Goal: Transaction & Acquisition: Download file/media

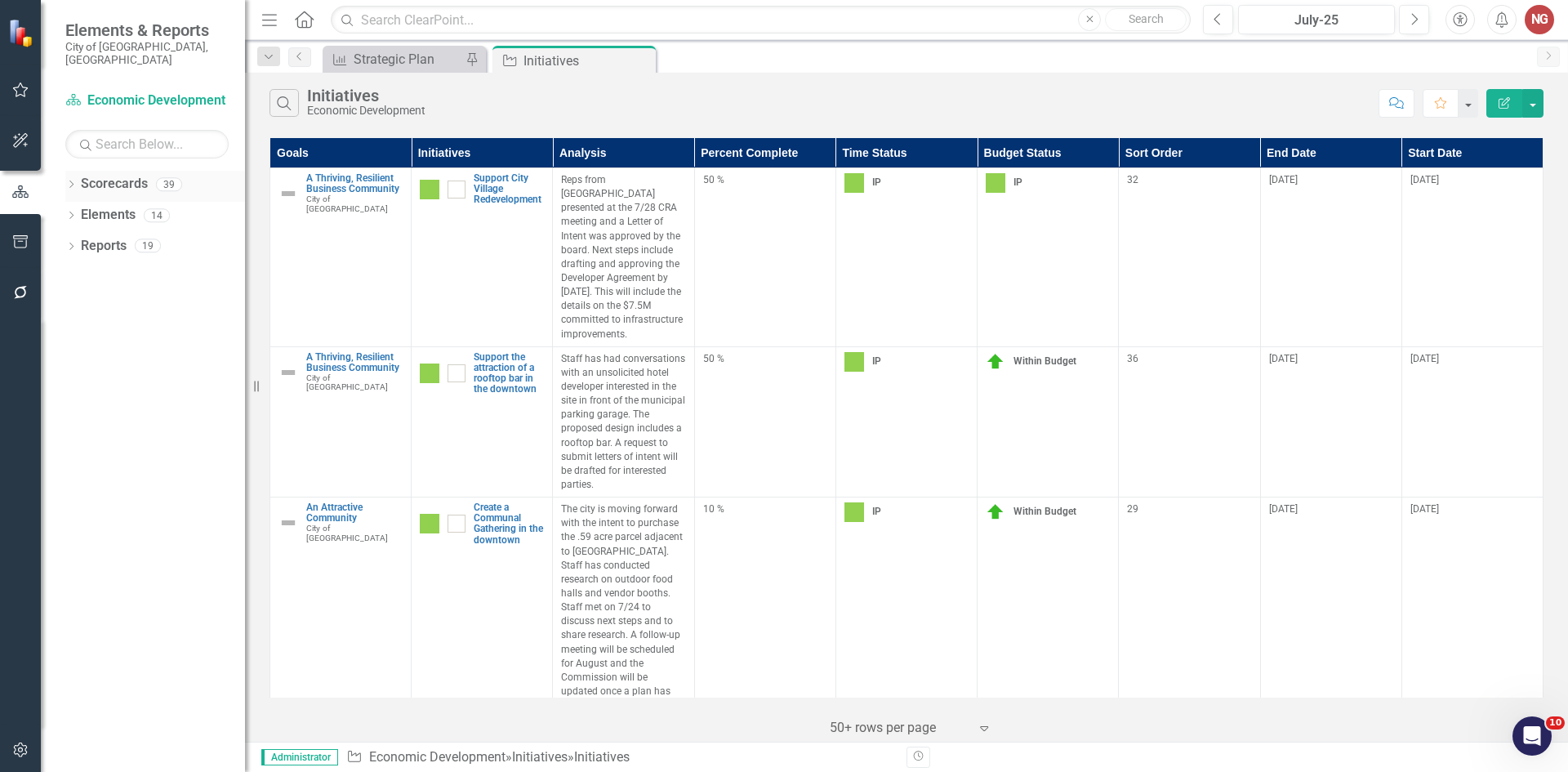
click at [69, 182] on icon "Dropdown" at bounding box center [71, 186] width 12 height 9
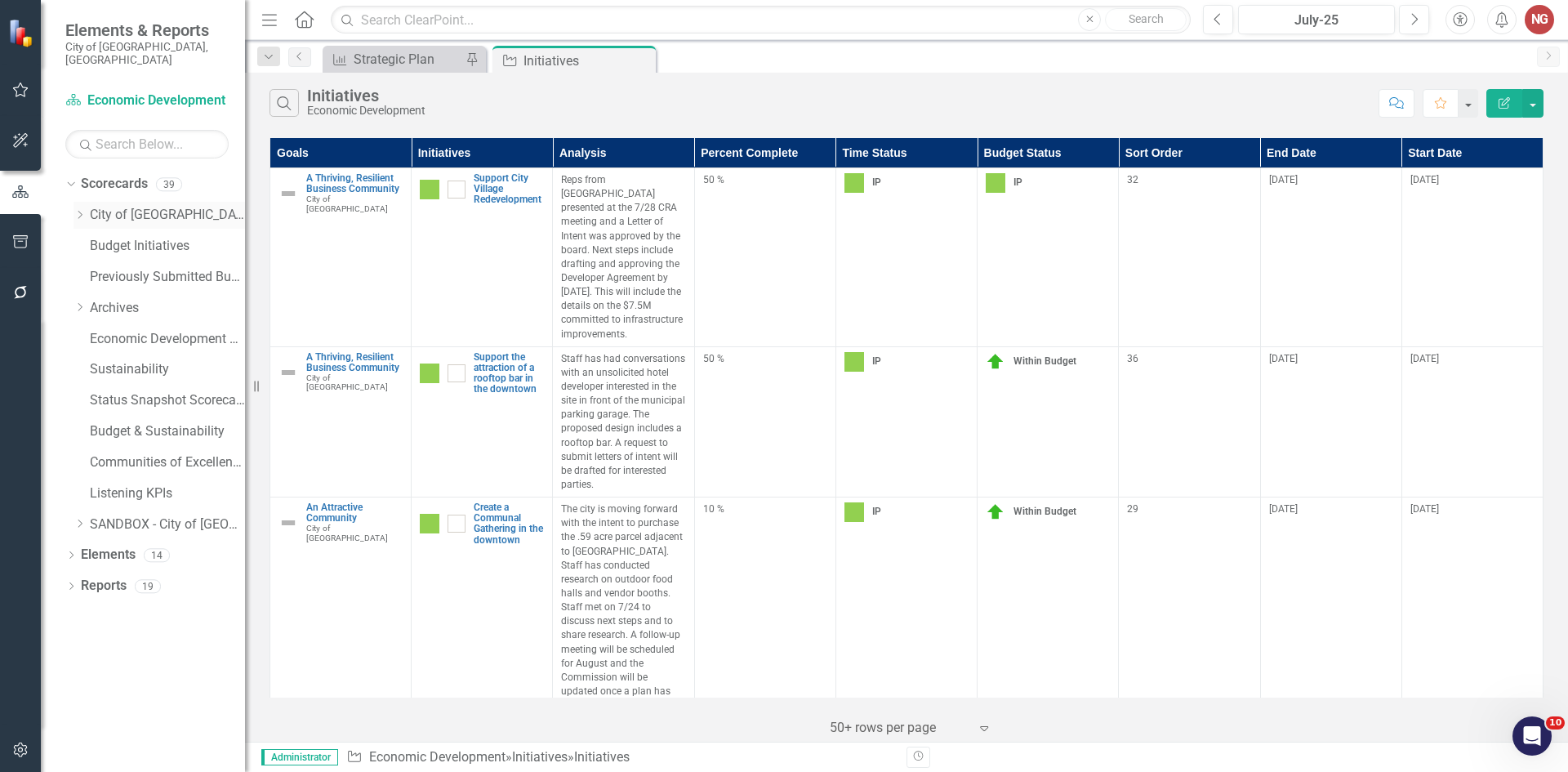
click at [79, 210] on icon "Dropdown" at bounding box center [79, 215] width 12 height 10
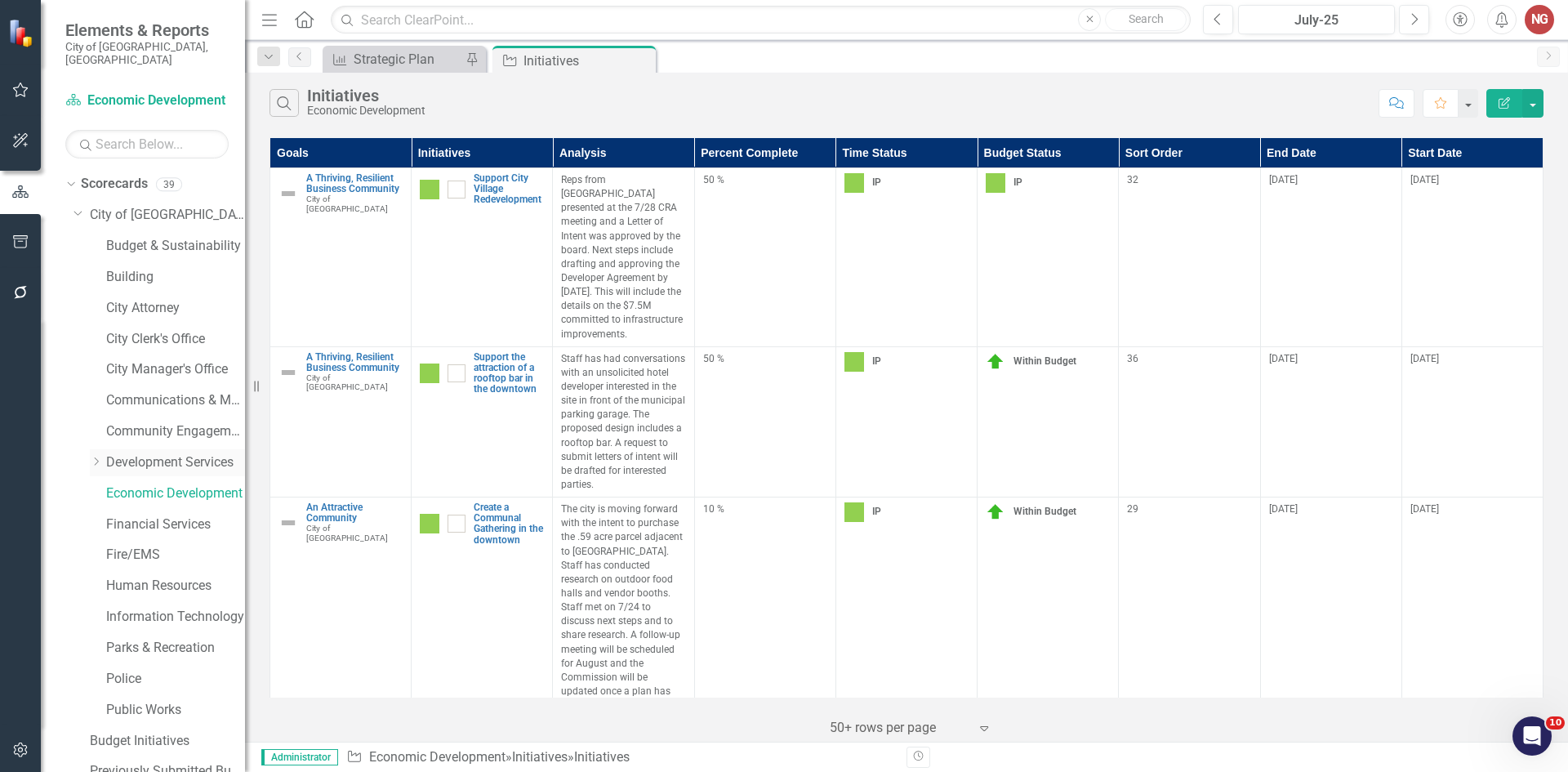
click at [127, 454] on link "Development Services" at bounding box center [175, 463] width 139 height 19
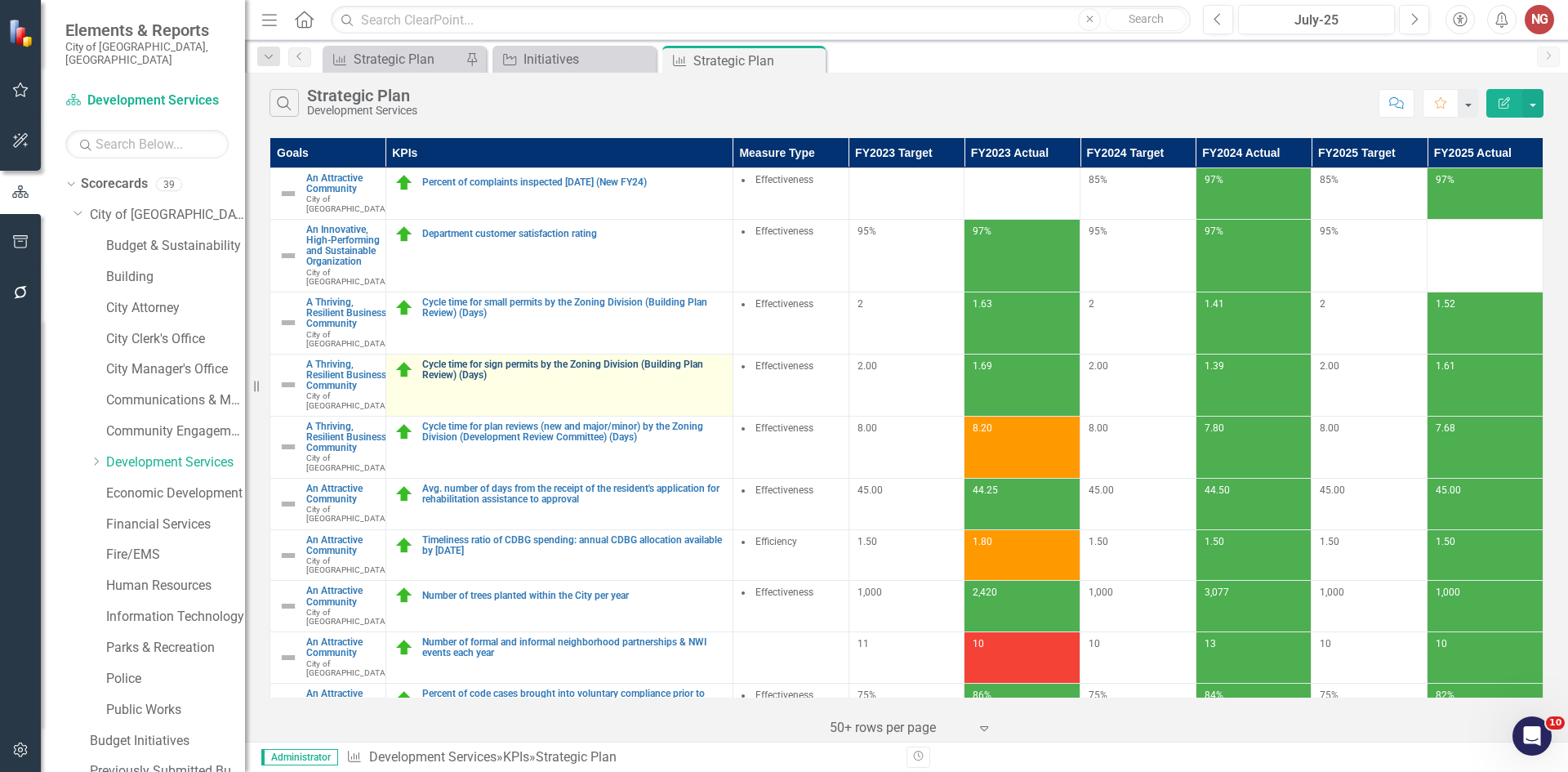
click at [537, 381] on link "Cycle time for sign permits by the Zoning Division (Building Plan Review) (Days)" at bounding box center [574, 370] width 302 height 21
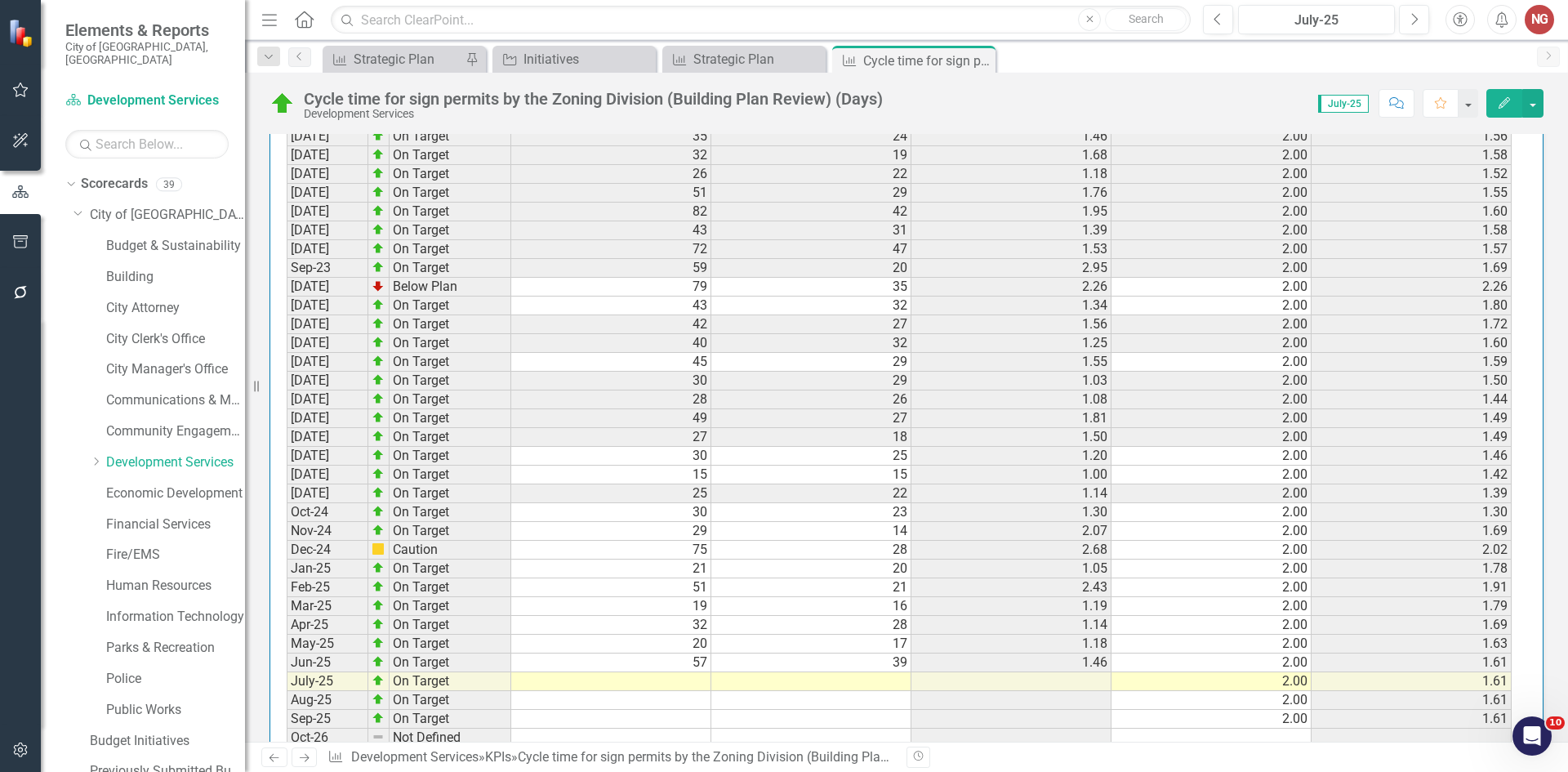
scroll to position [1573, 0]
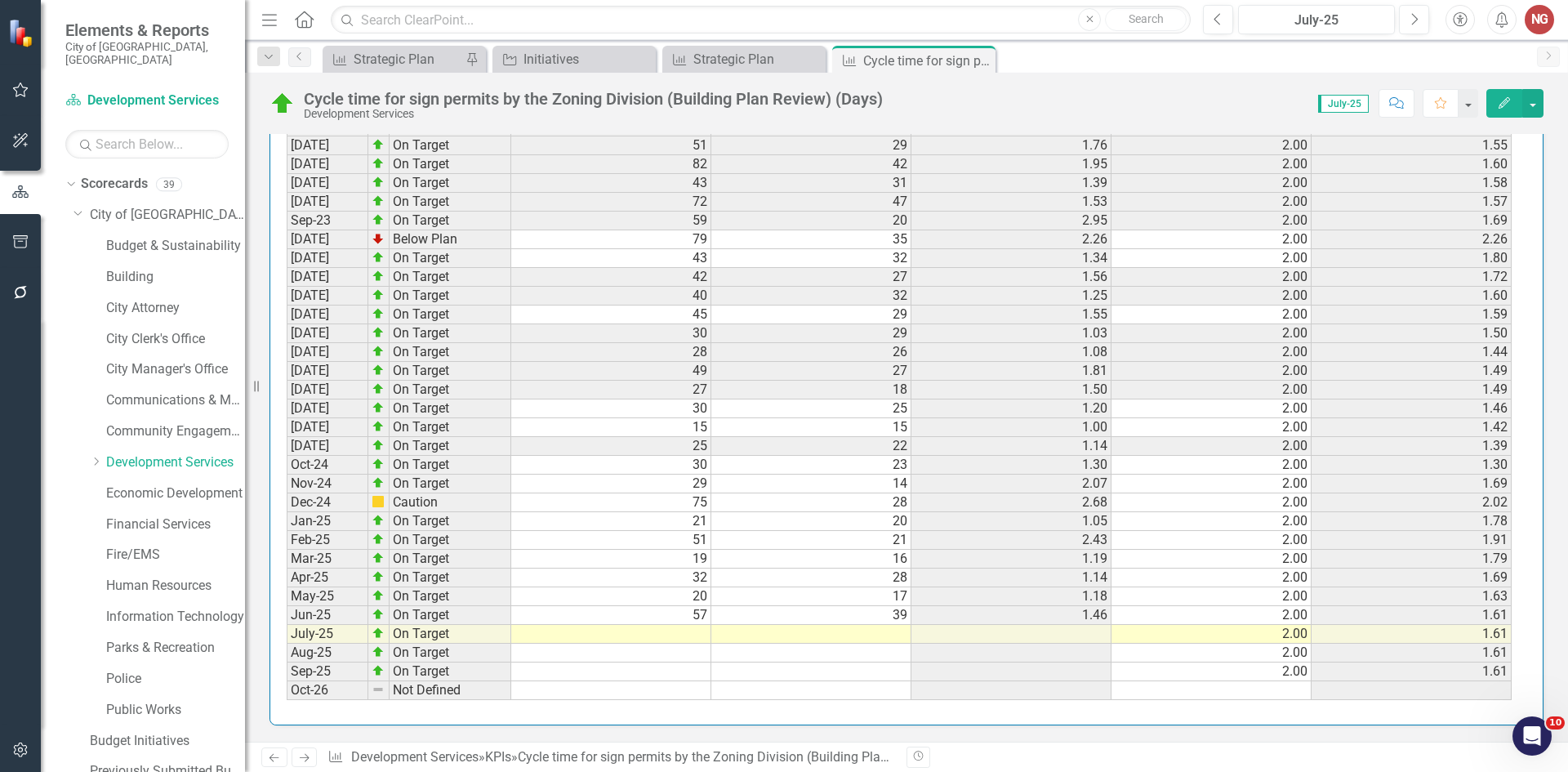
click at [287, 643] on div "Period Status Number of days Number of Permits Actual FYTD Target FYTD Actual […" at bounding box center [287, 343] width 0 height 715
type textarea "43"
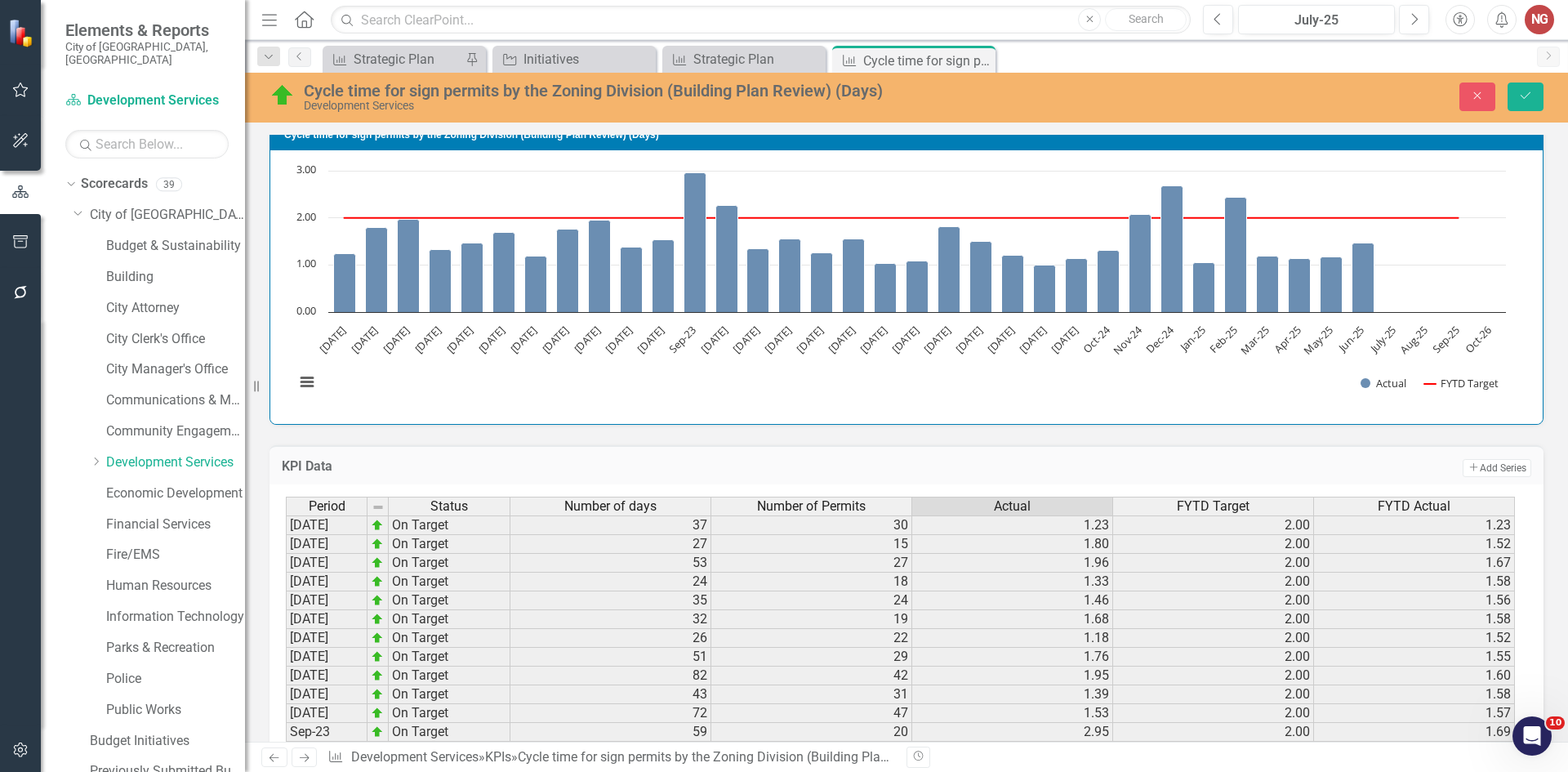
scroll to position [1010, 0]
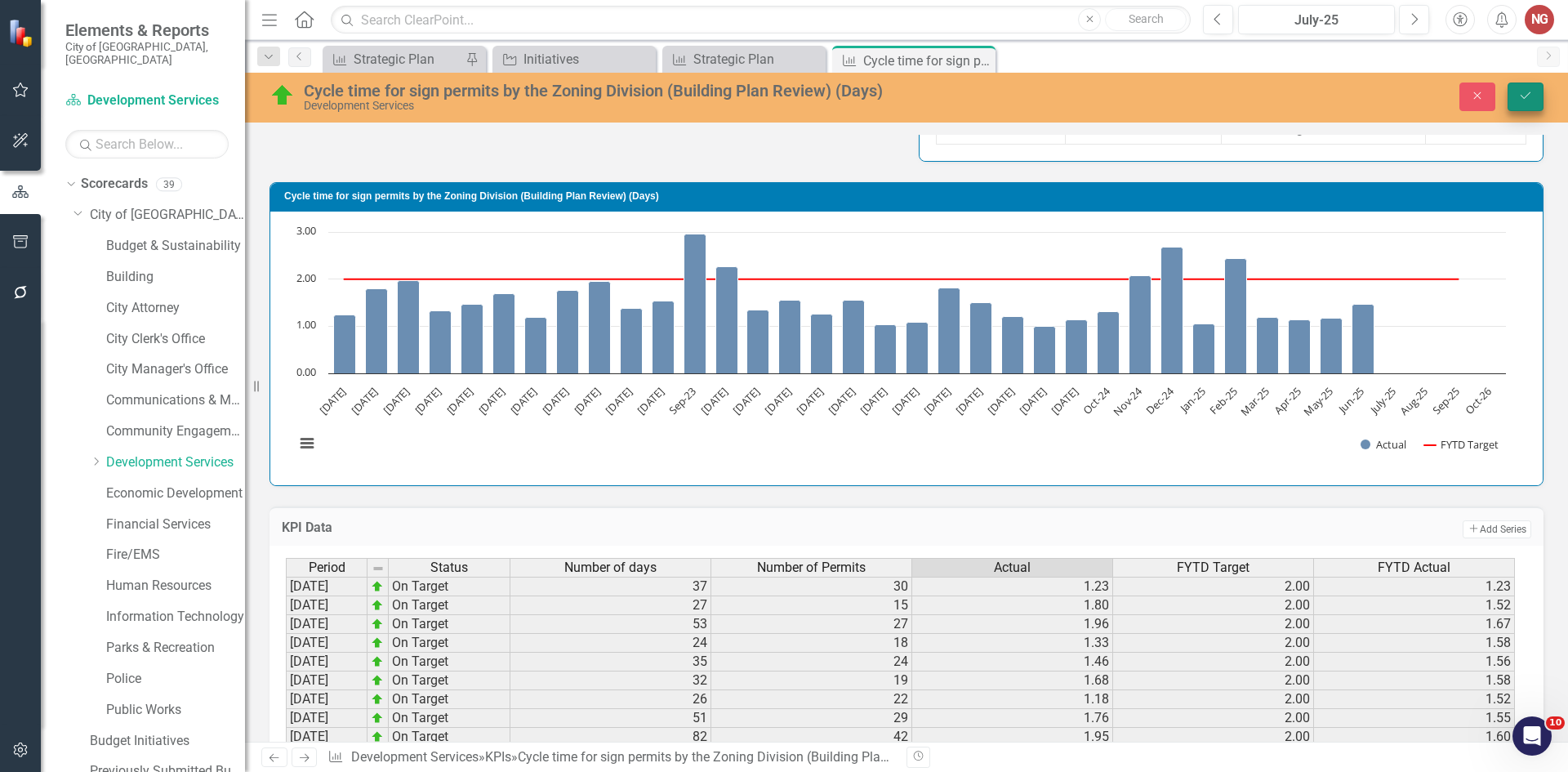
type textarea "38"
click at [1521, 99] on icon "Save" at bounding box center [1525, 95] width 15 height 12
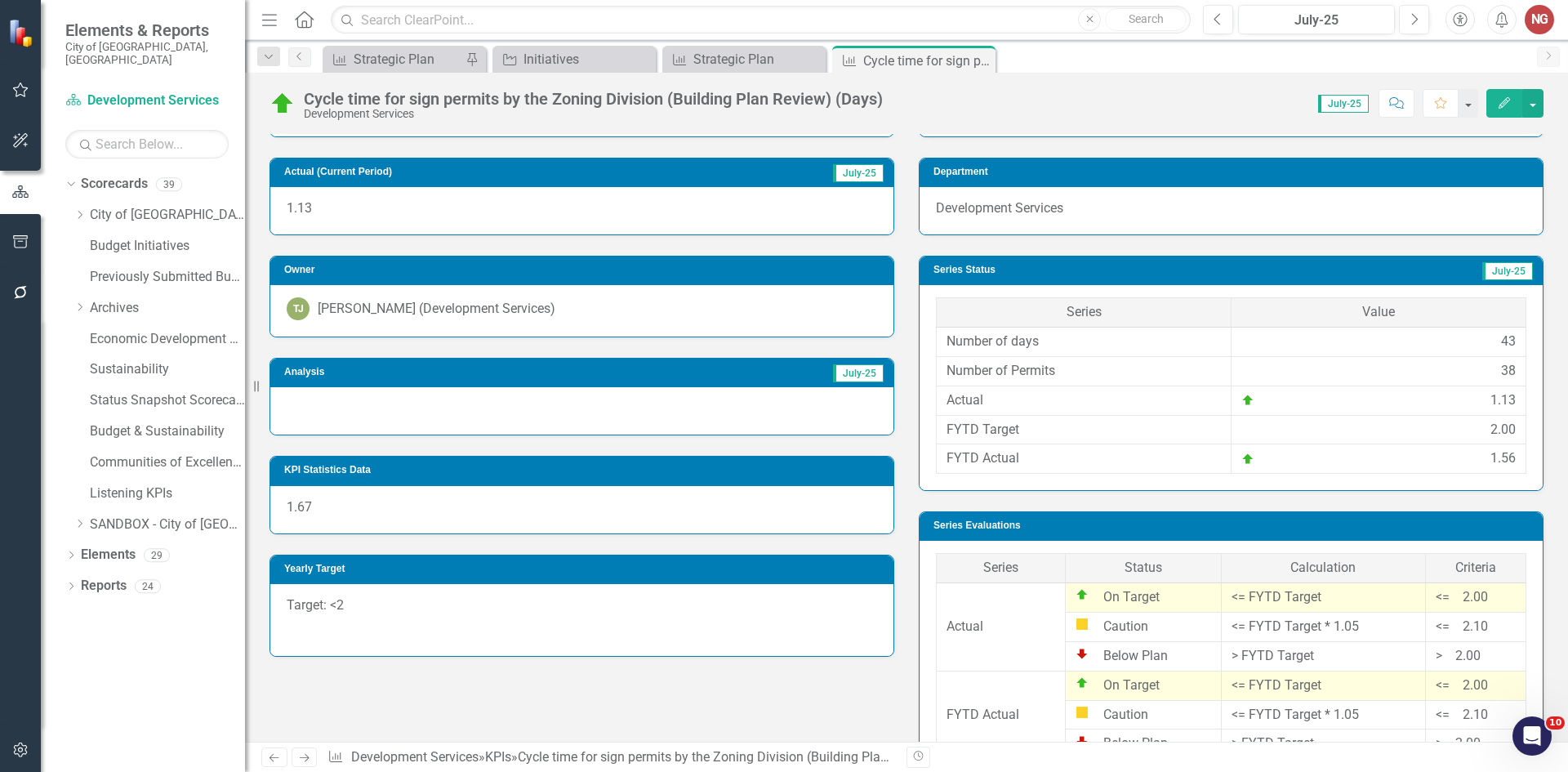
scroll to position [347, 0]
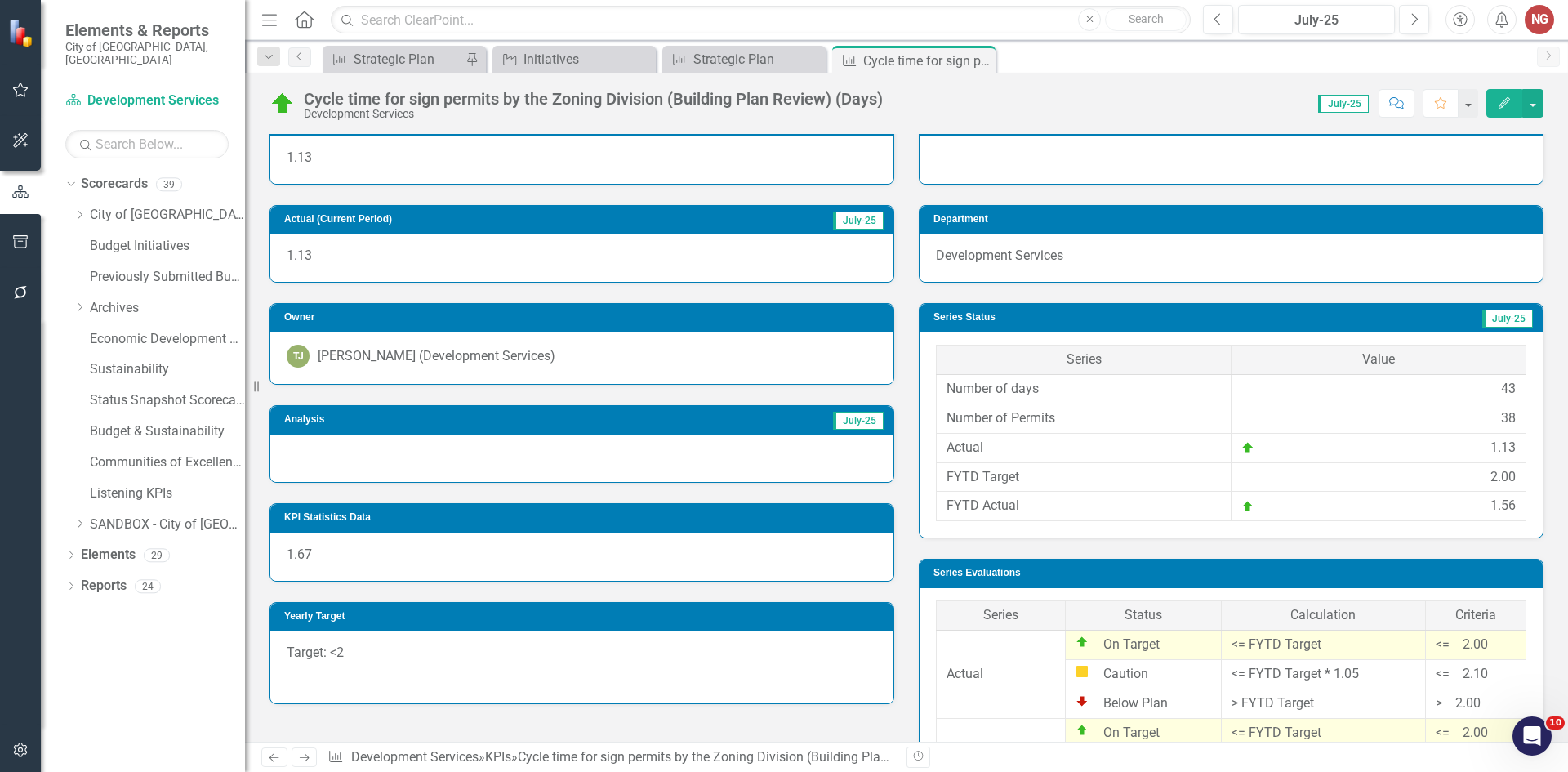
click at [316, 462] on div at bounding box center [582, 459] width 623 height 48
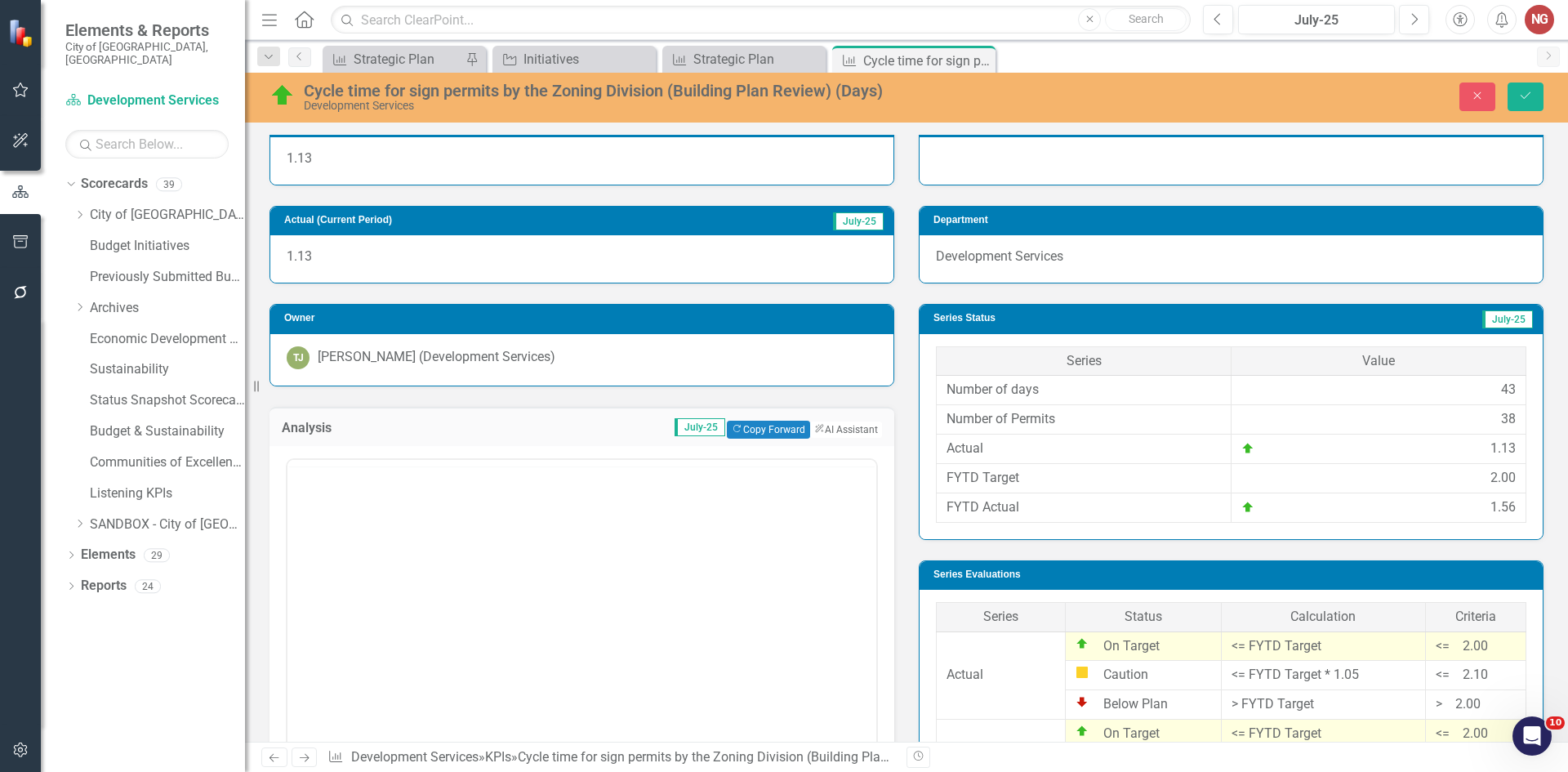
scroll to position [0, 0]
click at [443, 536] on body "Rich Text Area. Press ALT-0 for help." at bounding box center [582, 621] width 589 height 245
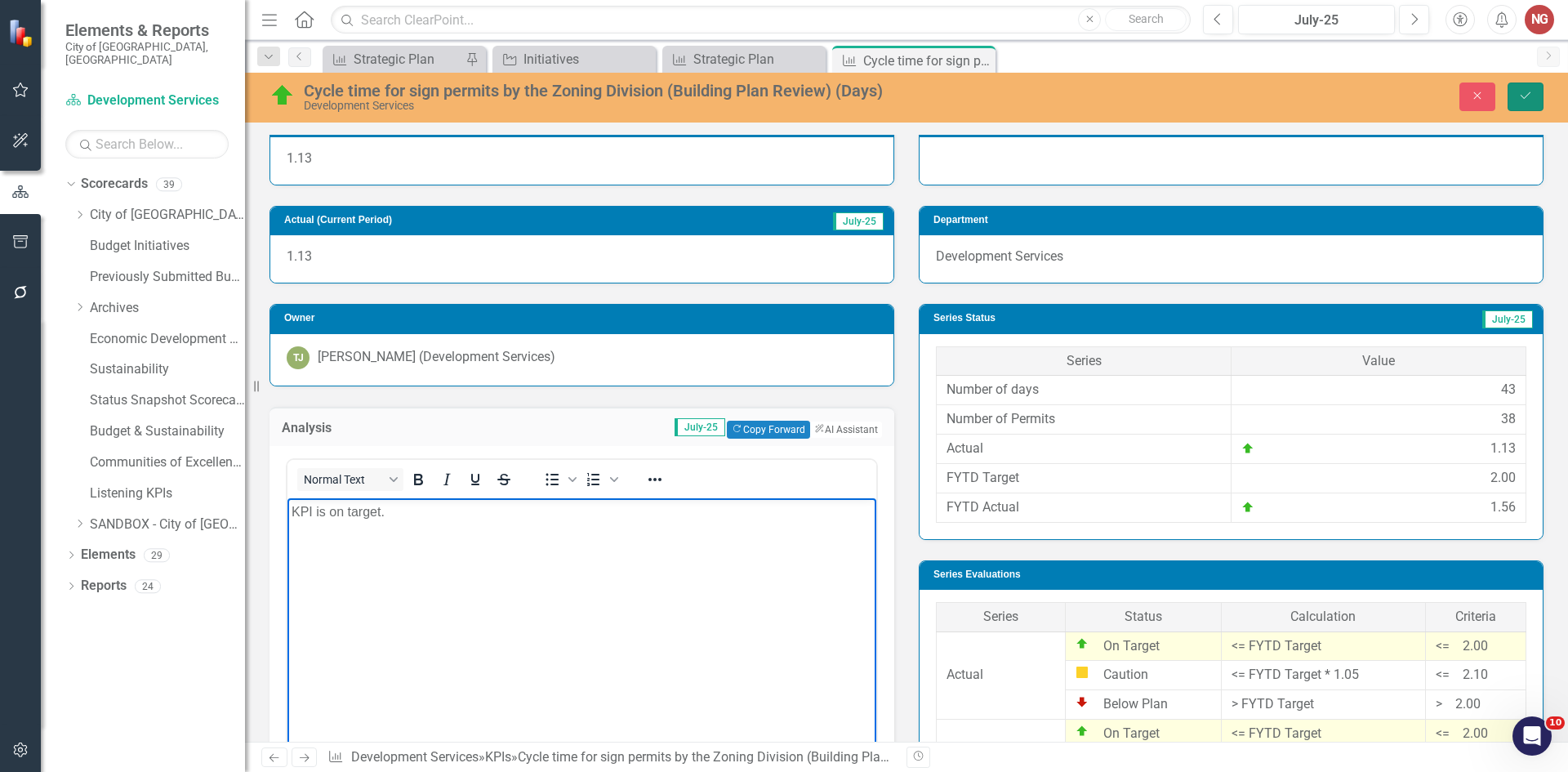
click at [1522, 96] on icon "Save" at bounding box center [1525, 95] width 15 height 12
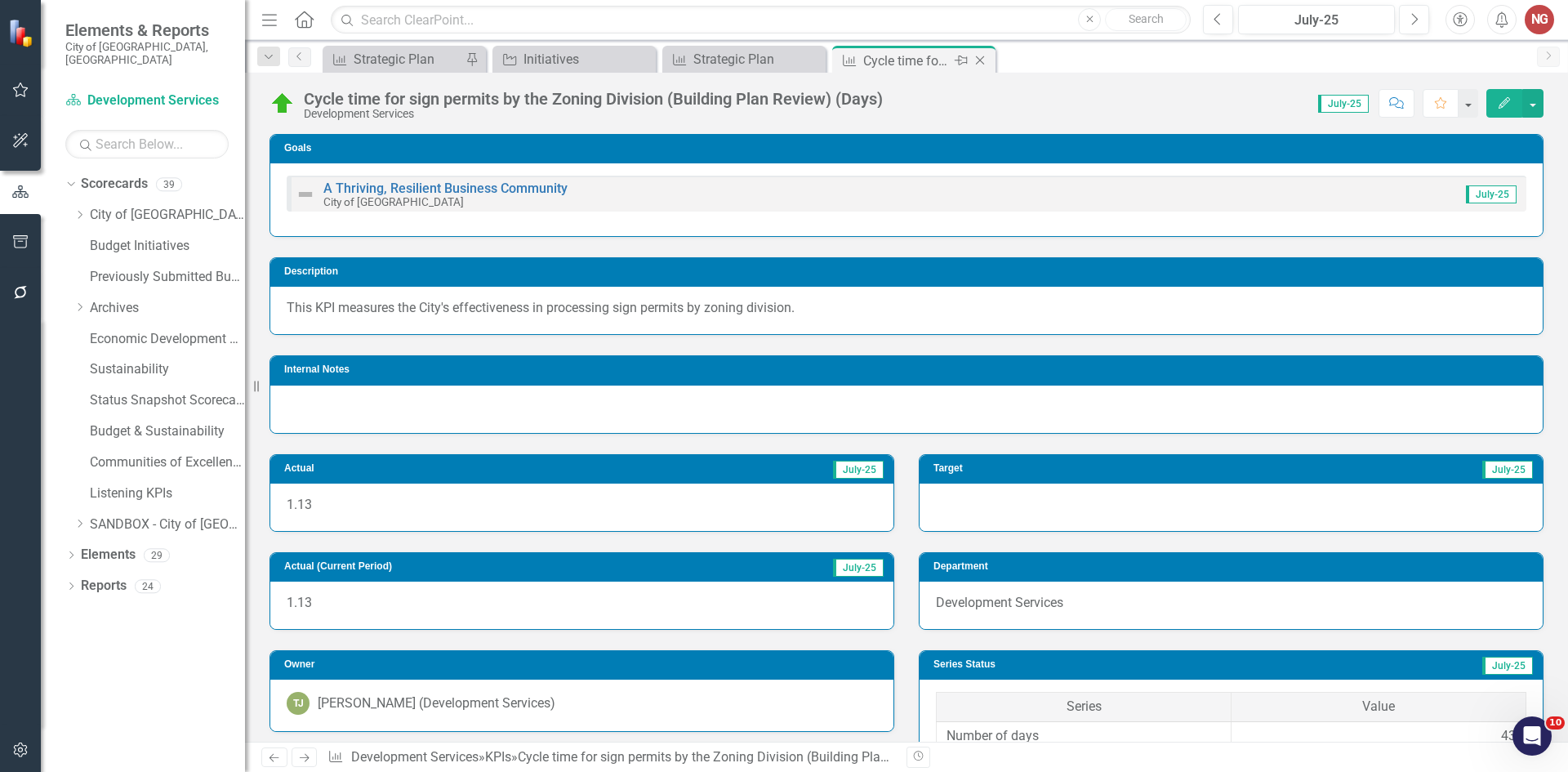
click at [983, 59] on icon "Close" at bounding box center [980, 61] width 16 height 13
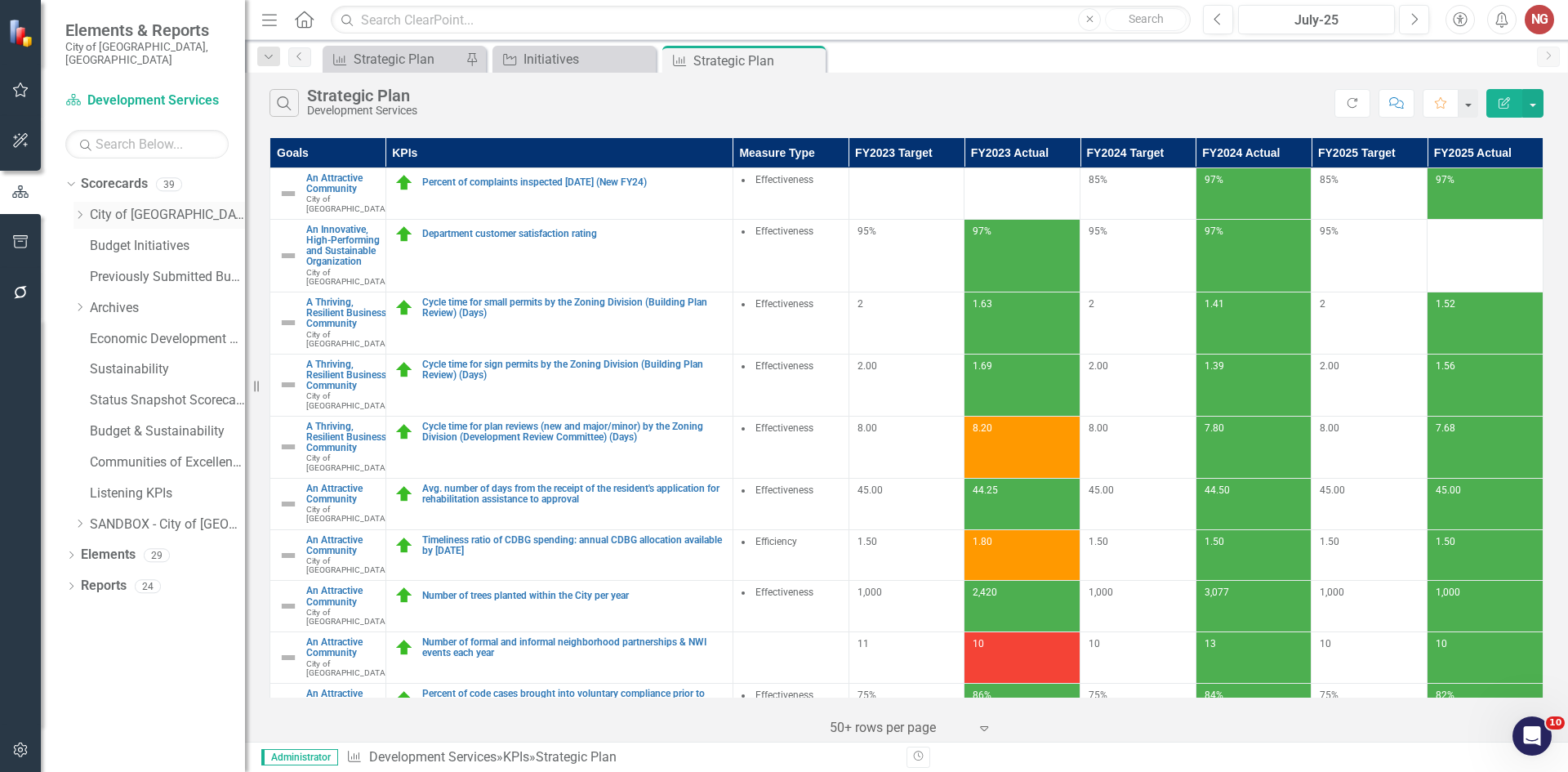
click at [80, 210] on icon "Dropdown" at bounding box center [79, 215] width 12 height 10
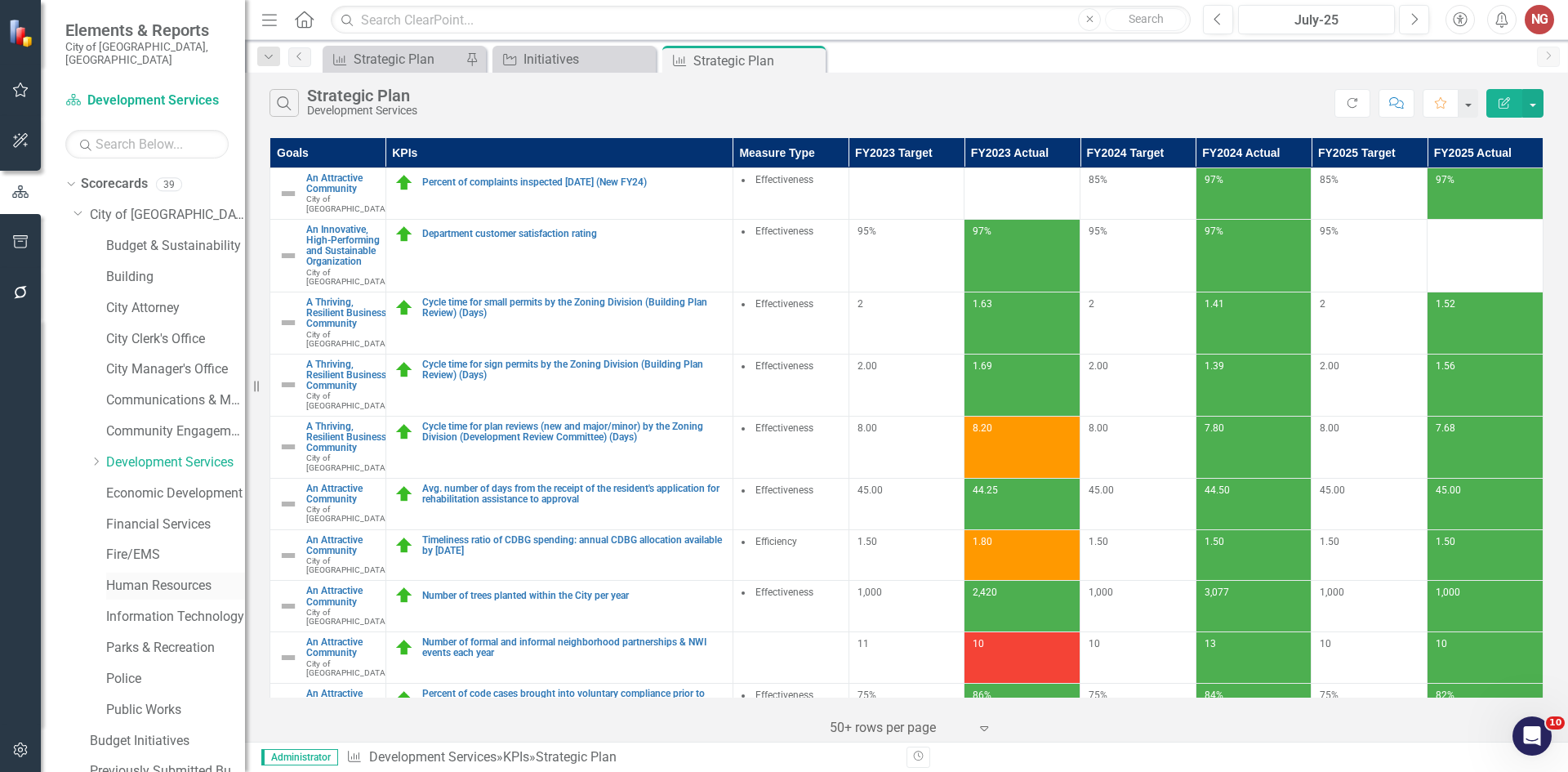
click at [131, 577] on link "Human Resources" at bounding box center [175, 586] width 139 height 19
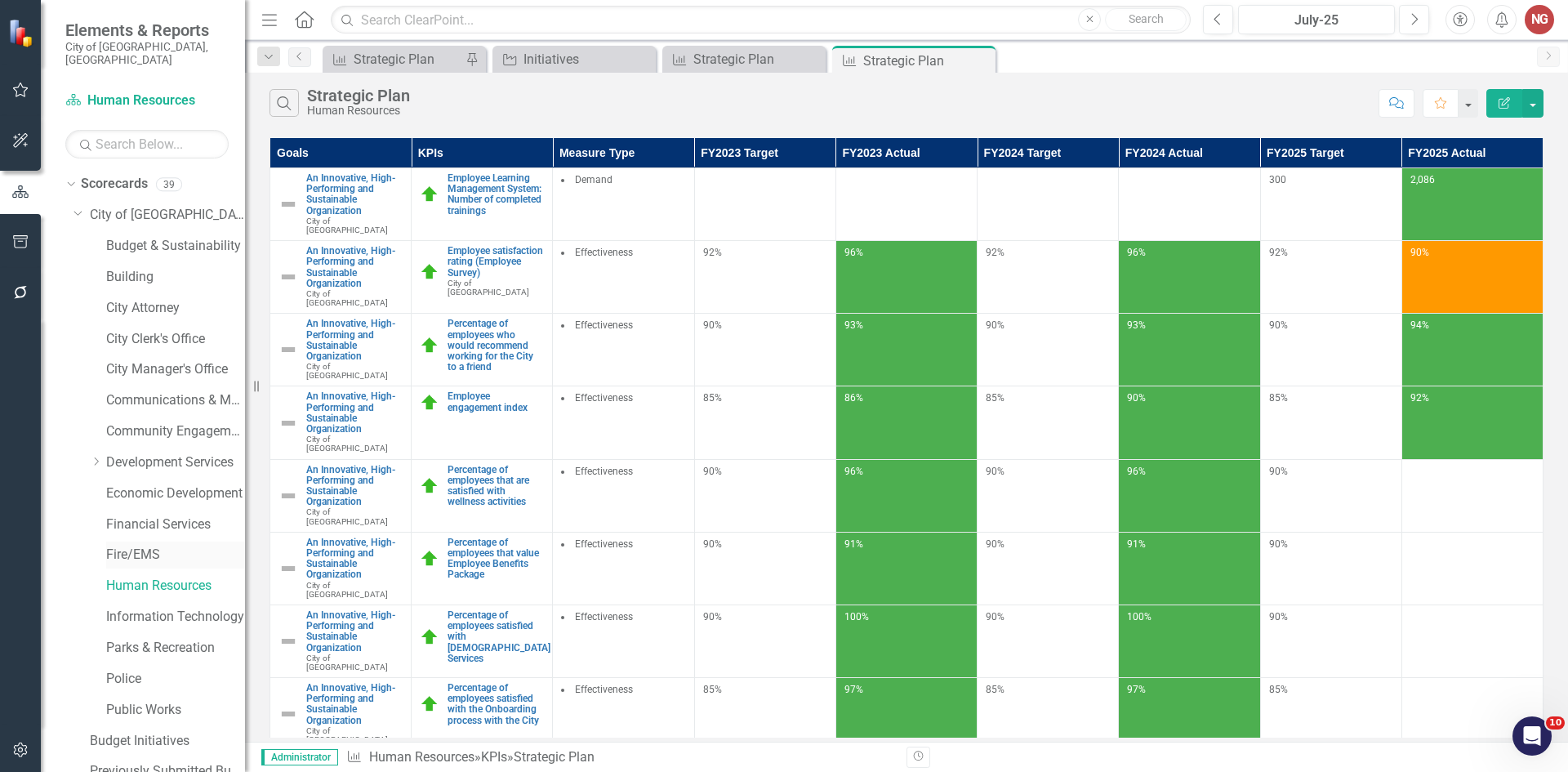
click at [122, 546] on link "Fire/EMS" at bounding box center [175, 555] width 139 height 19
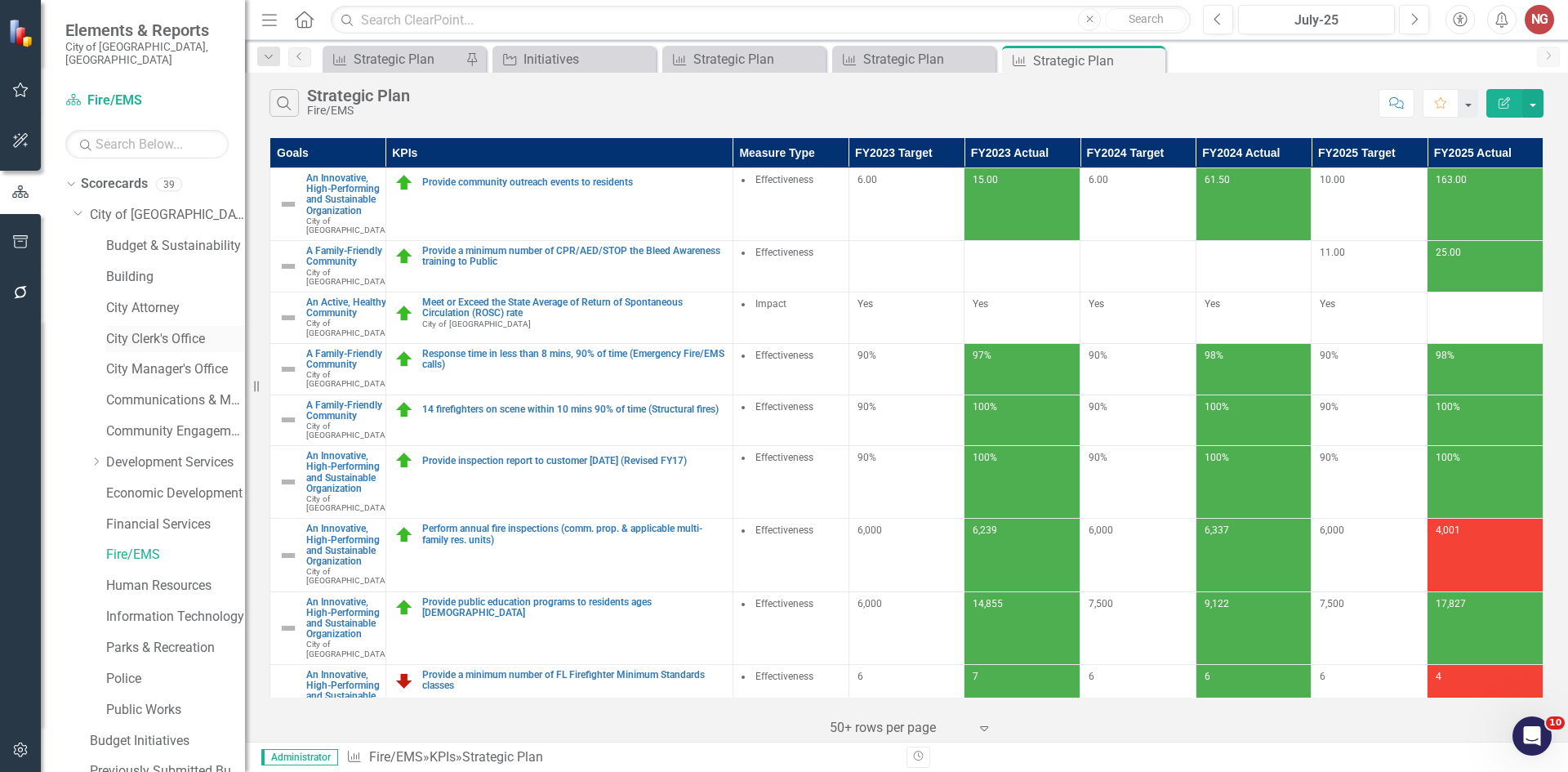
drag, startPoint x: 137, startPoint y: 326, endPoint x: 197, endPoint y: 328, distance: 60.0
click at [137, 330] on link "City Clerk's Office" at bounding box center [175, 339] width 139 height 19
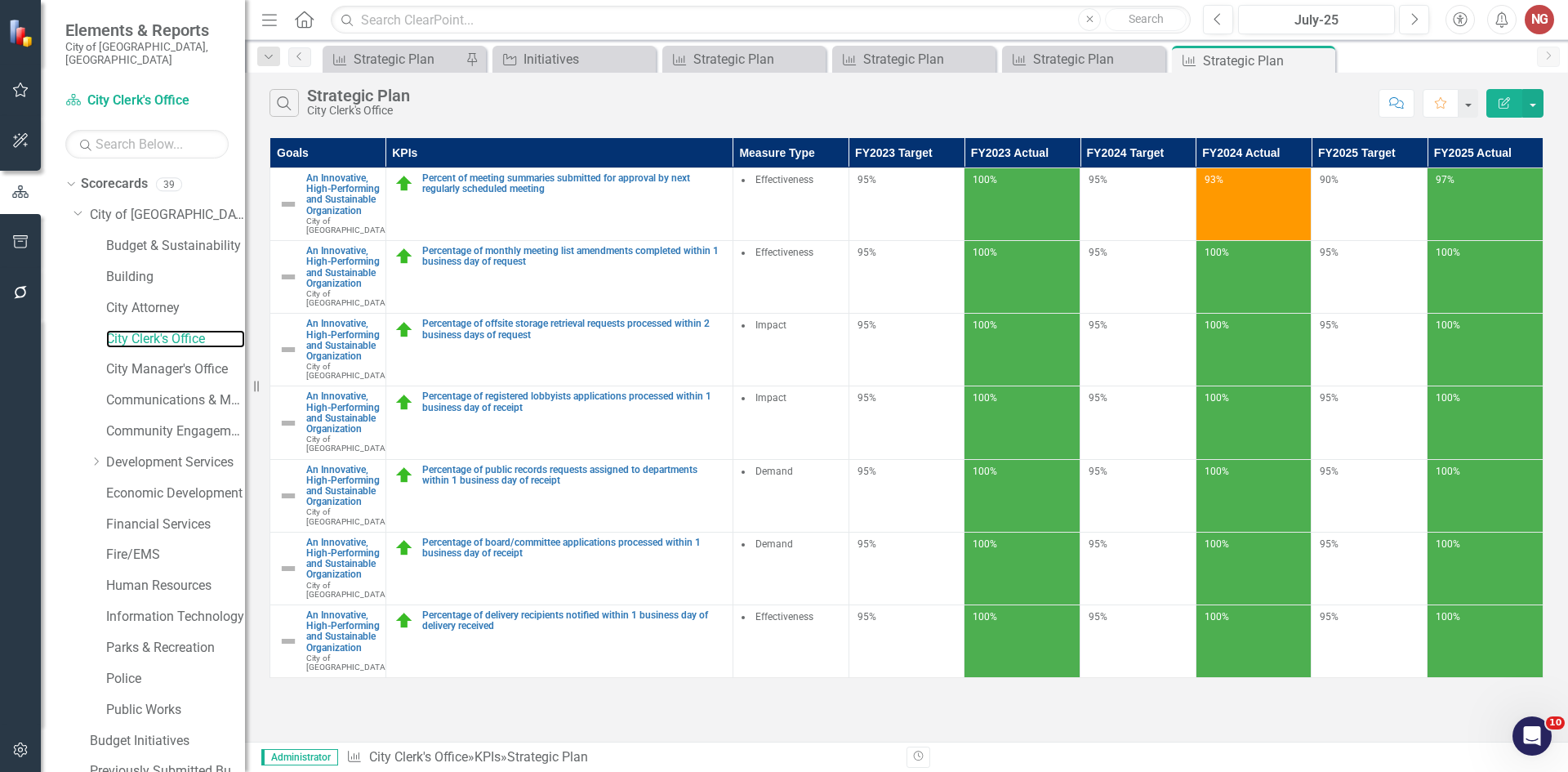
scroll to position [313, 0]
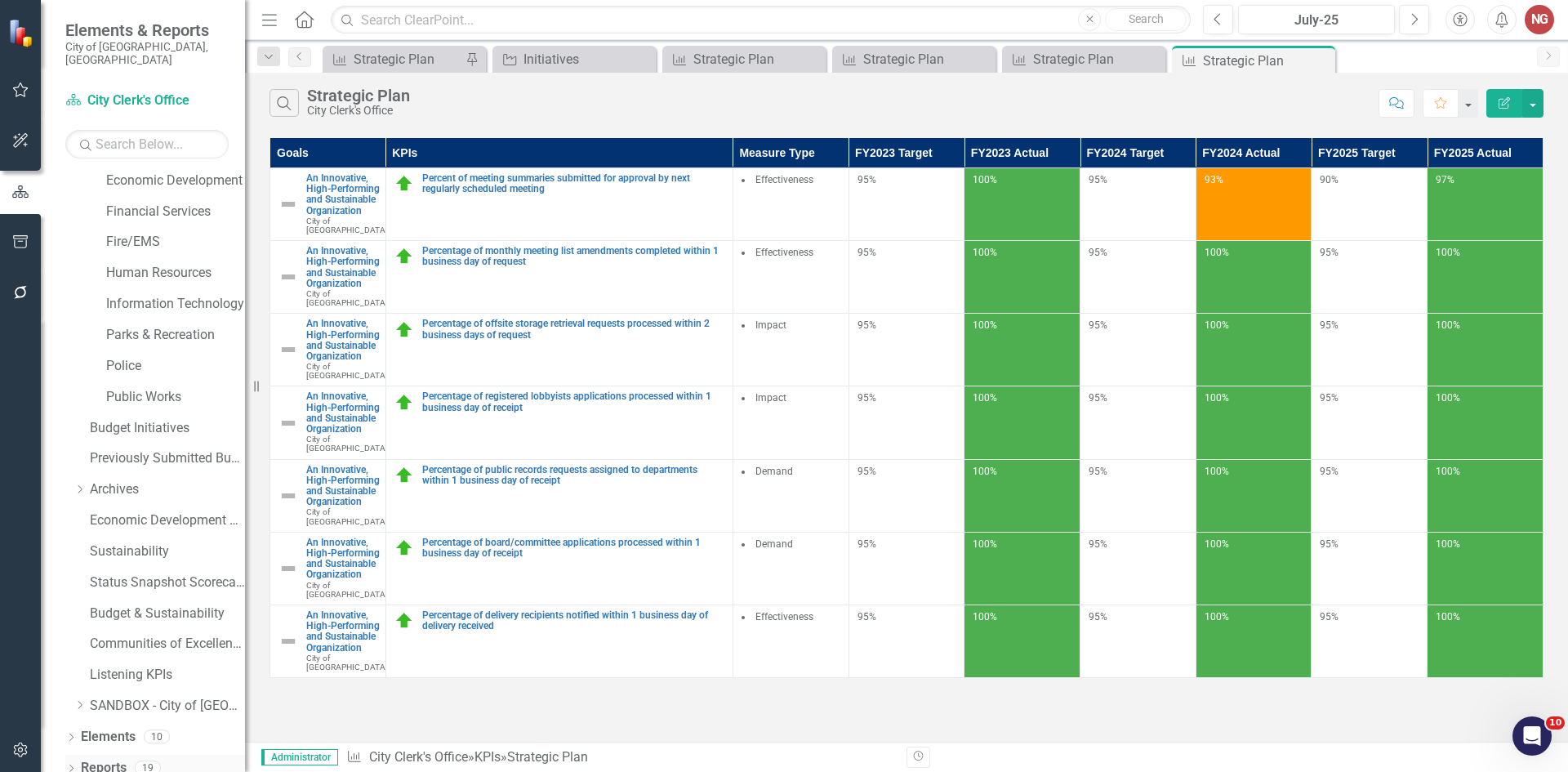
click at [68, 765] on icon "Dropdown" at bounding box center [71, 770] width 12 height 9
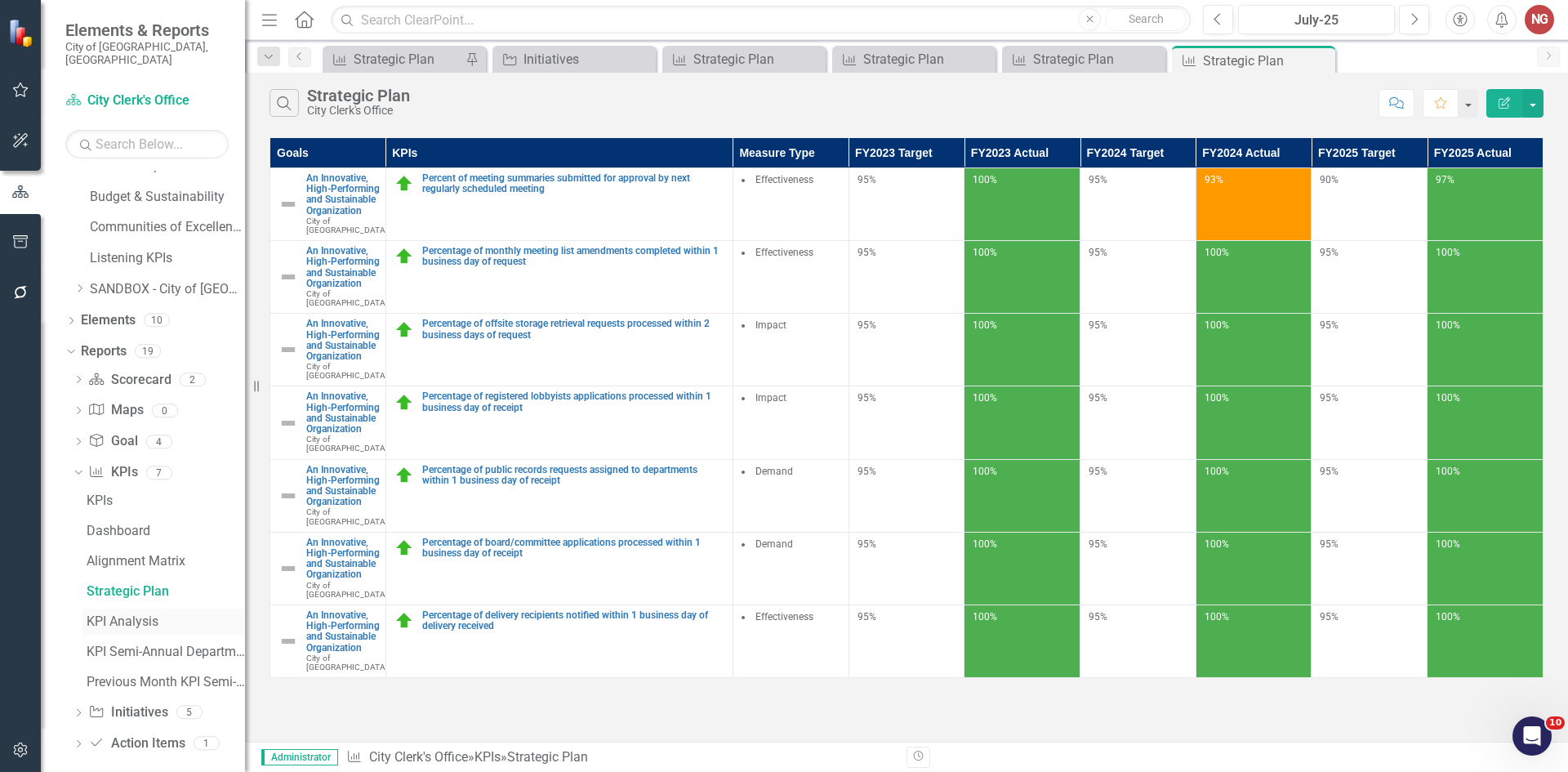
click at [143, 614] on div "KPI Analysis" at bounding box center [165, 622] width 159 height 15
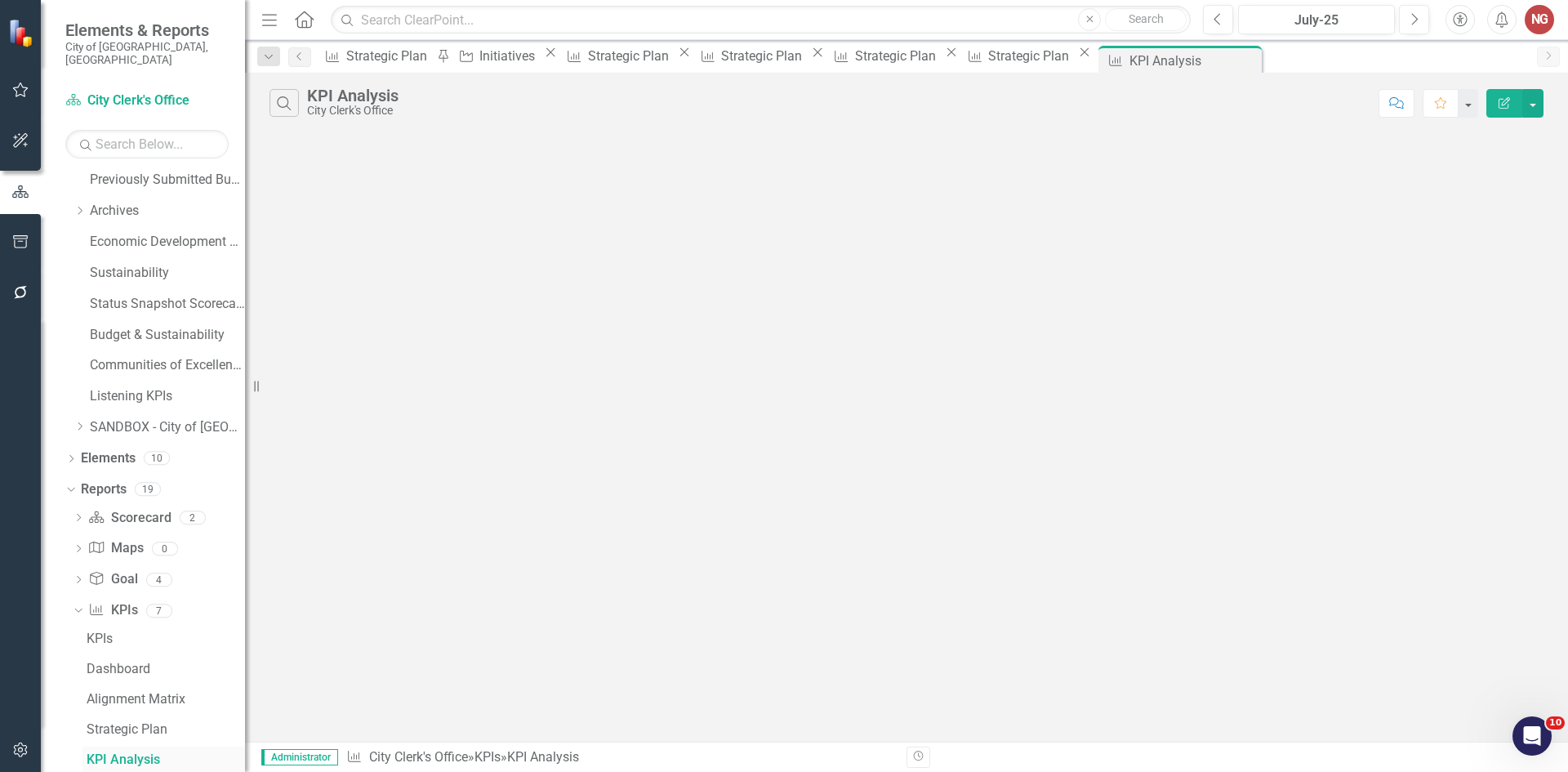
scroll to position [580, 0]
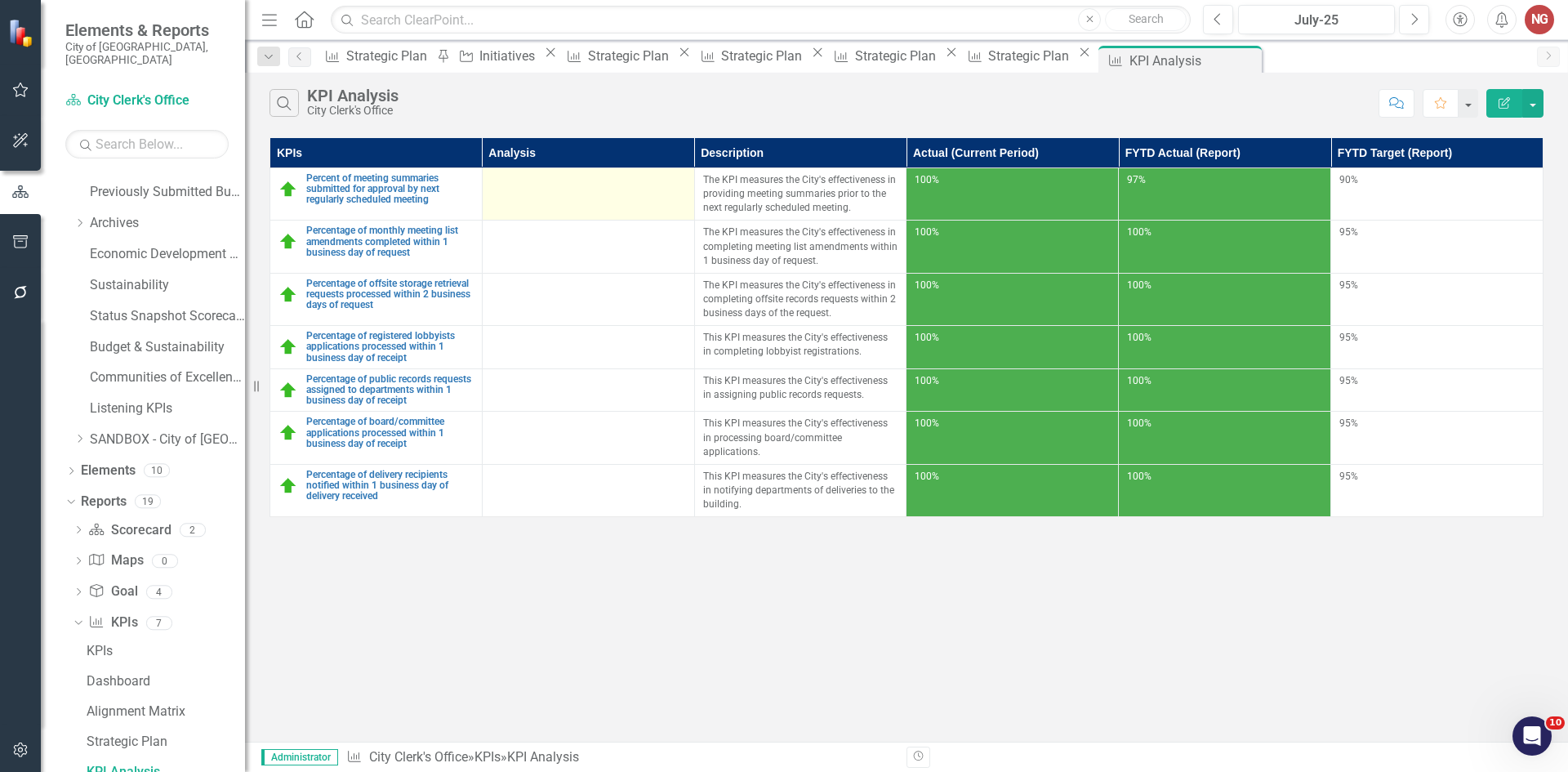
click at [577, 196] on td at bounding box center [588, 195] width 212 height 53
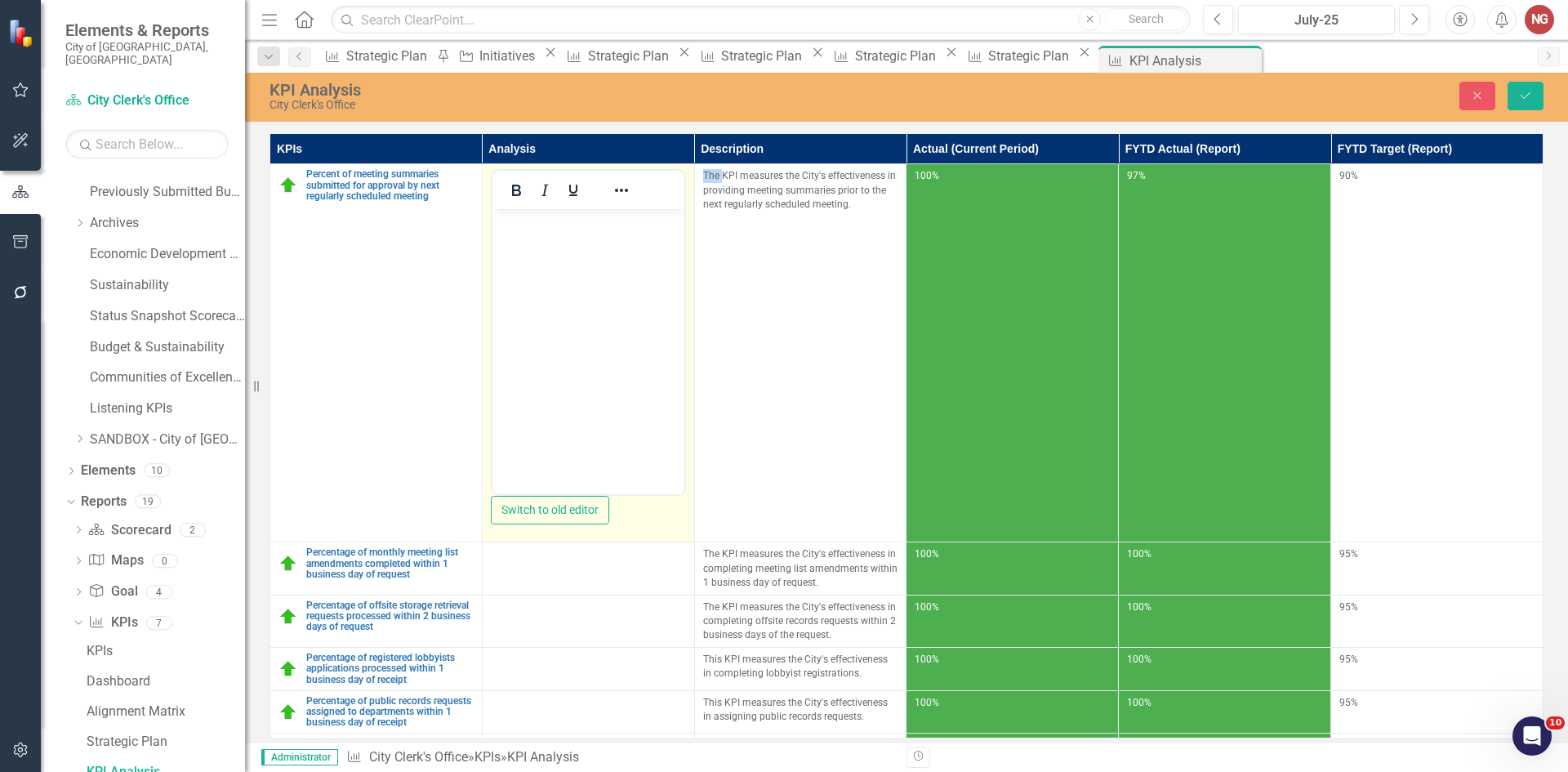
scroll to position [0, 0]
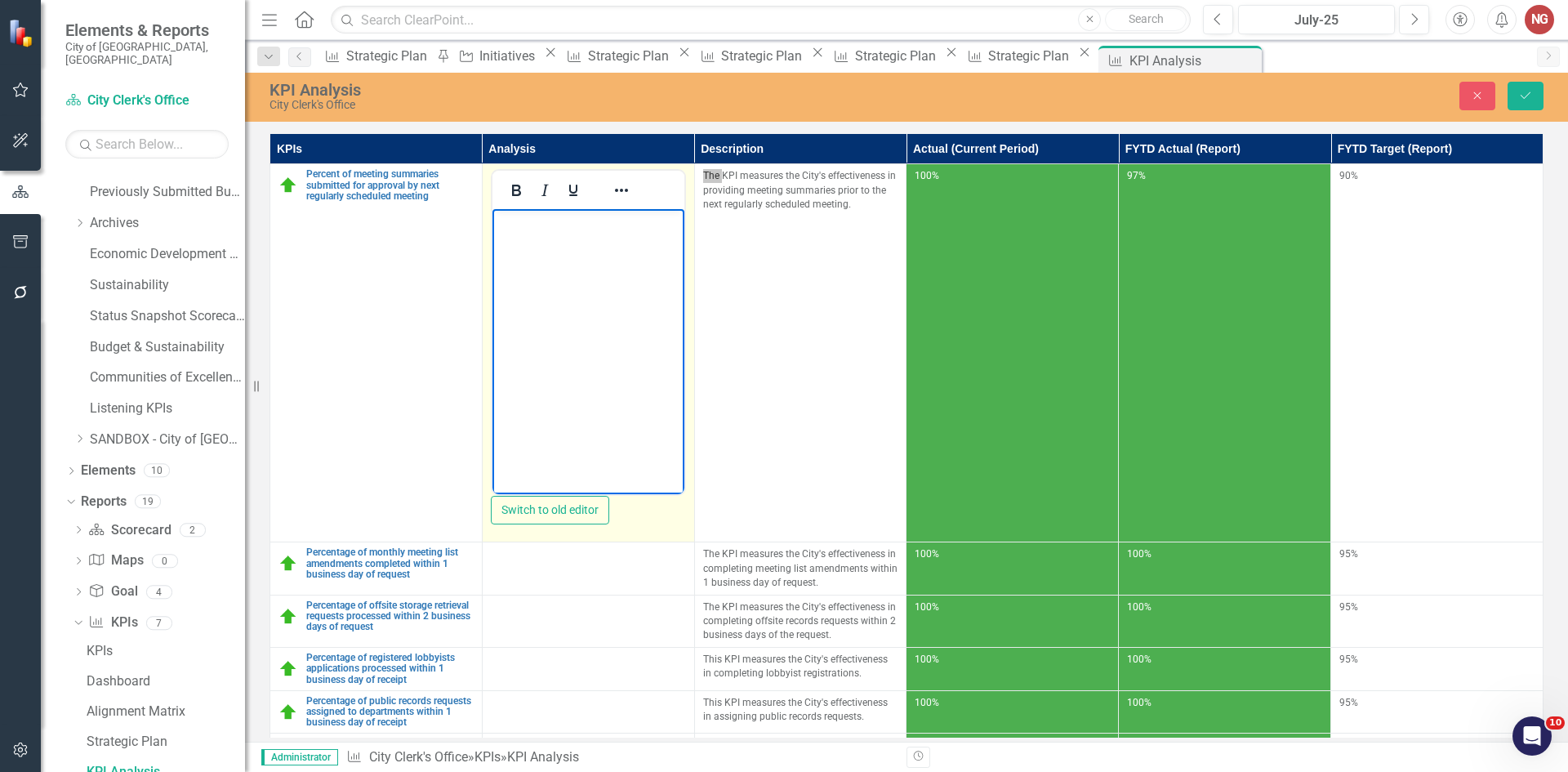
click at [557, 376] on body "Rich Text Area. Press ALT-0 for help." at bounding box center [588, 331] width 192 height 245
click at [539, 224] on p "KPI is on target." at bounding box center [588, 223] width 184 height 20
copy p "KPI is on target."
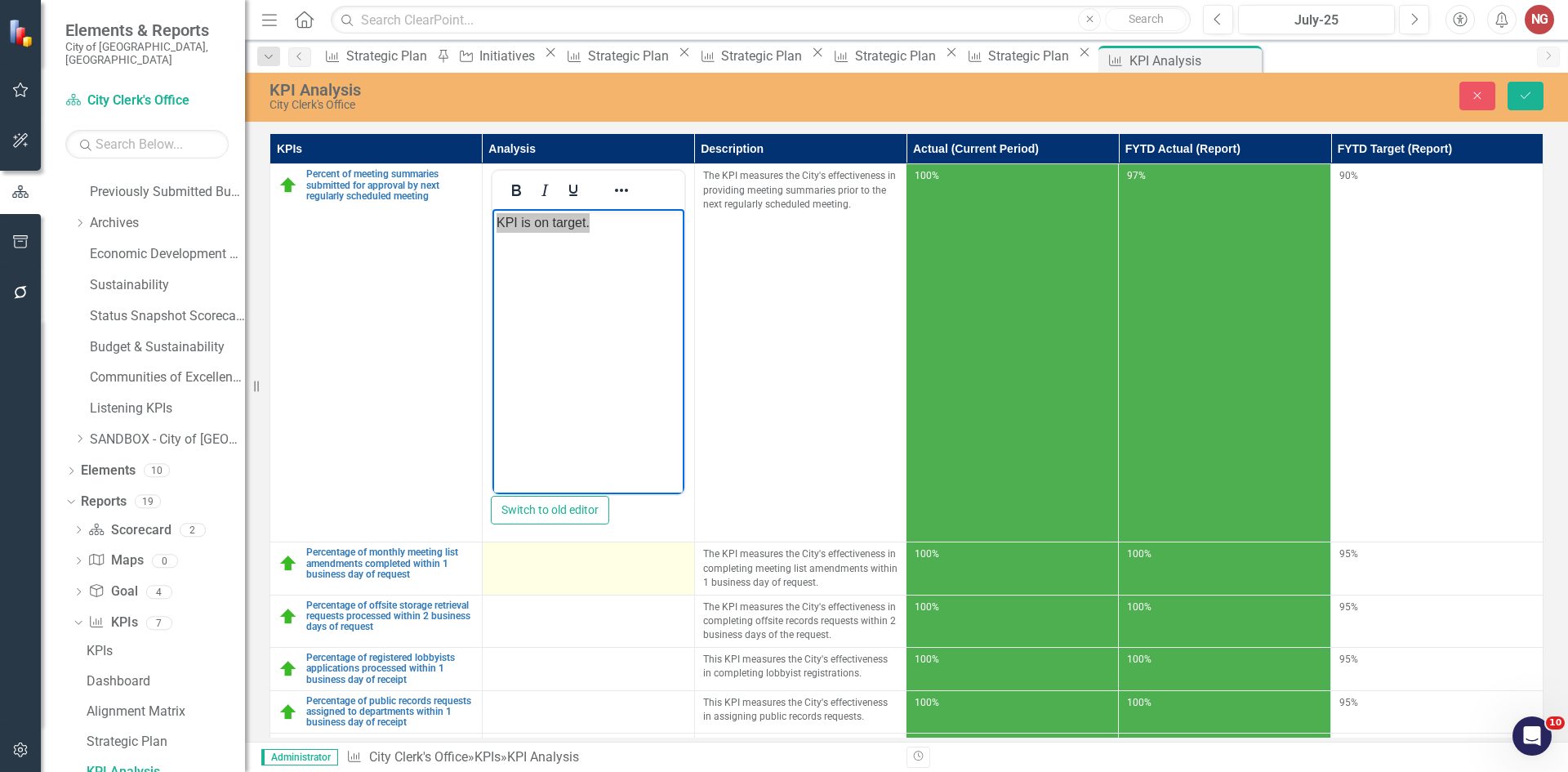
click at [505, 567] on div at bounding box center [588, 557] width 196 height 20
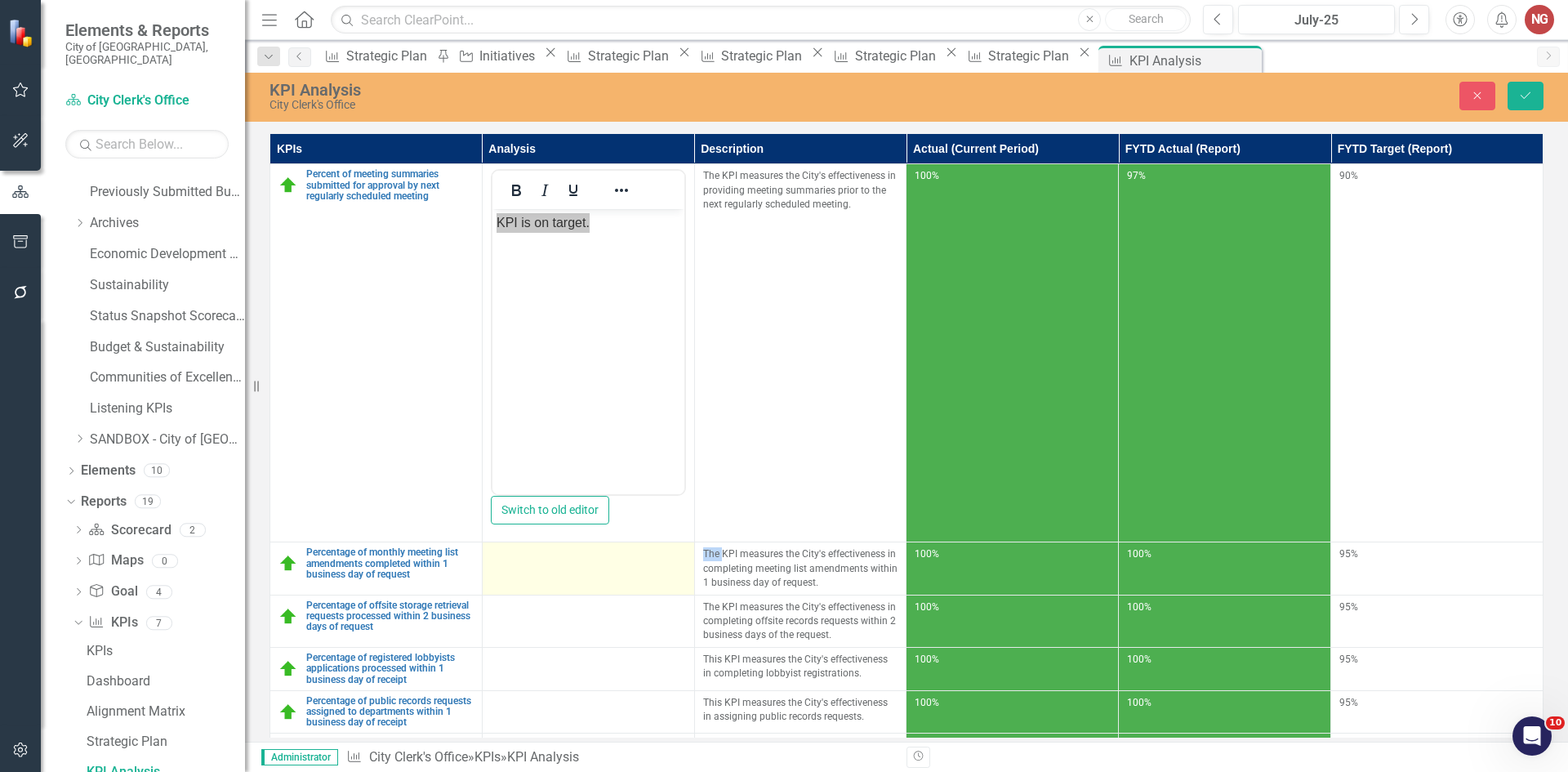
click at [505, 567] on div at bounding box center [588, 557] width 196 height 20
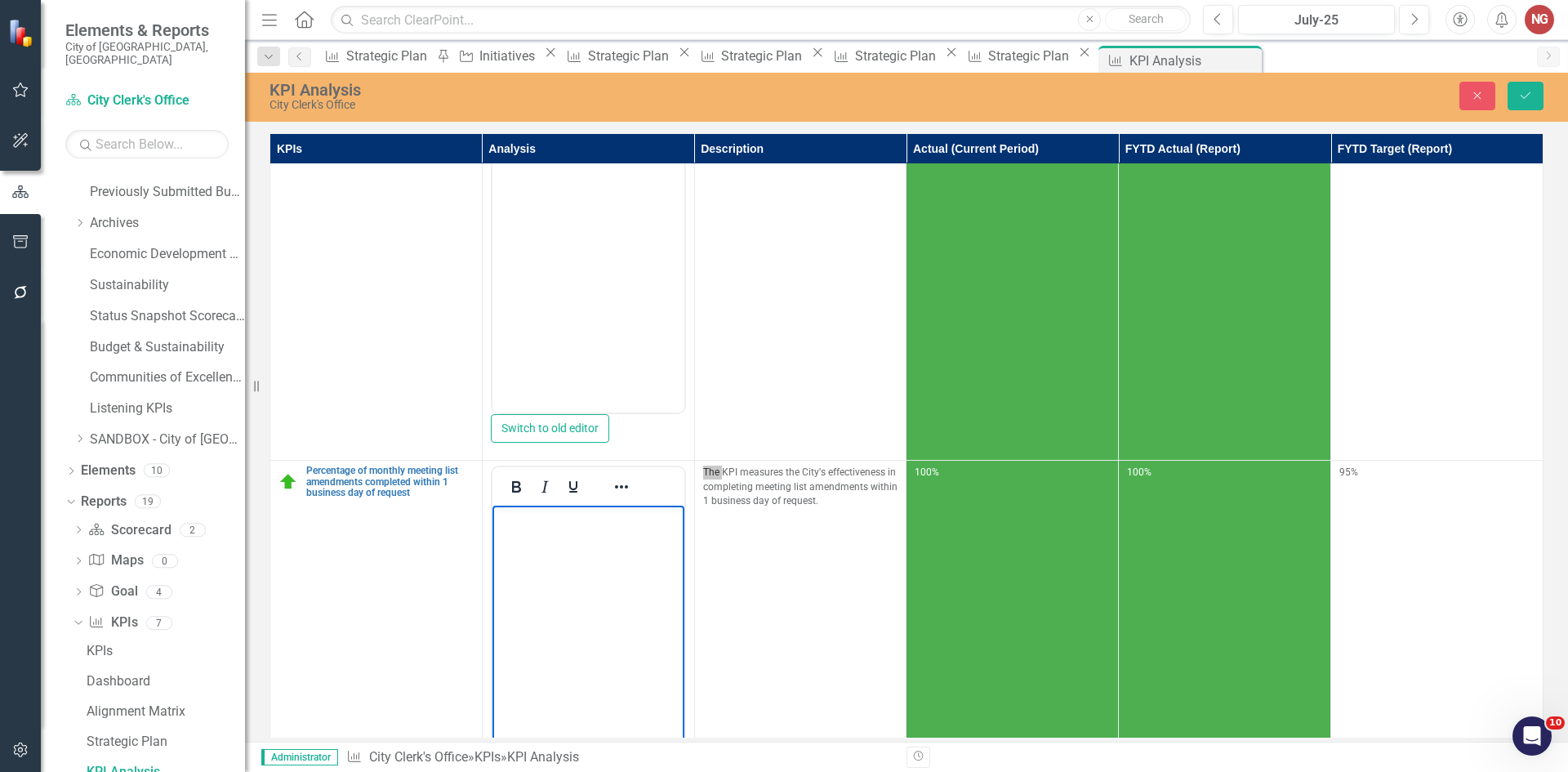
click at [546, 586] on body "Rich Text Area. Press ALT-0 for help." at bounding box center [588, 628] width 192 height 245
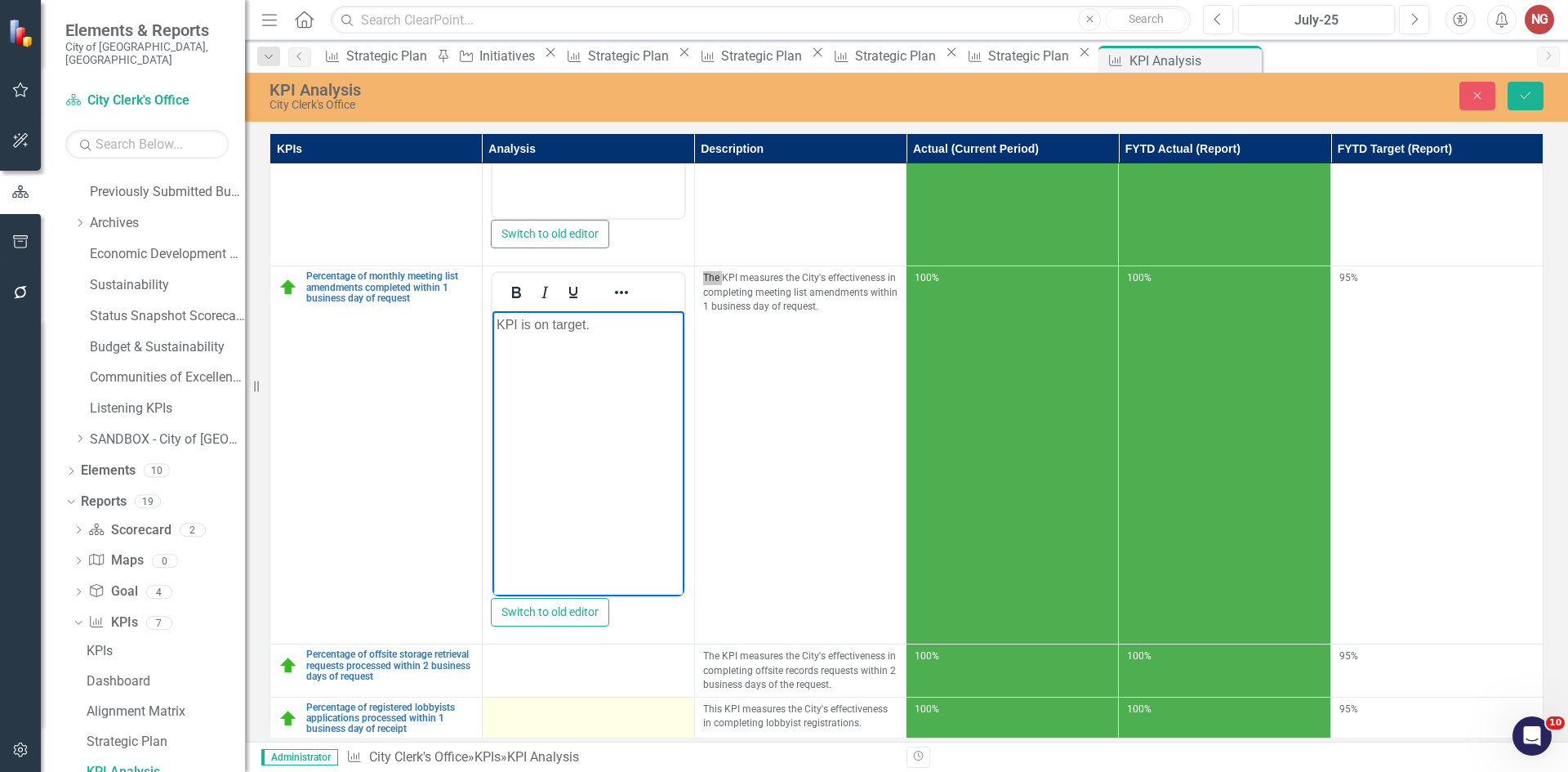
scroll to position [459, 0]
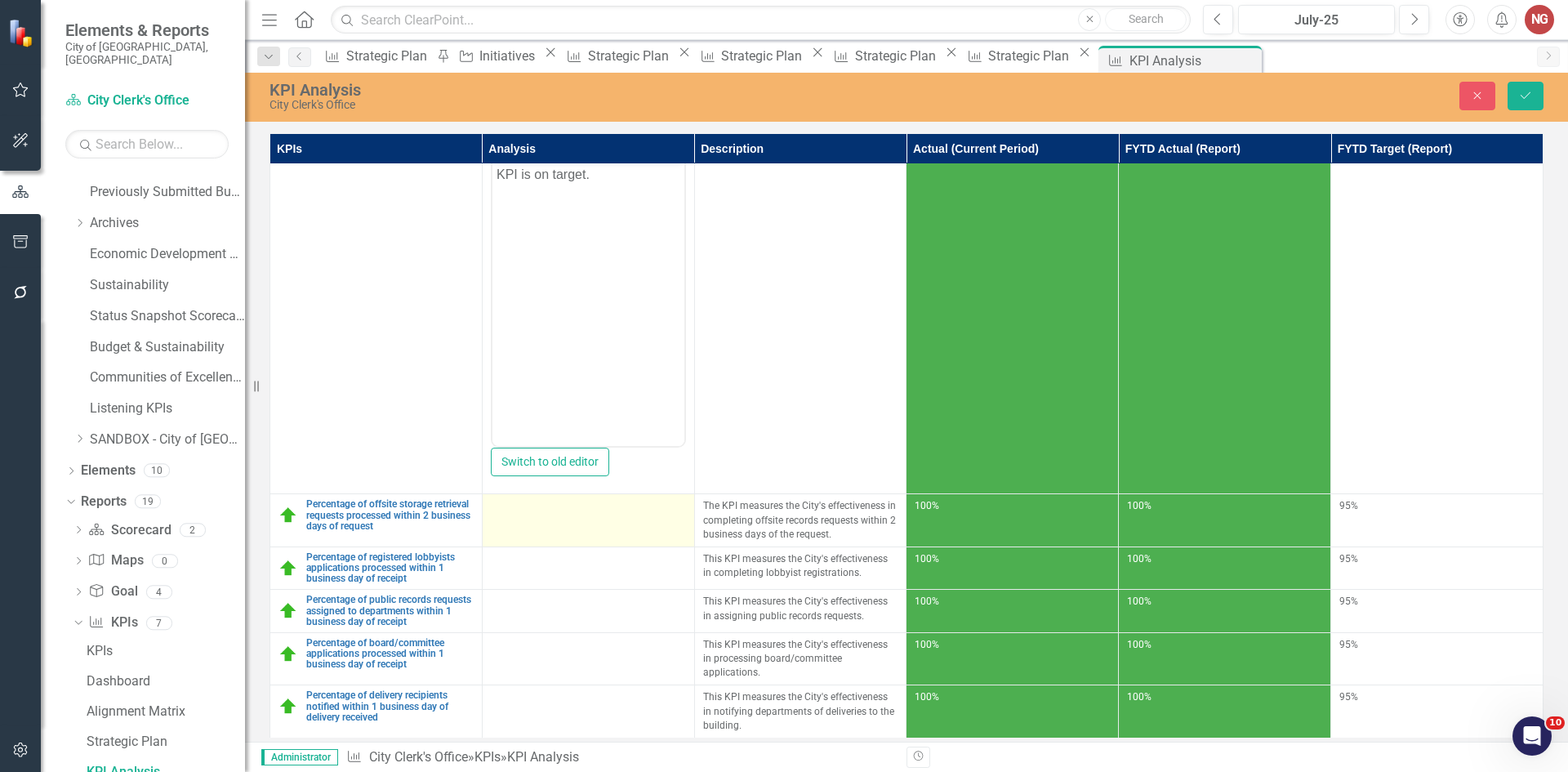
click at [546, 524] on td at bounding box center [588, 520] width 212 height 53
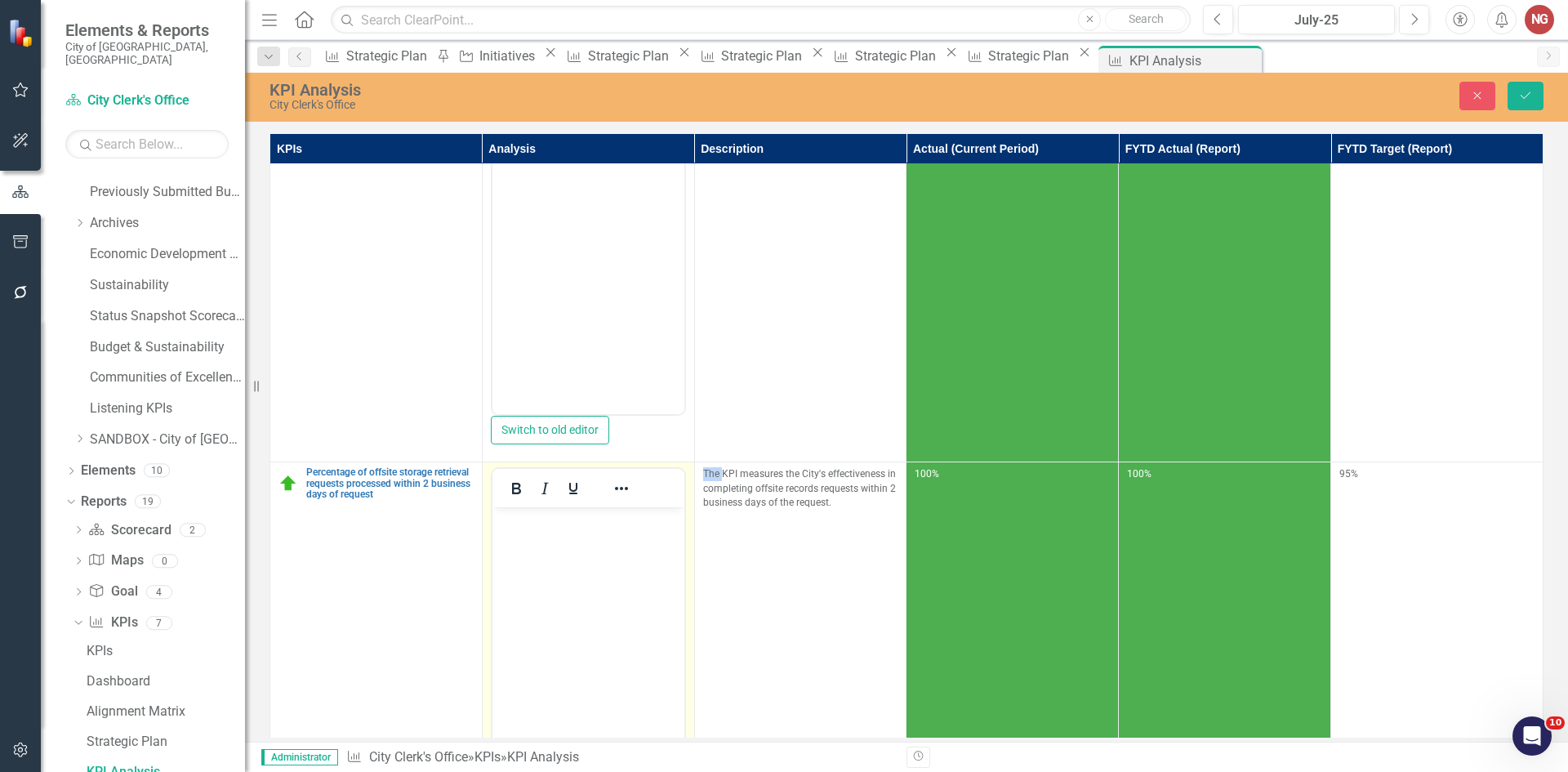
scroll to position [0, 0]
drag, startPoint x: 1038, startPoint y: 1031, endPoint x: 523, endPoint y: 559, distance: 698.6
click at [523, 559] on body "Rich Text Area. Press ALT-0 for help." at bounding box center [588, 630] width 192 height 245
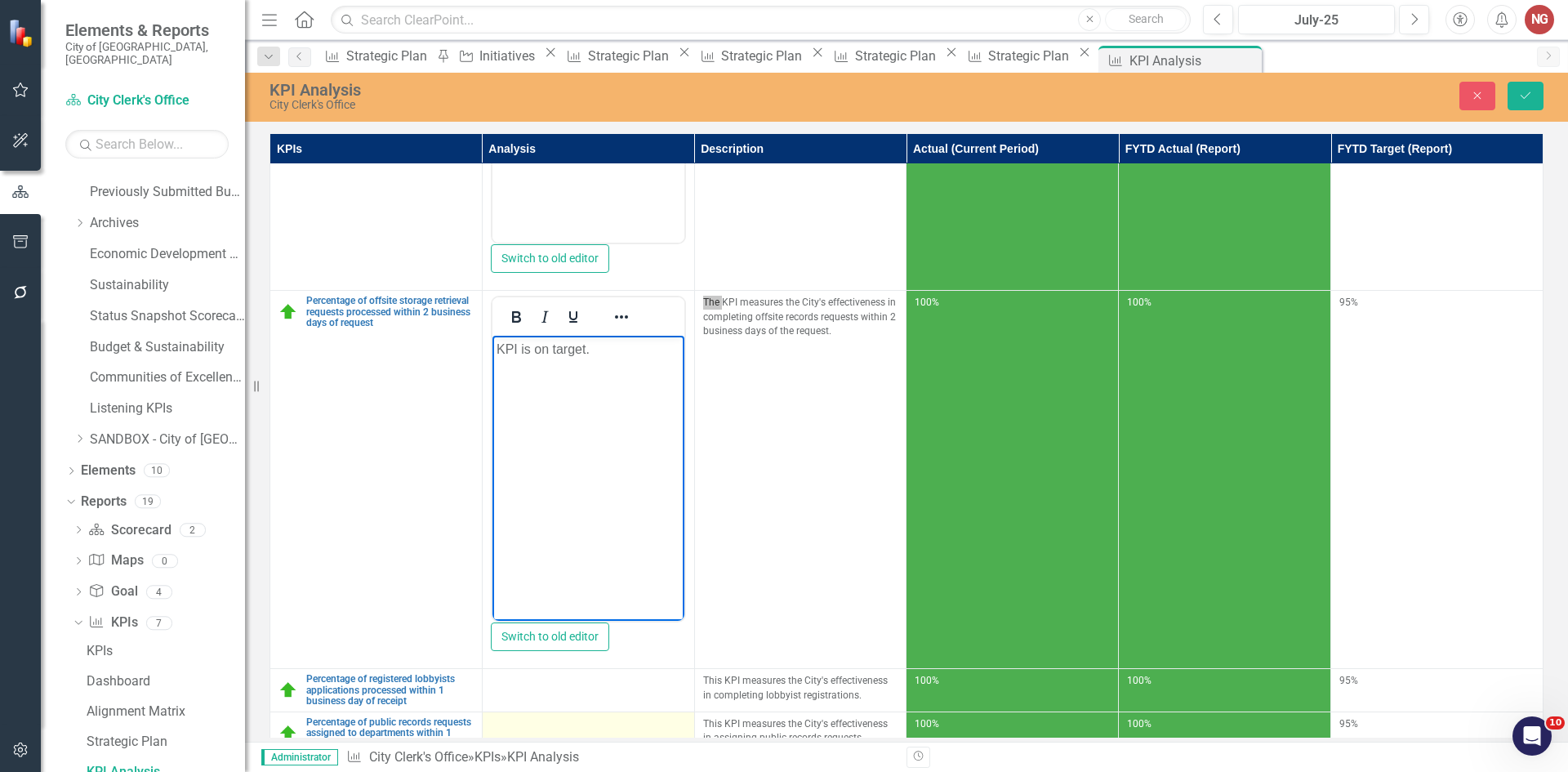
scroll to position [793, 0]
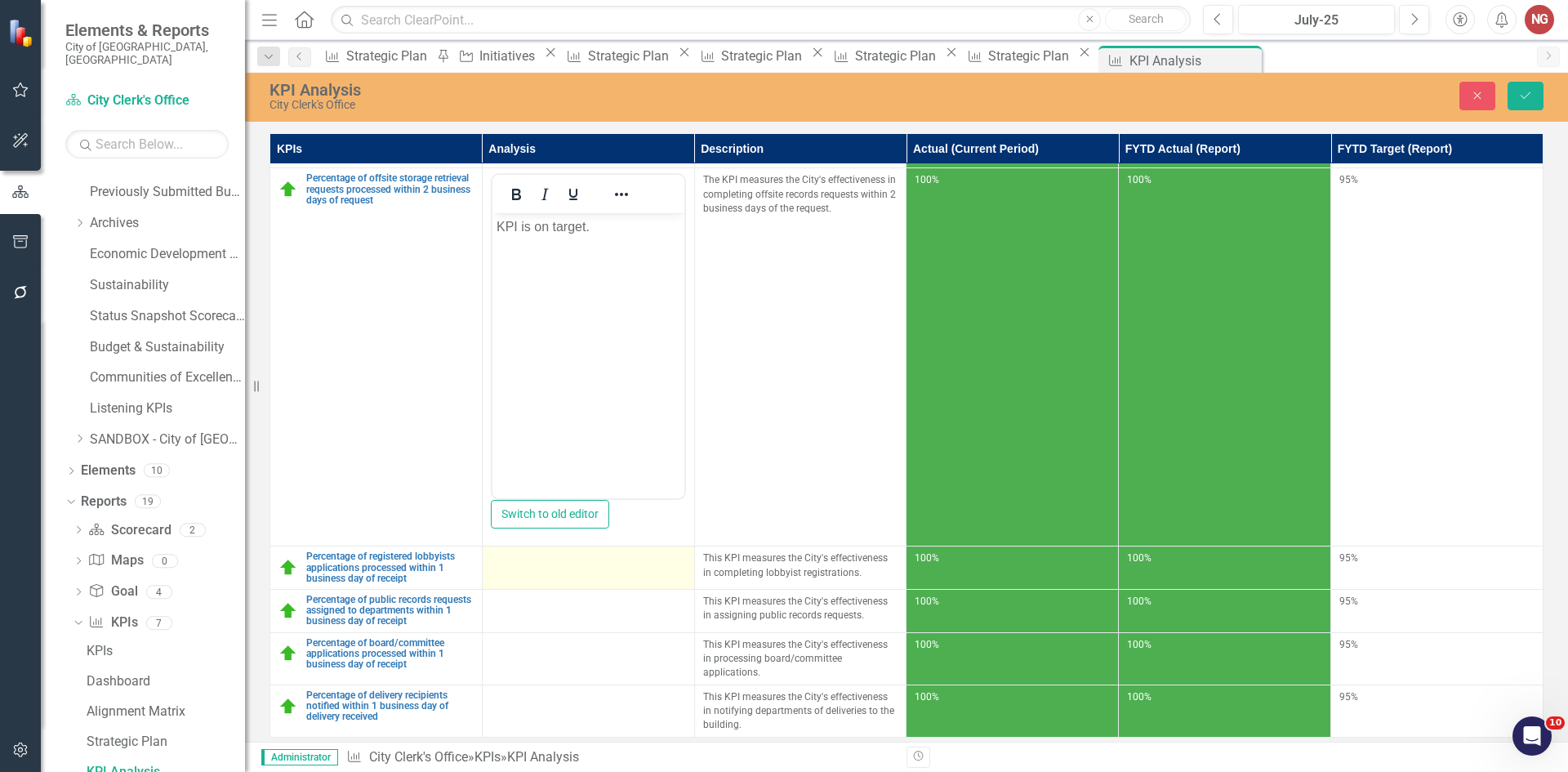
click at [527, 571] on td at bounding box center [588, 568] width 212 height 44
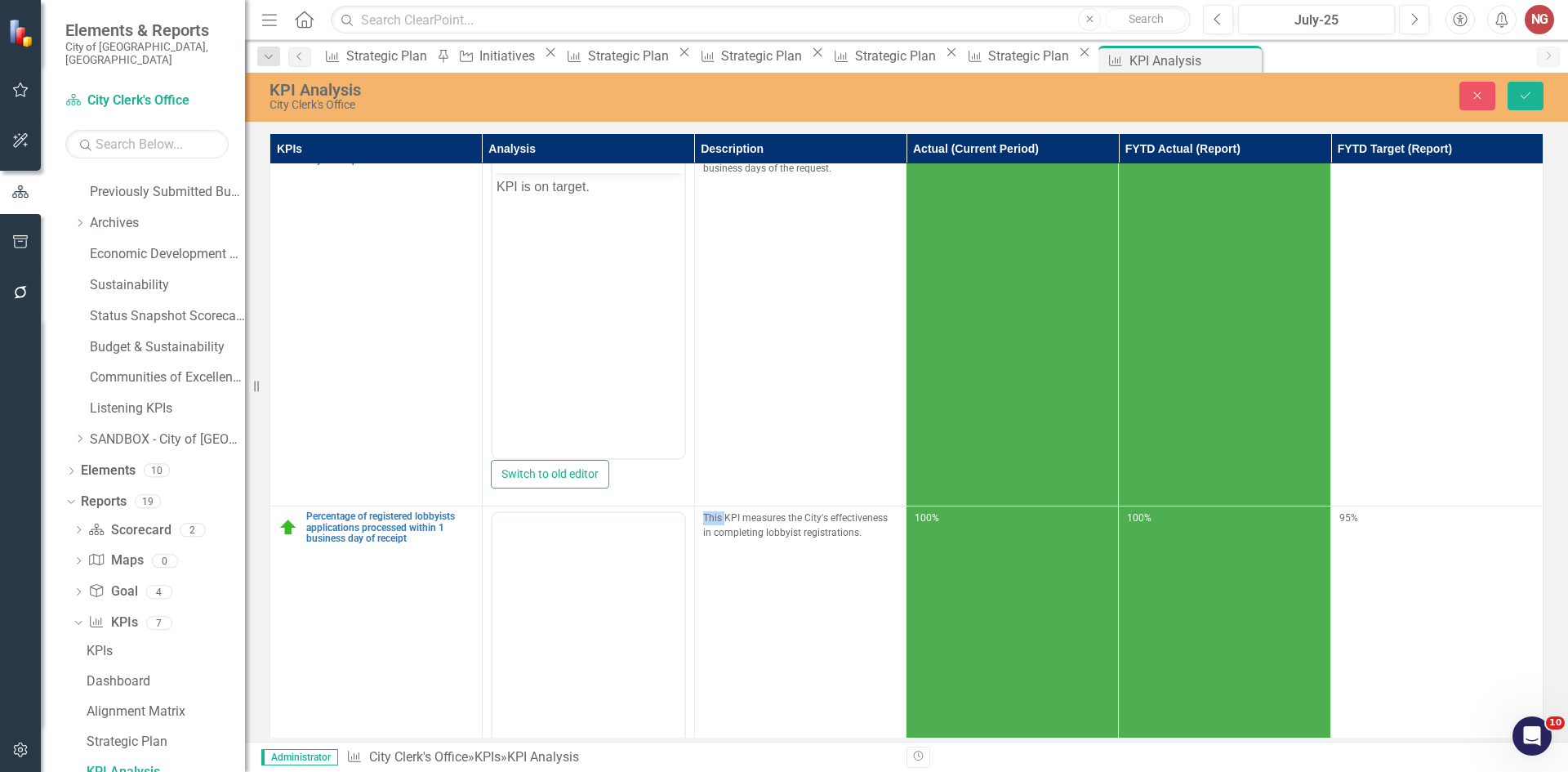
scroll to position [0, 0]
click at [510, 591] on body "Rich Text Area. Press ALT-0 for help." at bounding box center [588, 674] width 192 height 245
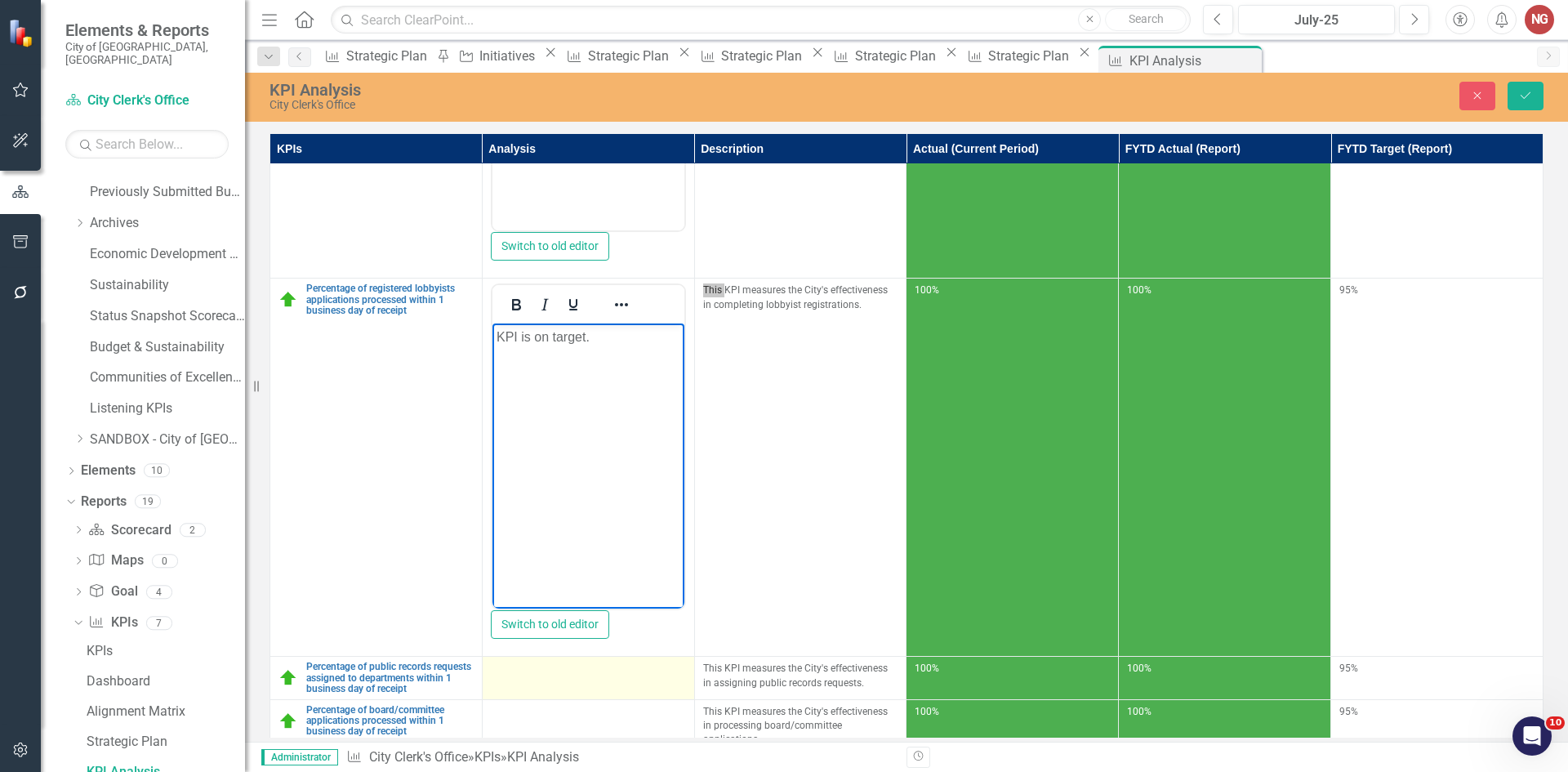
scroll to position [1135, 0]
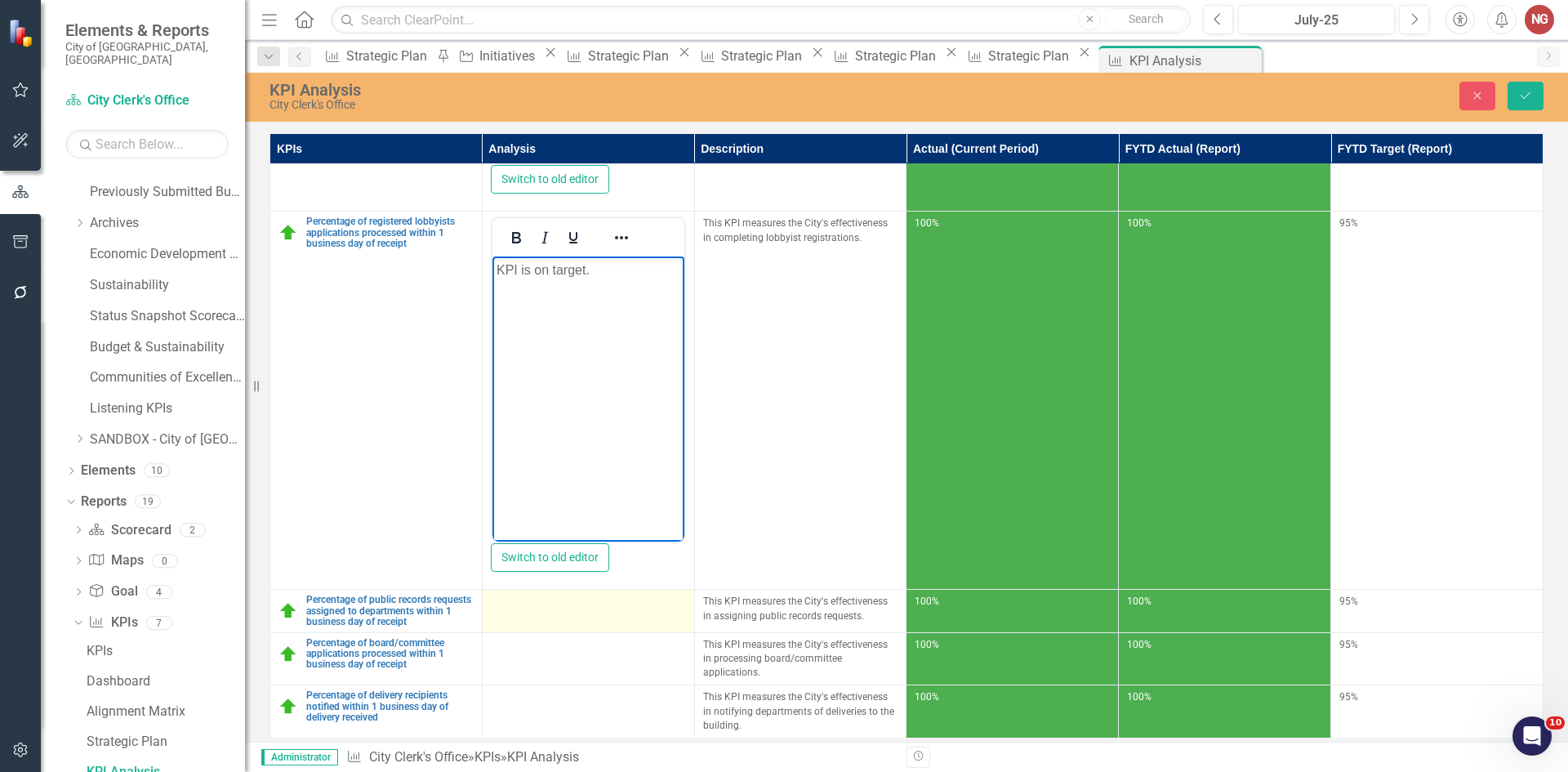
click at [518, 615] on td at bounding box center [588, 612] width 212 height 44
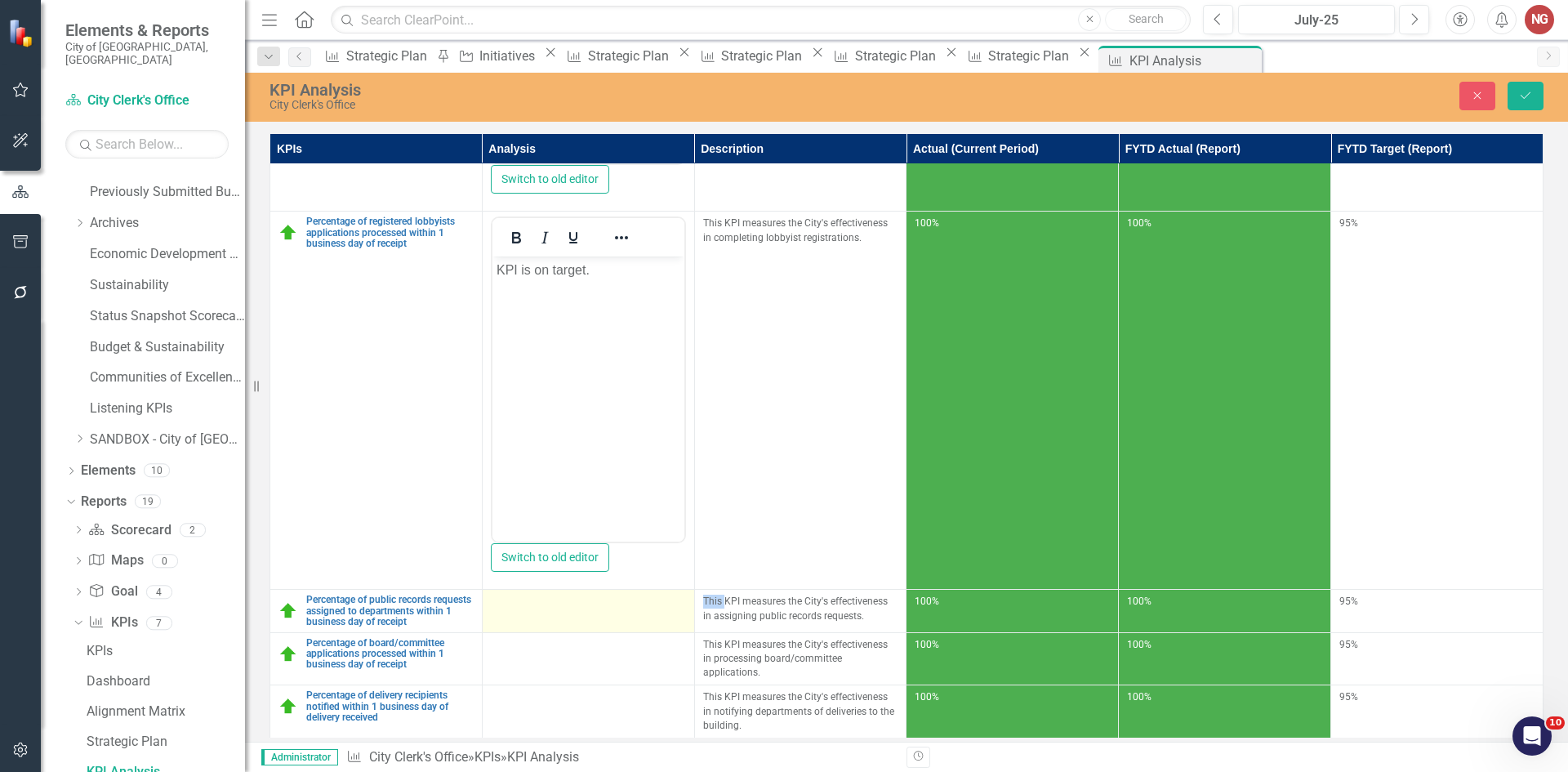
click at [517, 615] on td at bounding box center [588, 612] width 212 height 44
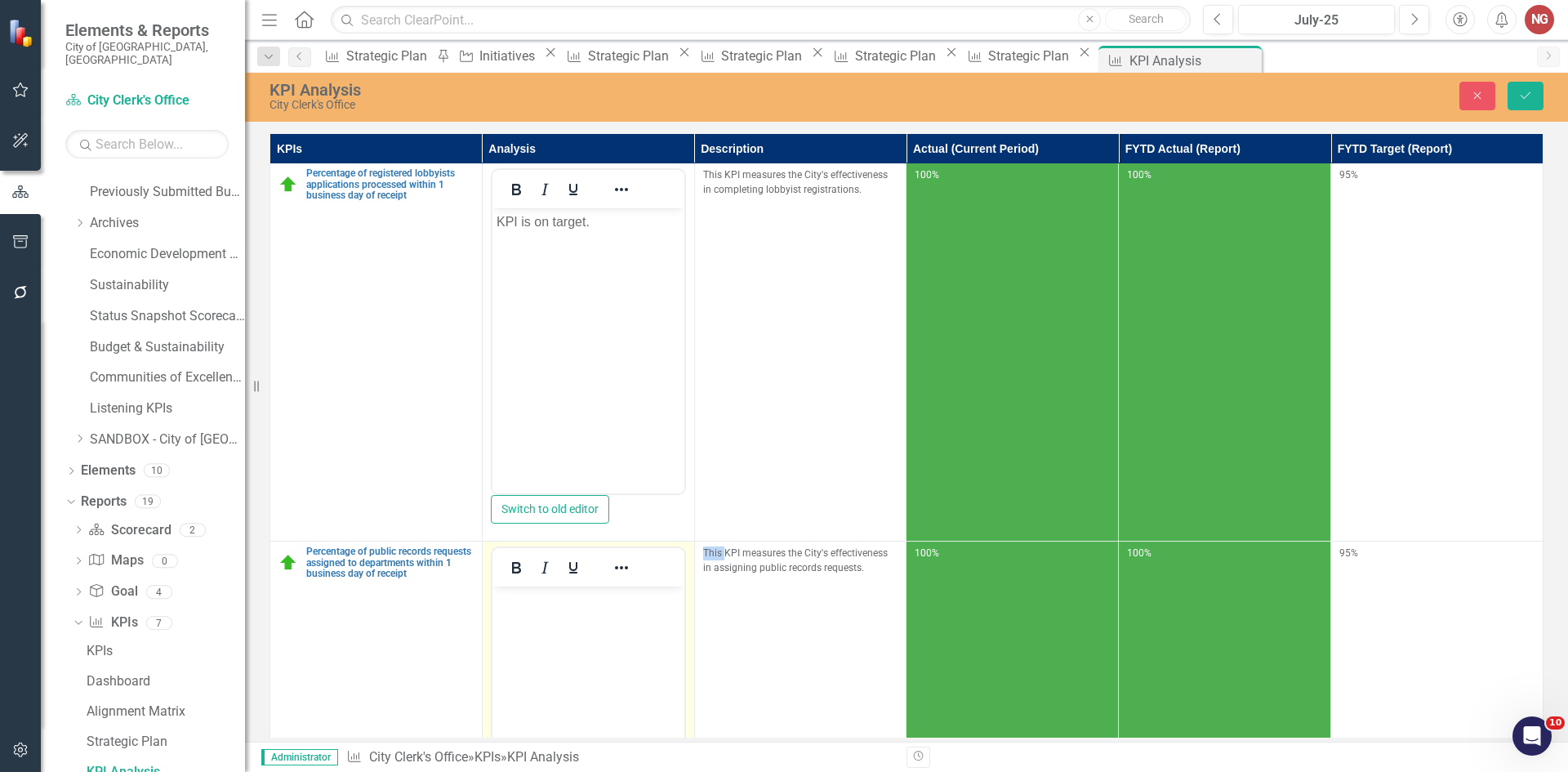
scroll to position [0, 0]
drag, startPoint x: 1008, startPoint y: 1202, endPoint x: 515, endPoint y: 612, distance: 768.9
click at [515, 612] on body "Rich Text Area. Press ALT-0 for help." at bounding box center [588, 710] width 192 height 245
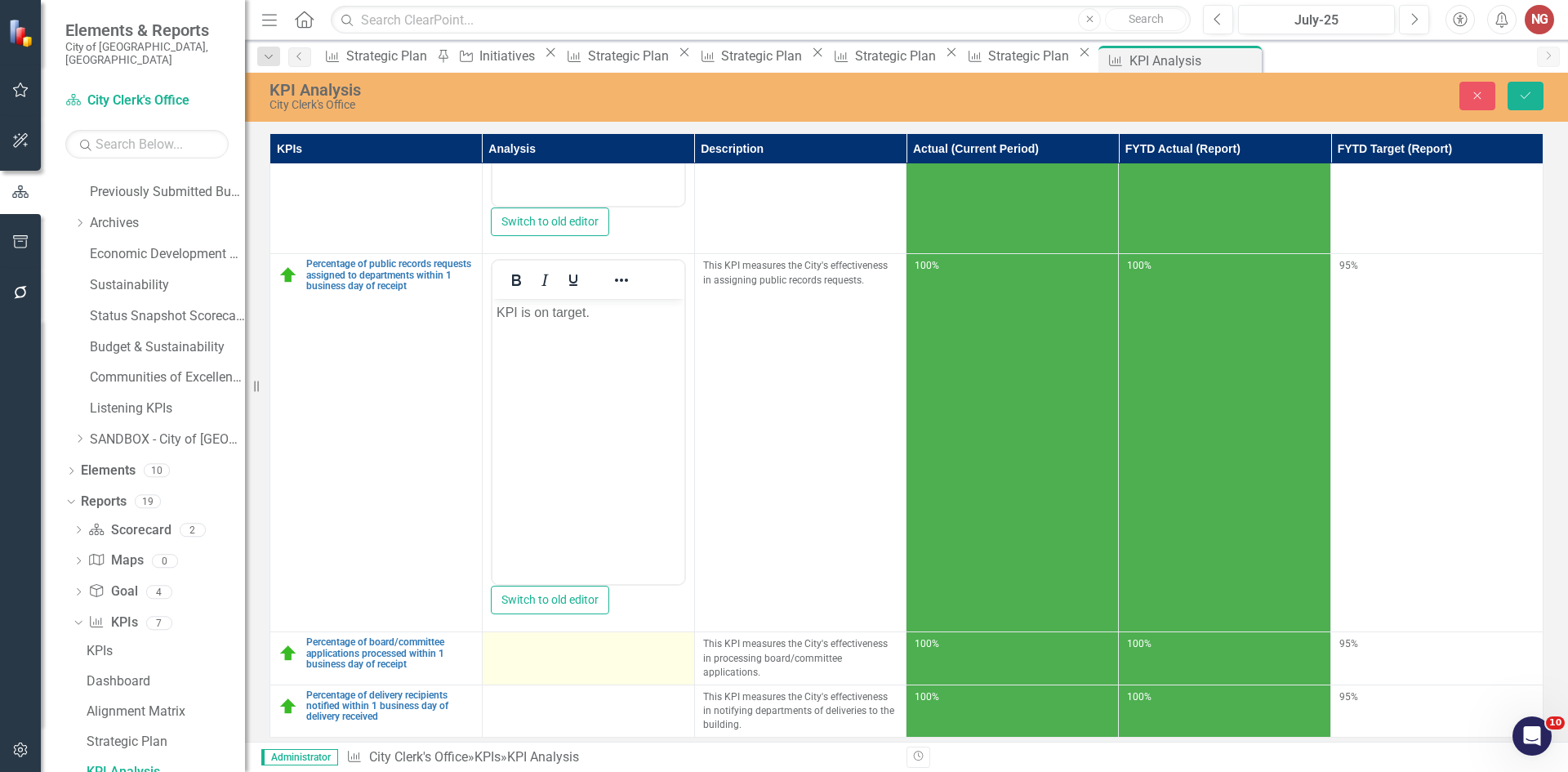
click at [525, 658] on td at bounding box center [588, 659] width 212 height 53
click at [523, 657] on td at bounding box center [588, 659] width 212 height 53
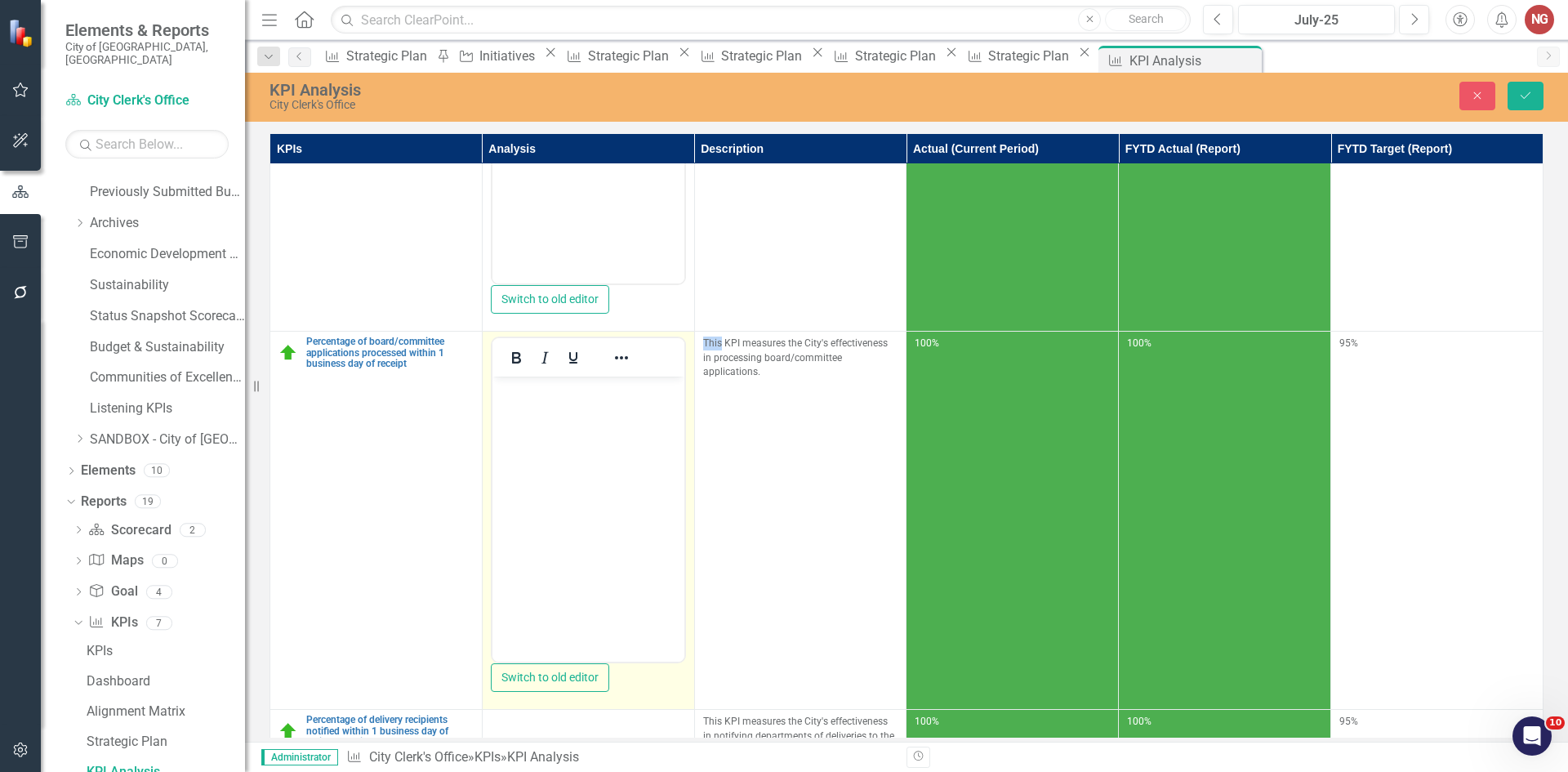
scroll to position [1813, 0]
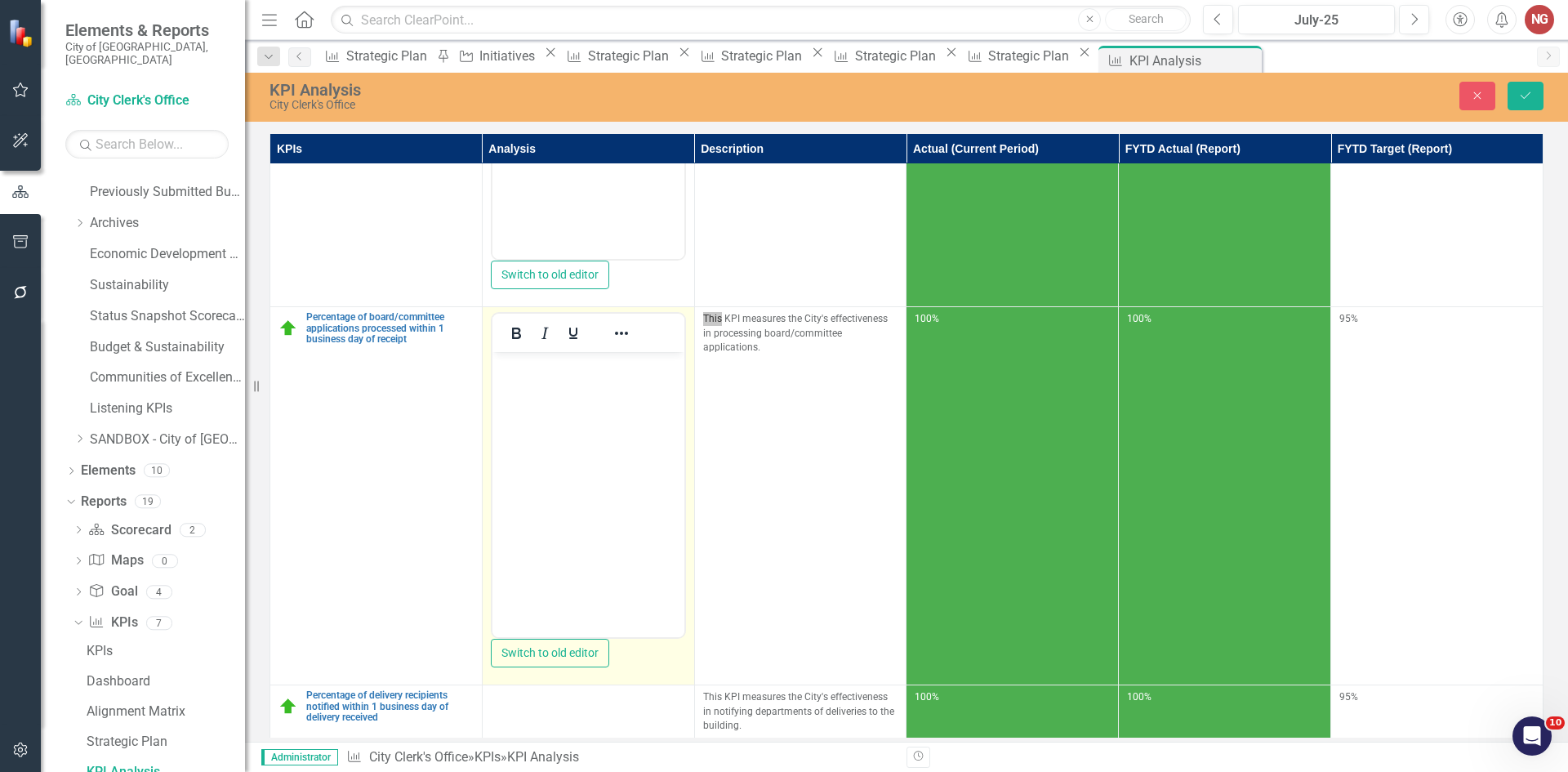
click at [534, 535] on body "Rich Text Area. Press ALT-0 for help." at bounding box center [588, 474] width 192 height 245
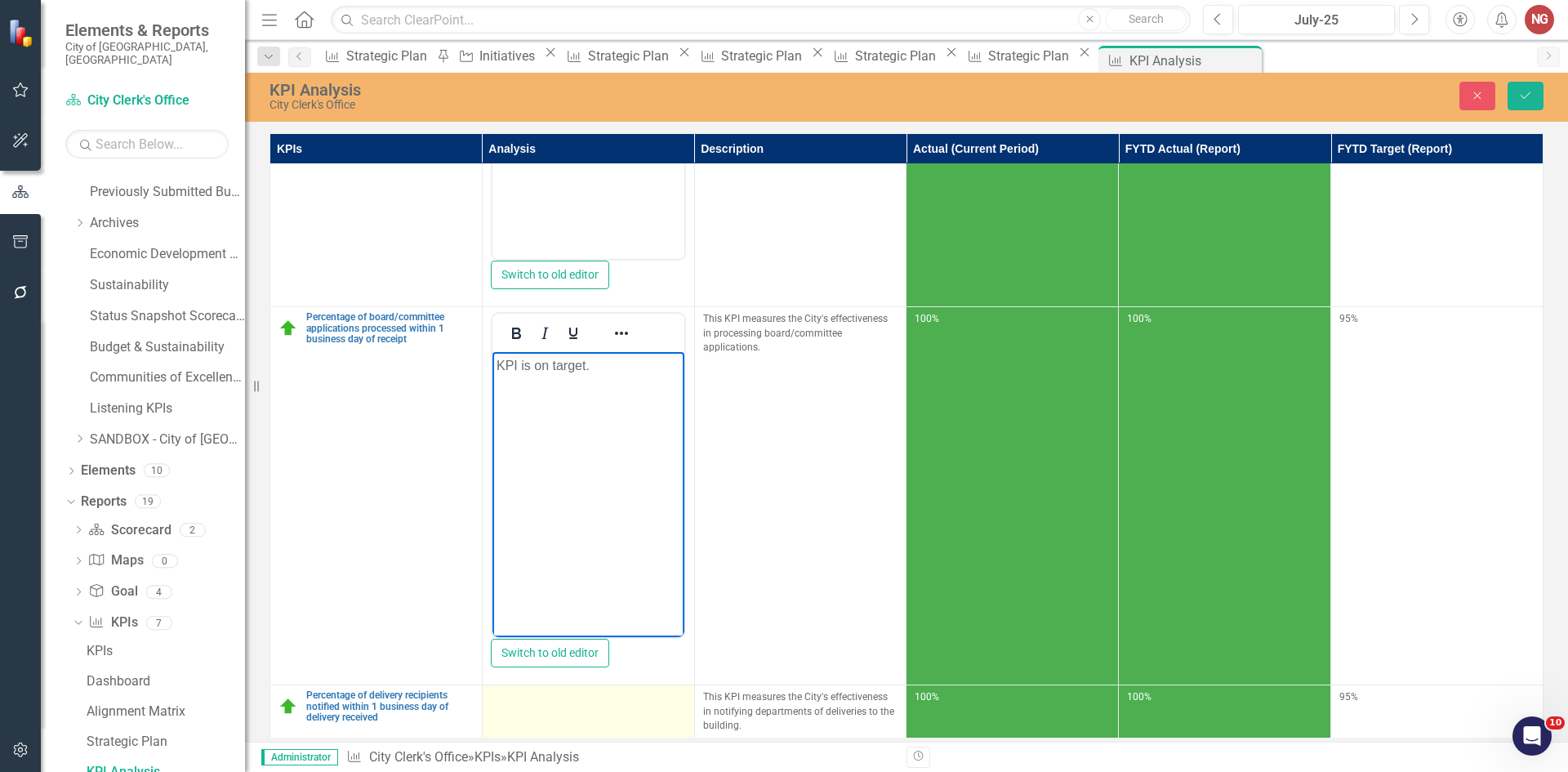
click at [528, 691] on div at bounding box center [588, 700] width 196 height 20
click at [527, 691] on div at bounding box center [588, 700] width 196 height 20
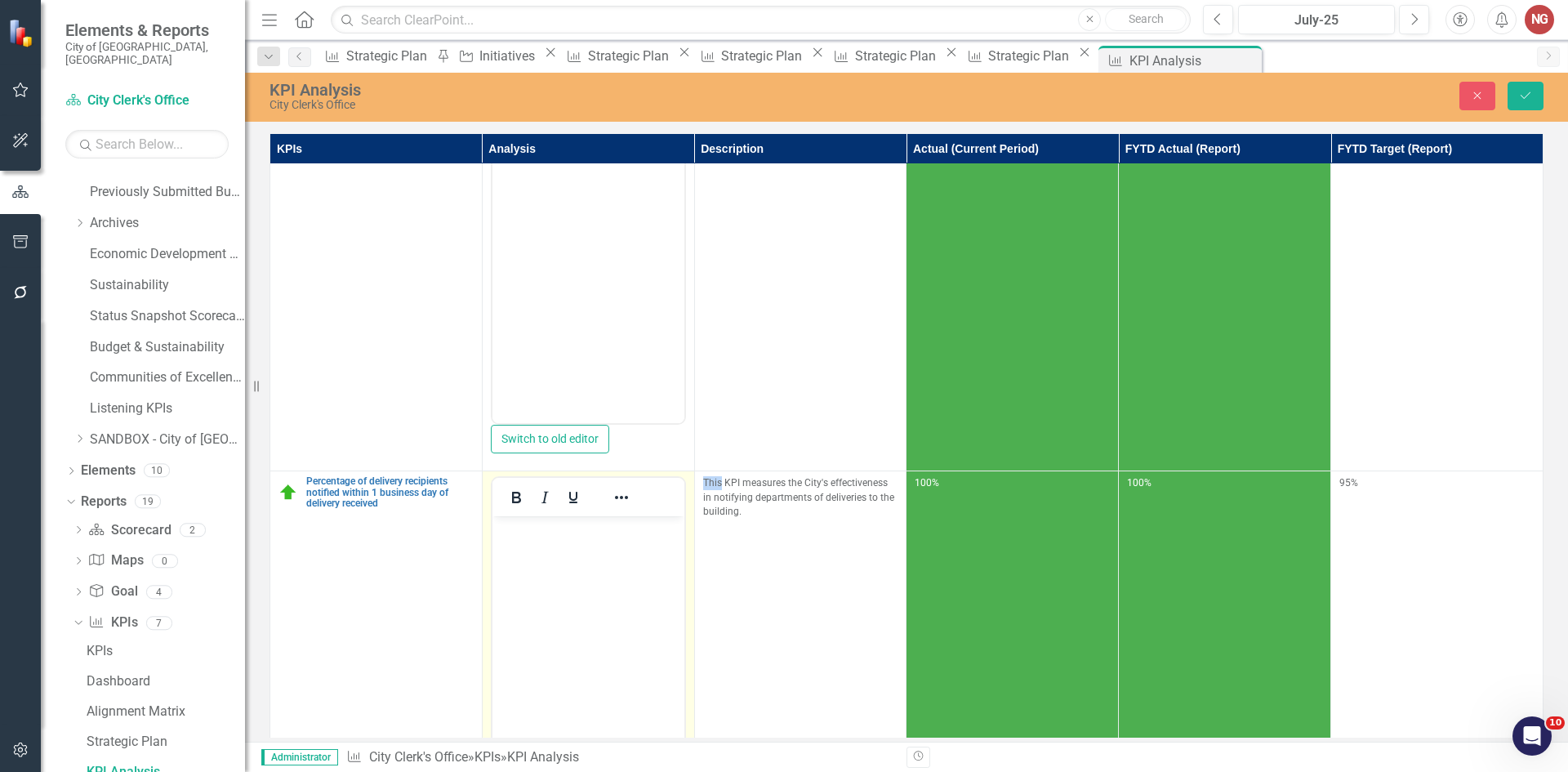
scroll to position [2147, 0]
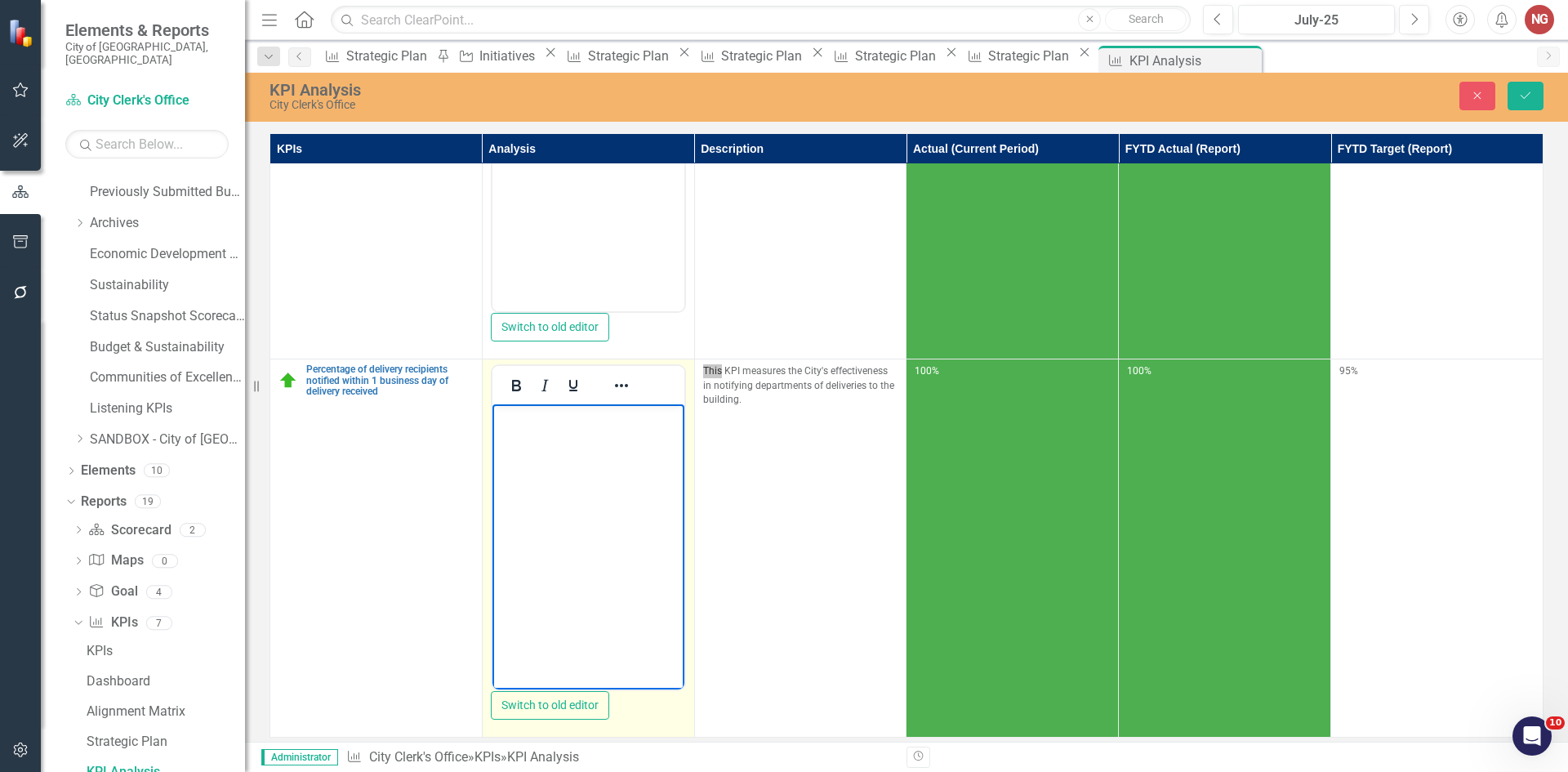
click at [519, 493] on body "Rich Text Area. Press ALT-0 for help." at bounding box center [588, 527] width 192 height 245
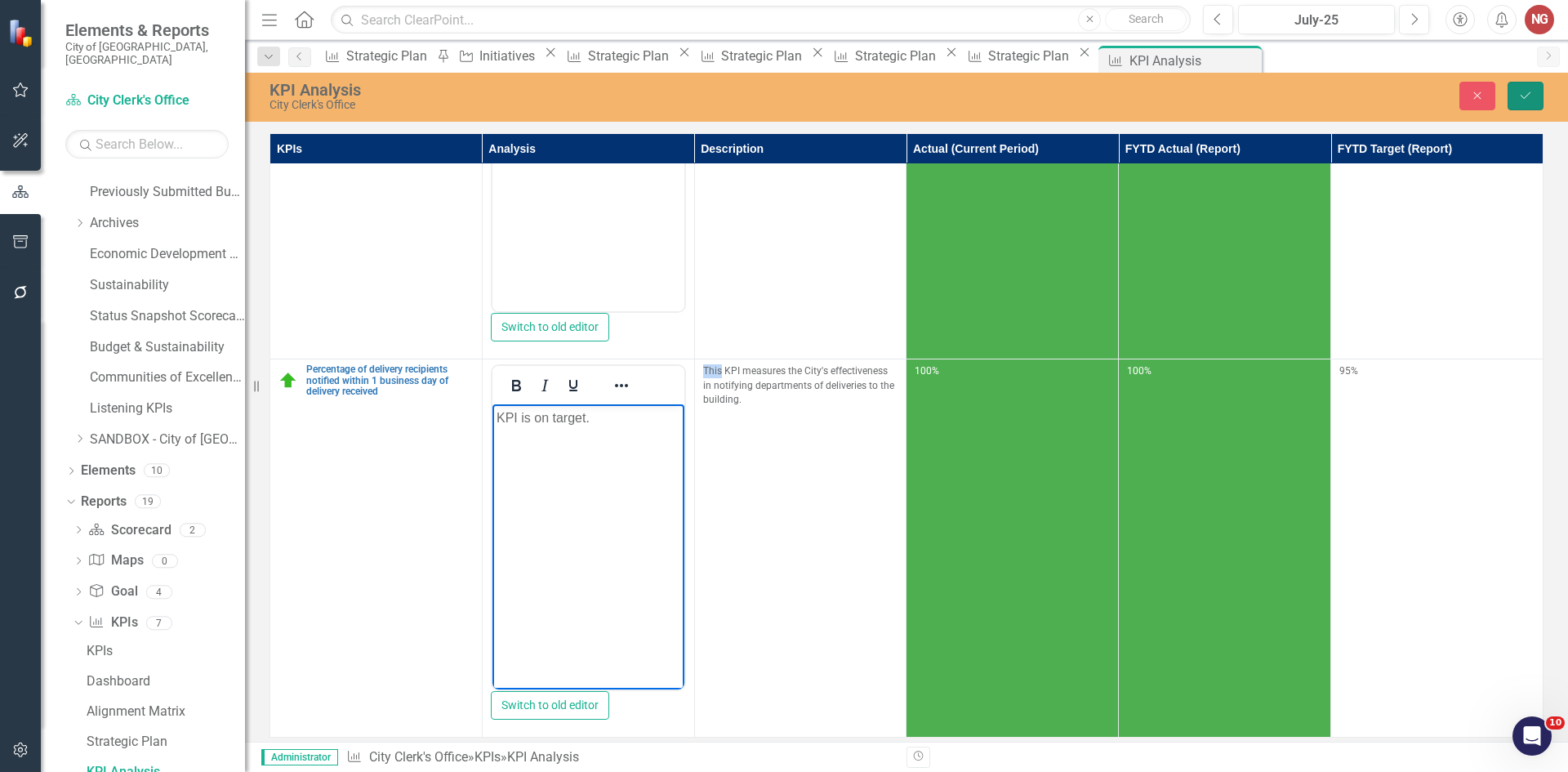
click at [1529, 99] on icon "Save" at bounding box center [1525, 95] width 15 height 12
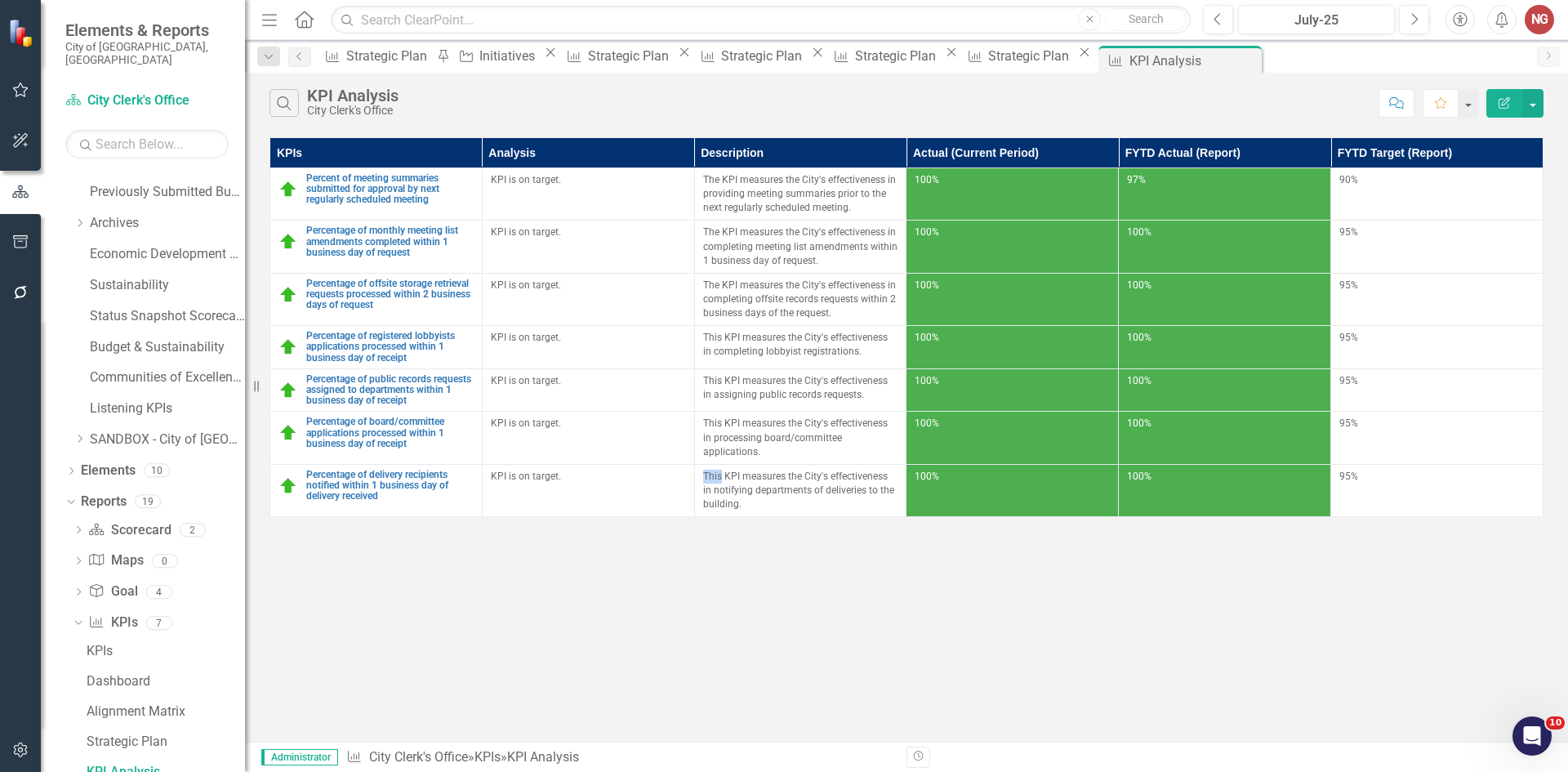
scroll to position [0, 0]
click at [1253, 58] on icon "Close" at bounding box center [1246, 61] width 16 height 13
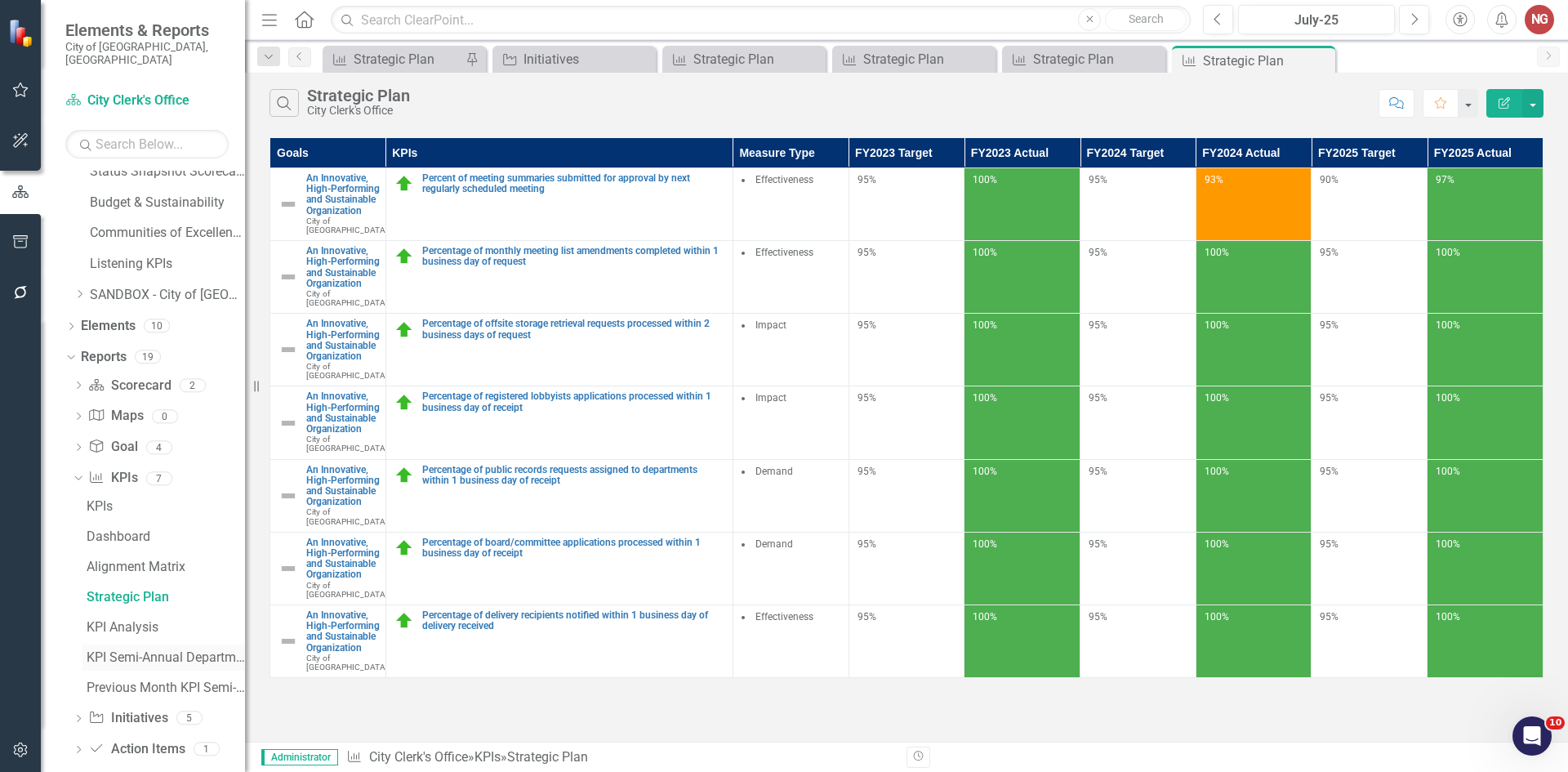
scroll to position [729, 0]
click at [77, 710] on icon "Dropdown" at bounding box center [78, 714] width 12 height 9
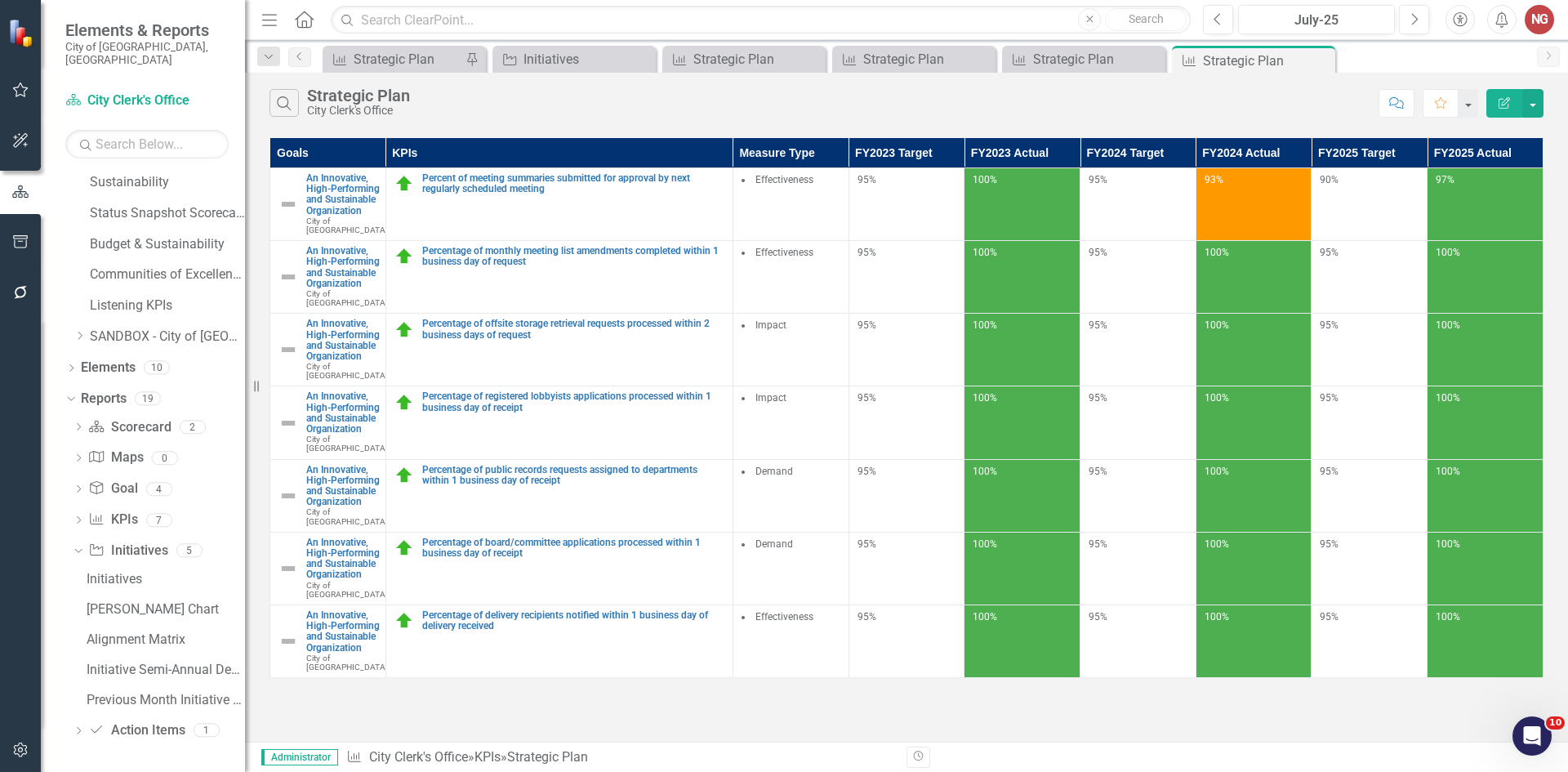
scroll to position [669, 0]
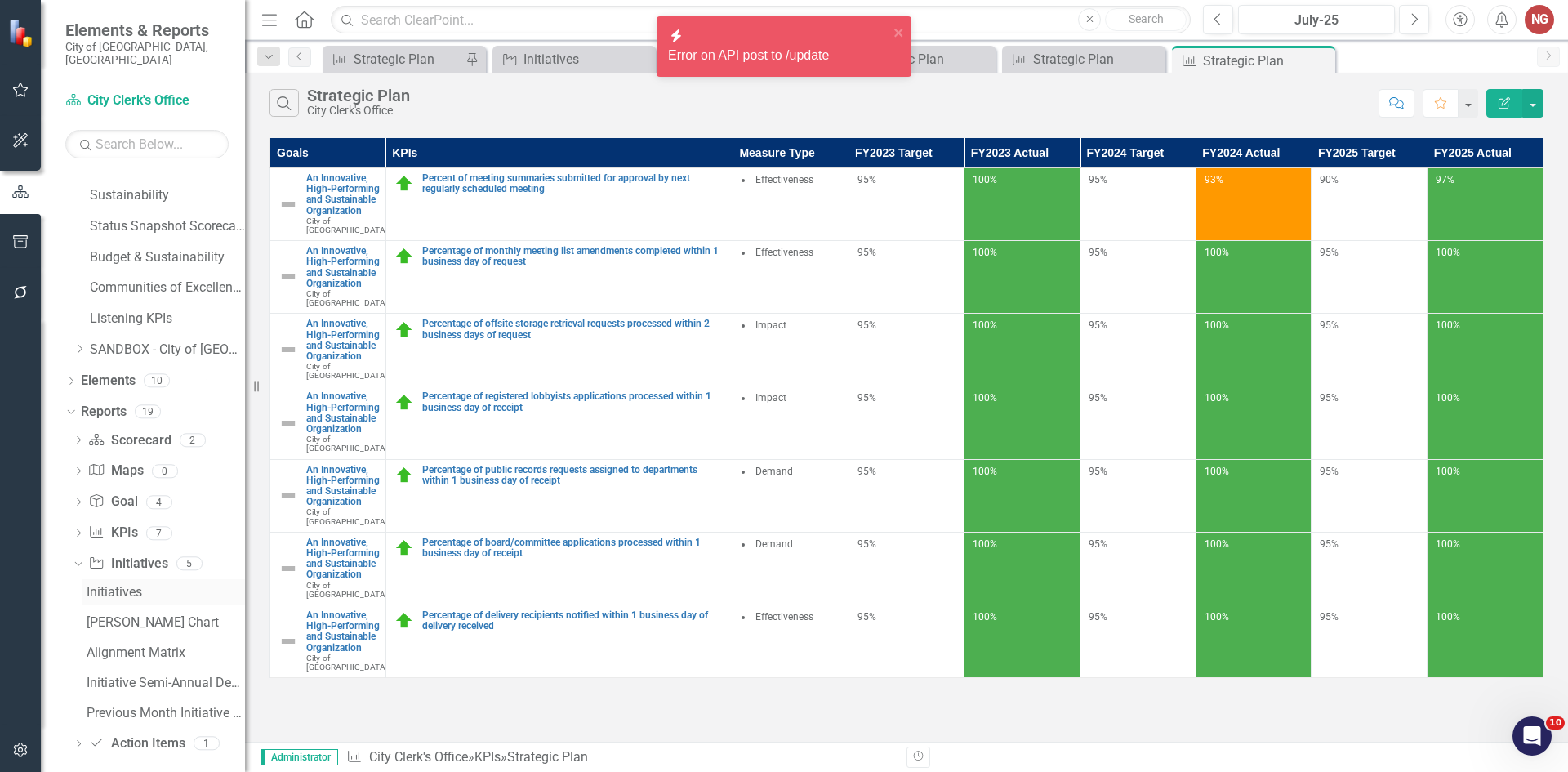
click at [111, 586] on div "Initiatives" at bounding box center [165, 593] width 159 height 15
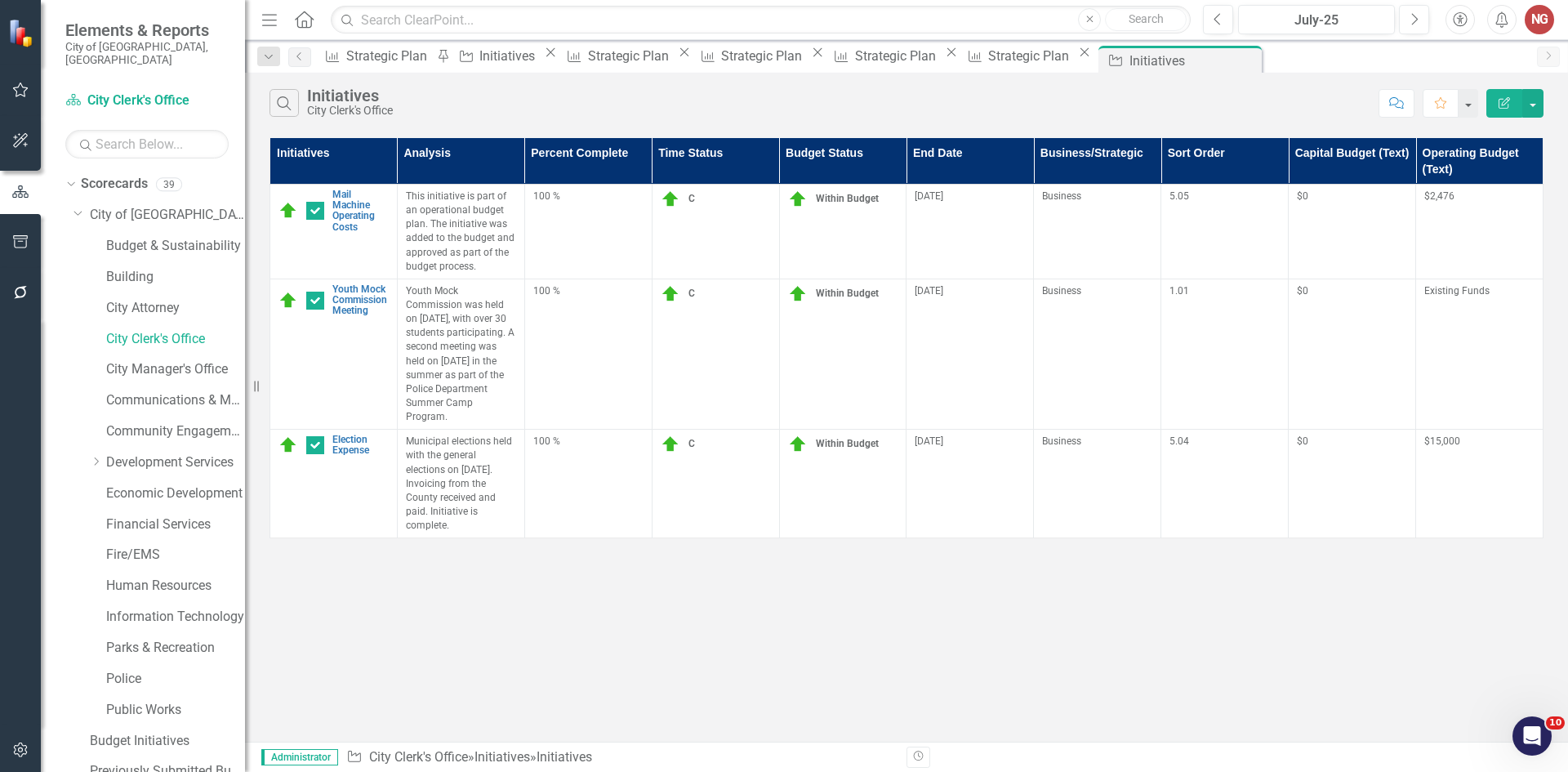
click at [16, 249] on button "button" at bounding box center [21, 243] width 37 height 35
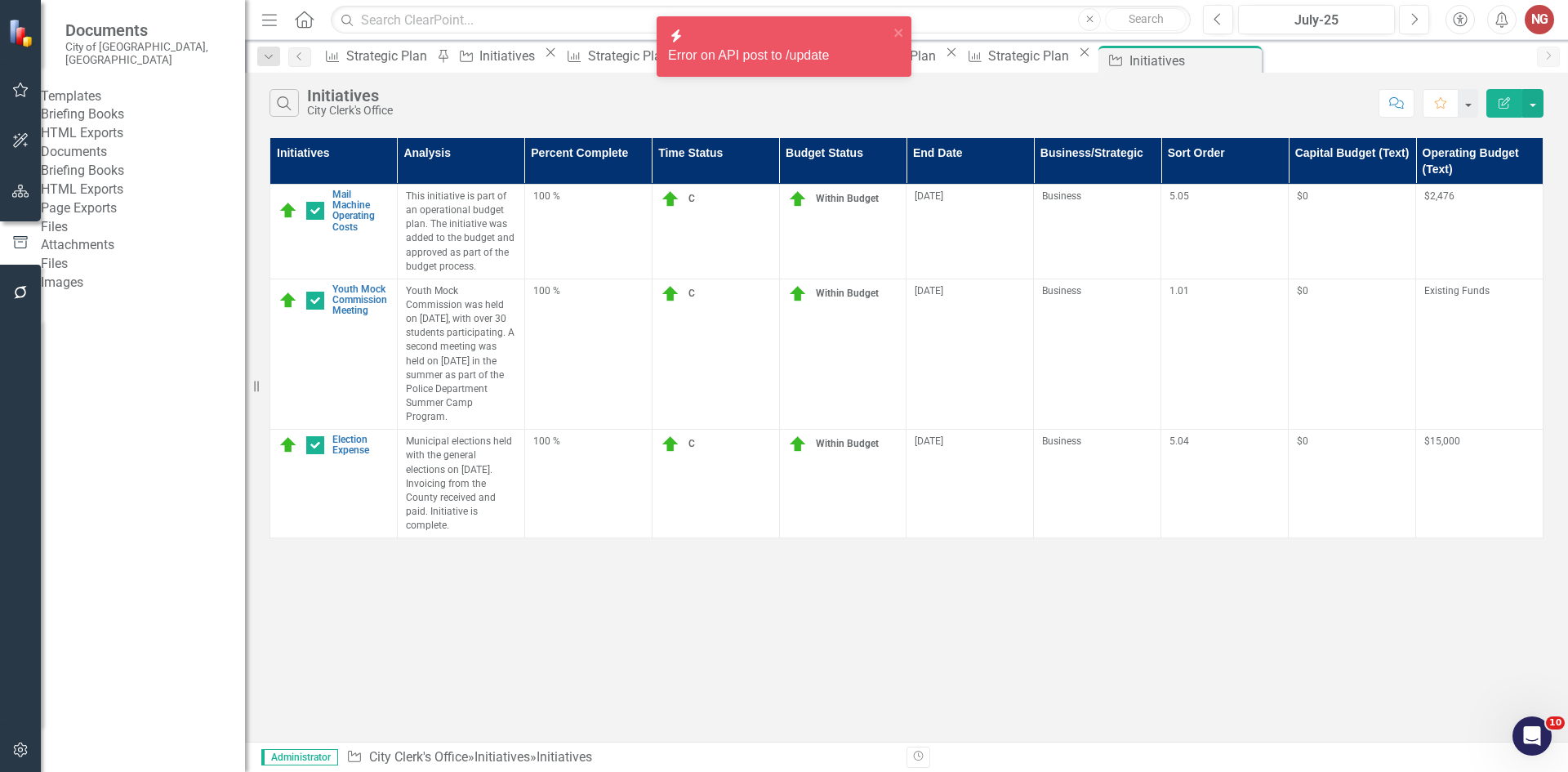
click at [95, 181] on link "Briefing Books" at bounding box center [143, 171] width 204 height 19
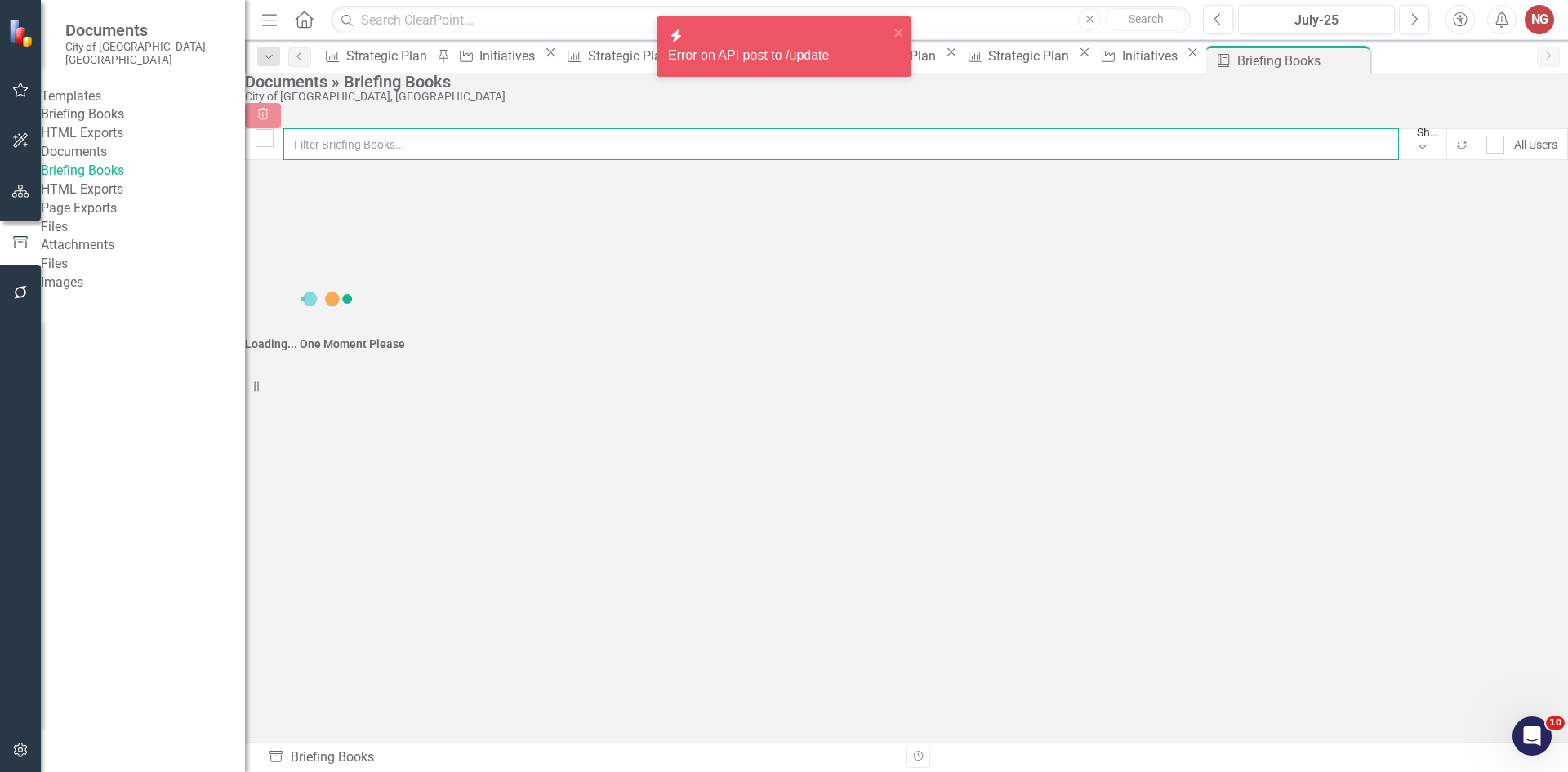
click at [386, 157] on input "text" at bounding box center [842, 144] width 1116 height 32
type input "c"
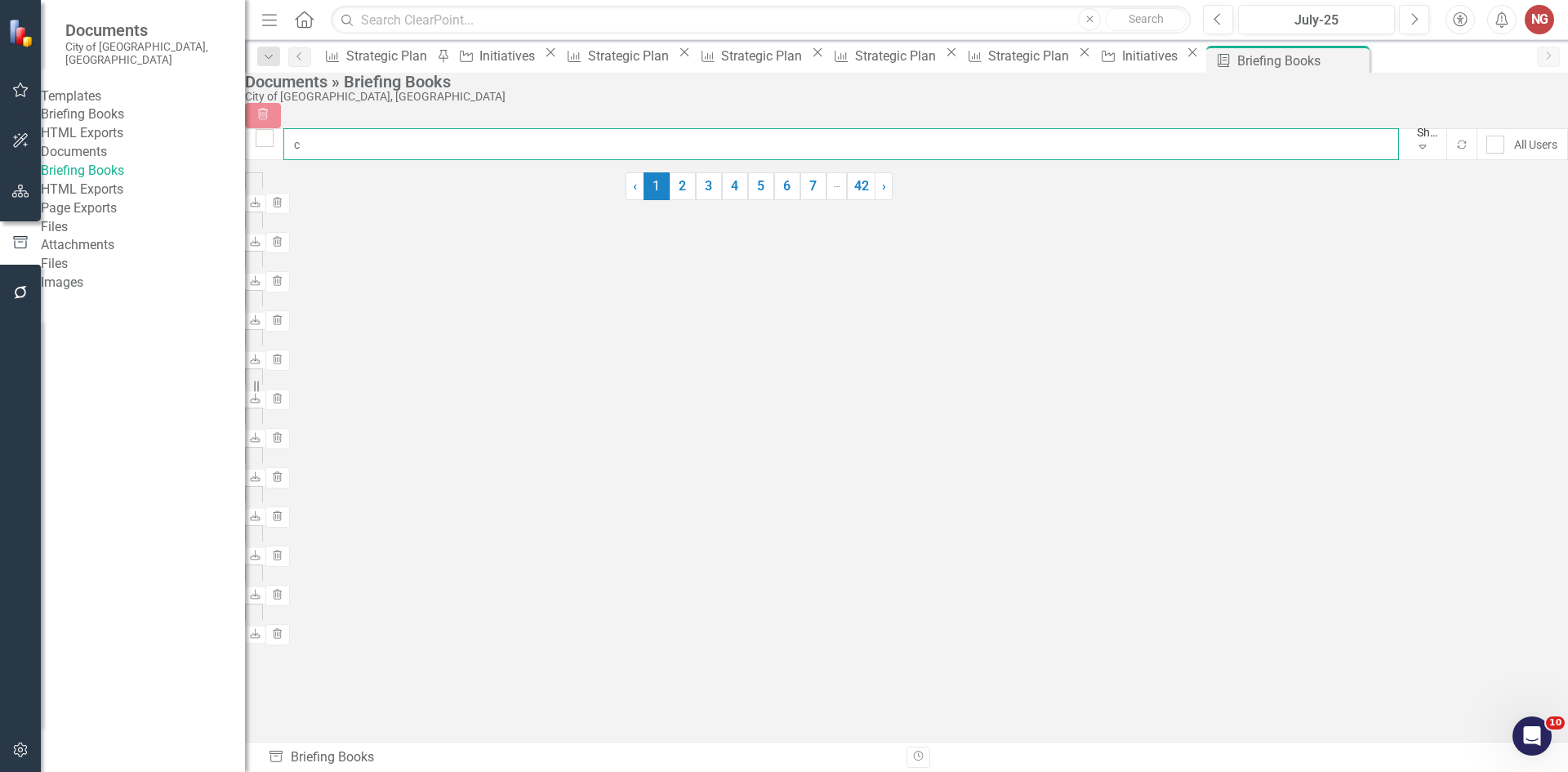
checkbox input "false"
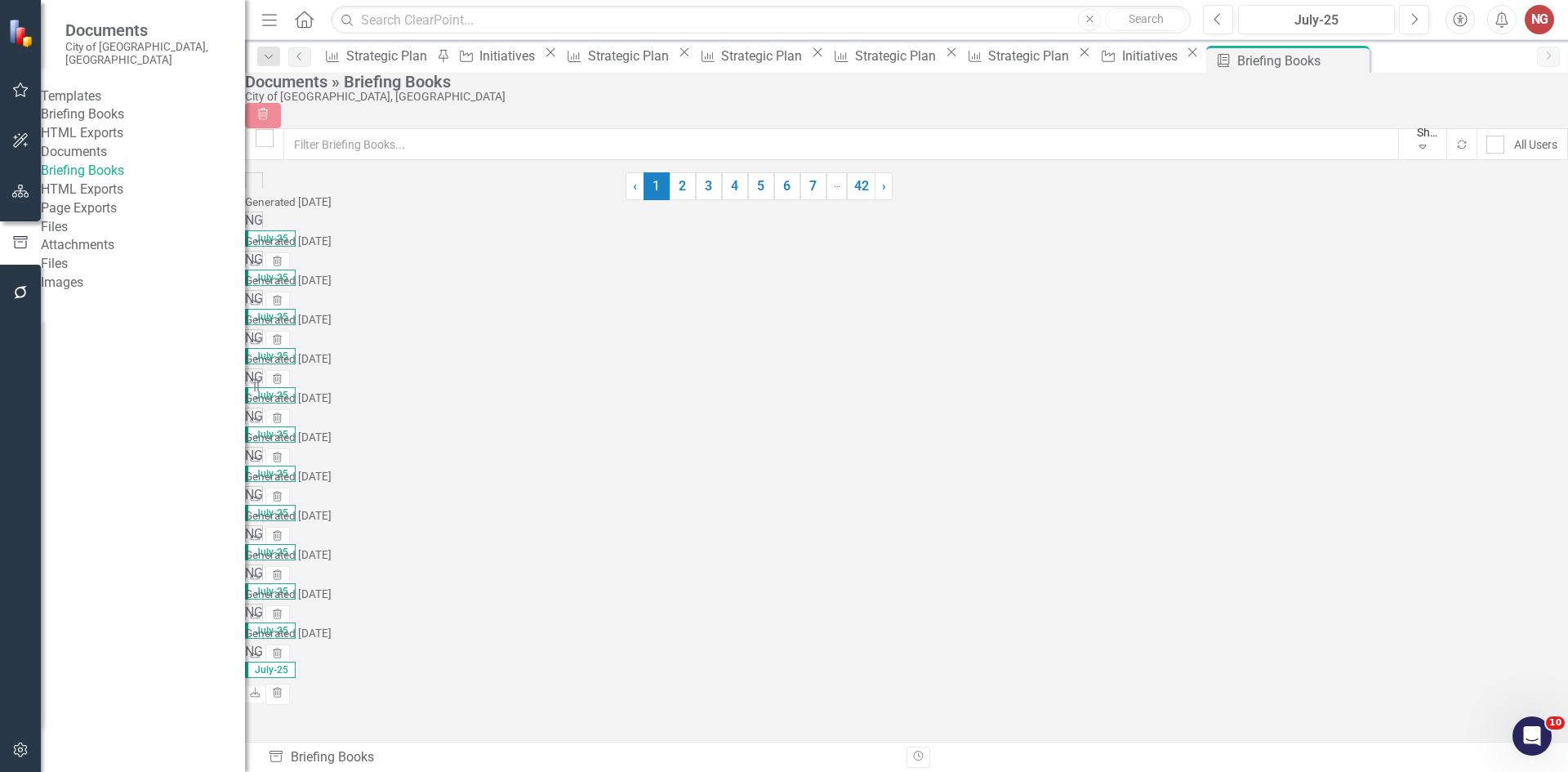
drag, startPoint x: 112, startPoint y: 112, endPoint x: 208, endPoint y: 110, distance: 96.0
click at [113, 111] on link "Briefing Books" at bounding box center [143, 114] width 204 height 19
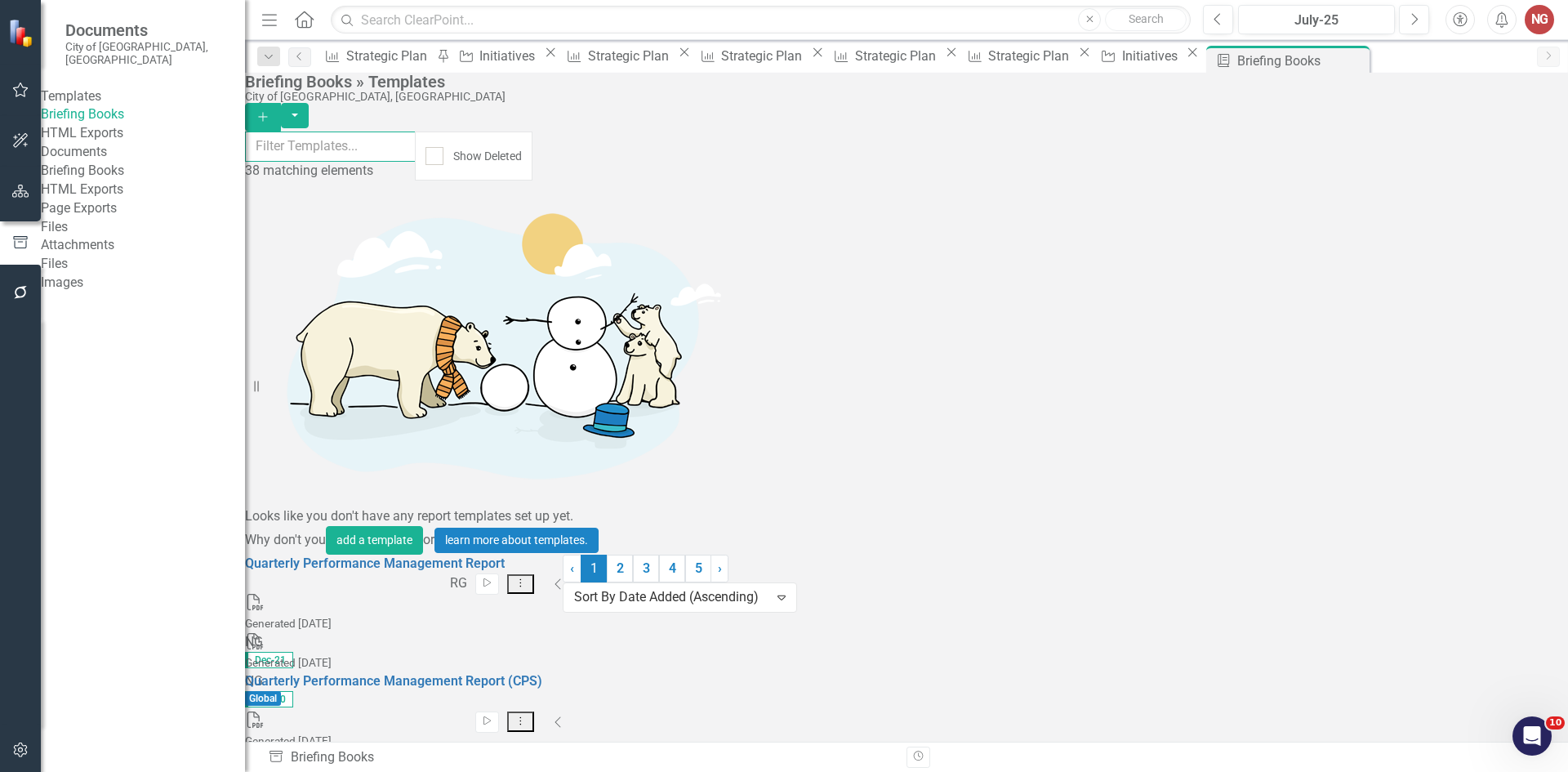
click at [385, 155] on input "text" at bounding box center [330, 146] width 171 height 30
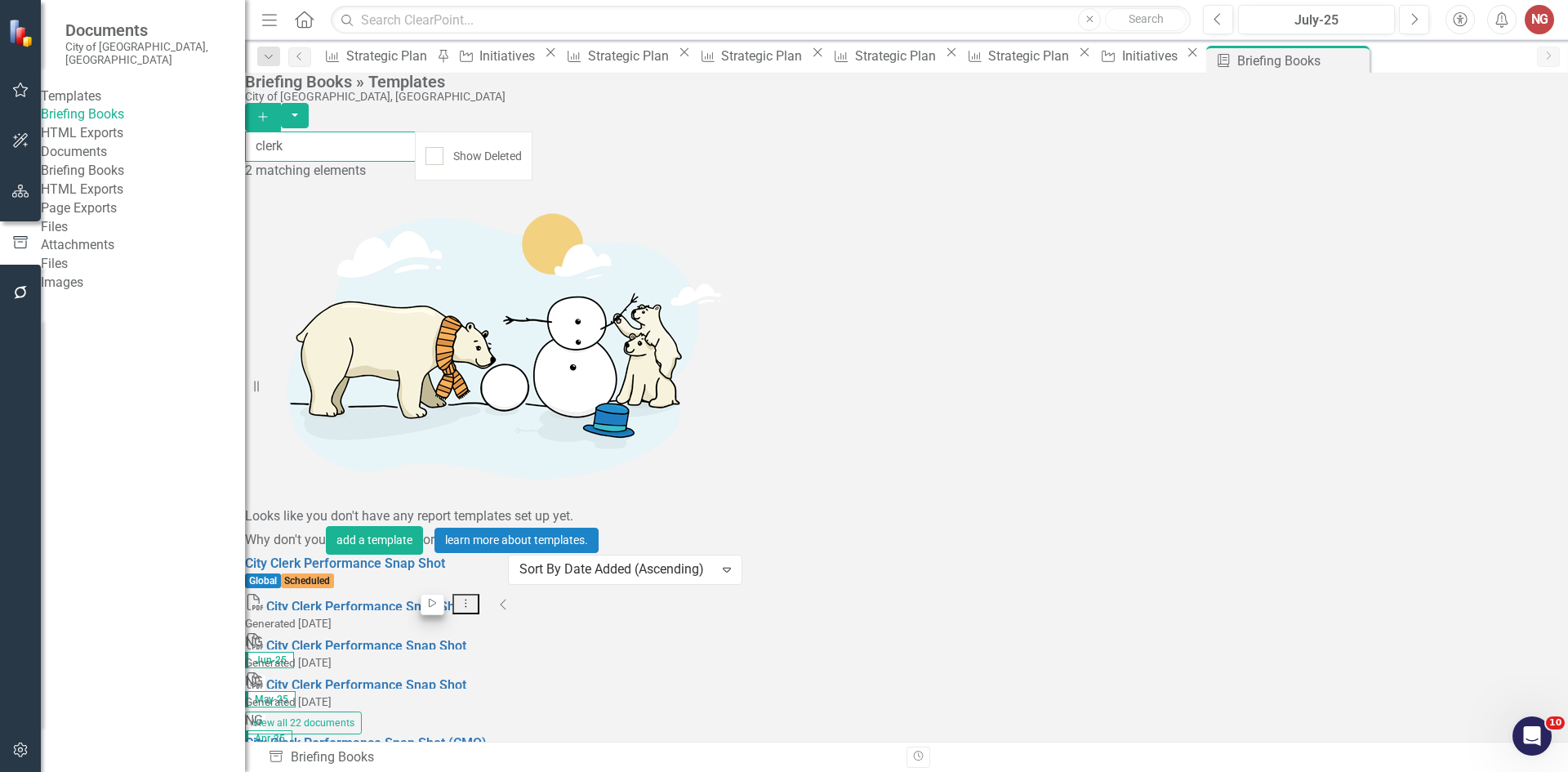
type input "clerk"
click at [445, 594] on button "Start" at bounding box center [432, 604] width 24 height 21
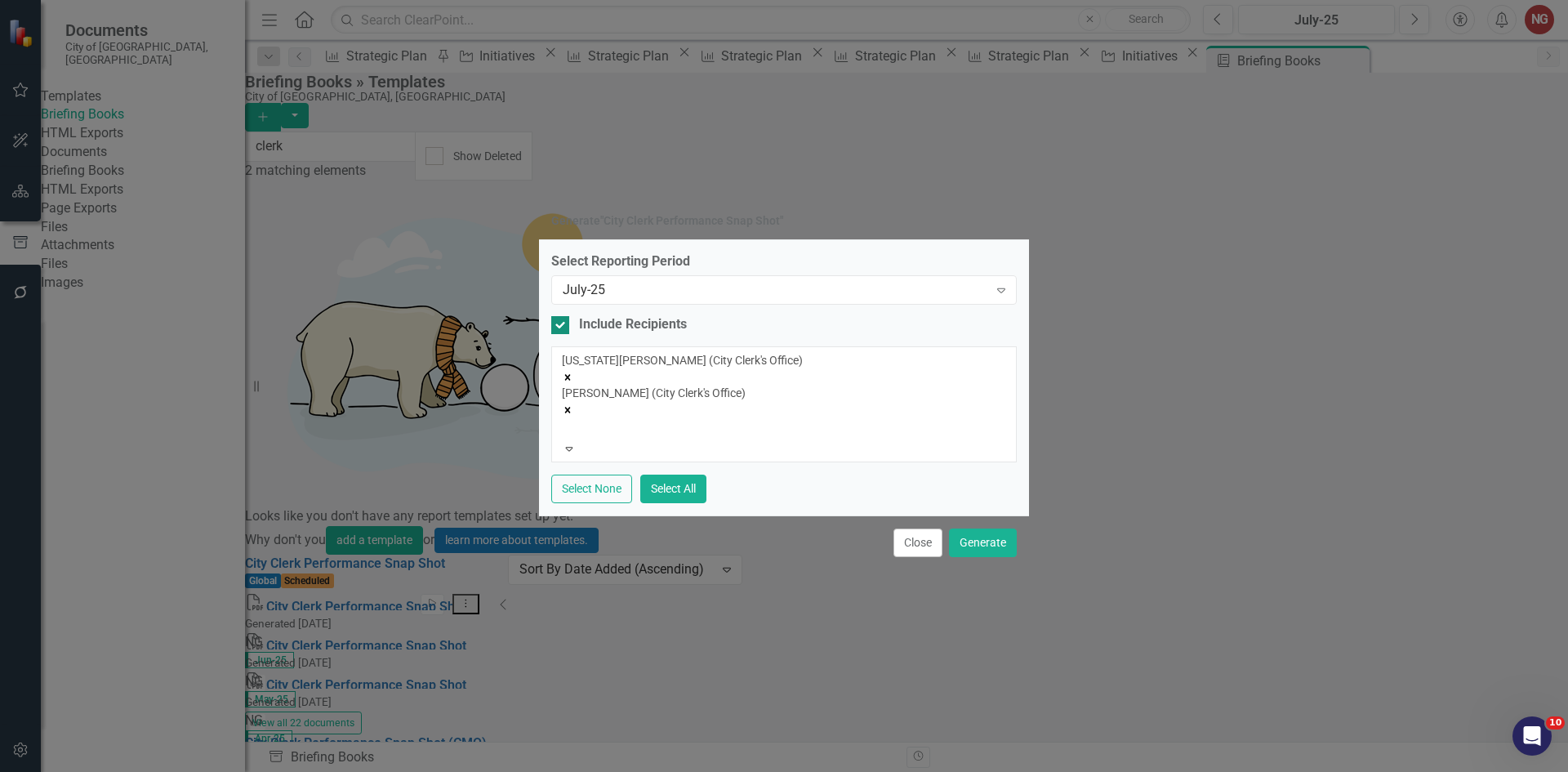
drag, startPoint x: 564, startPoint y: 353, endPoint x: 622, endPoint y: 399, distance: 74.0
click at [563, 334] on div at bounding box center [560, 326] width 18 height 18
click at [562, 327] on input "Include Recipients" at bounding box center [556, 321] width 11 height 11
checkbox input "false"
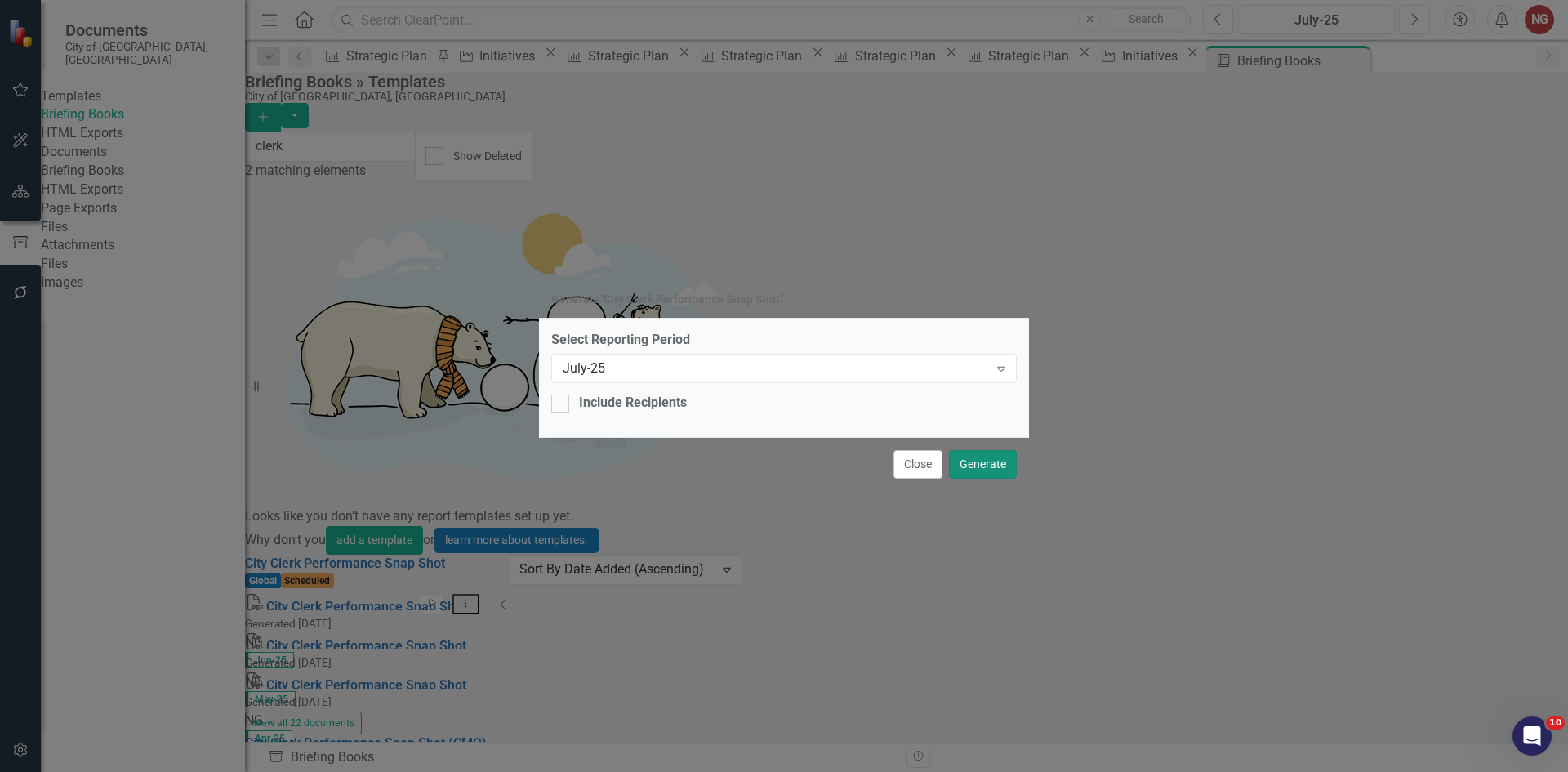
click at [992, 470] on button "Generate" at bounding box center [983, 465] width 67 height 29
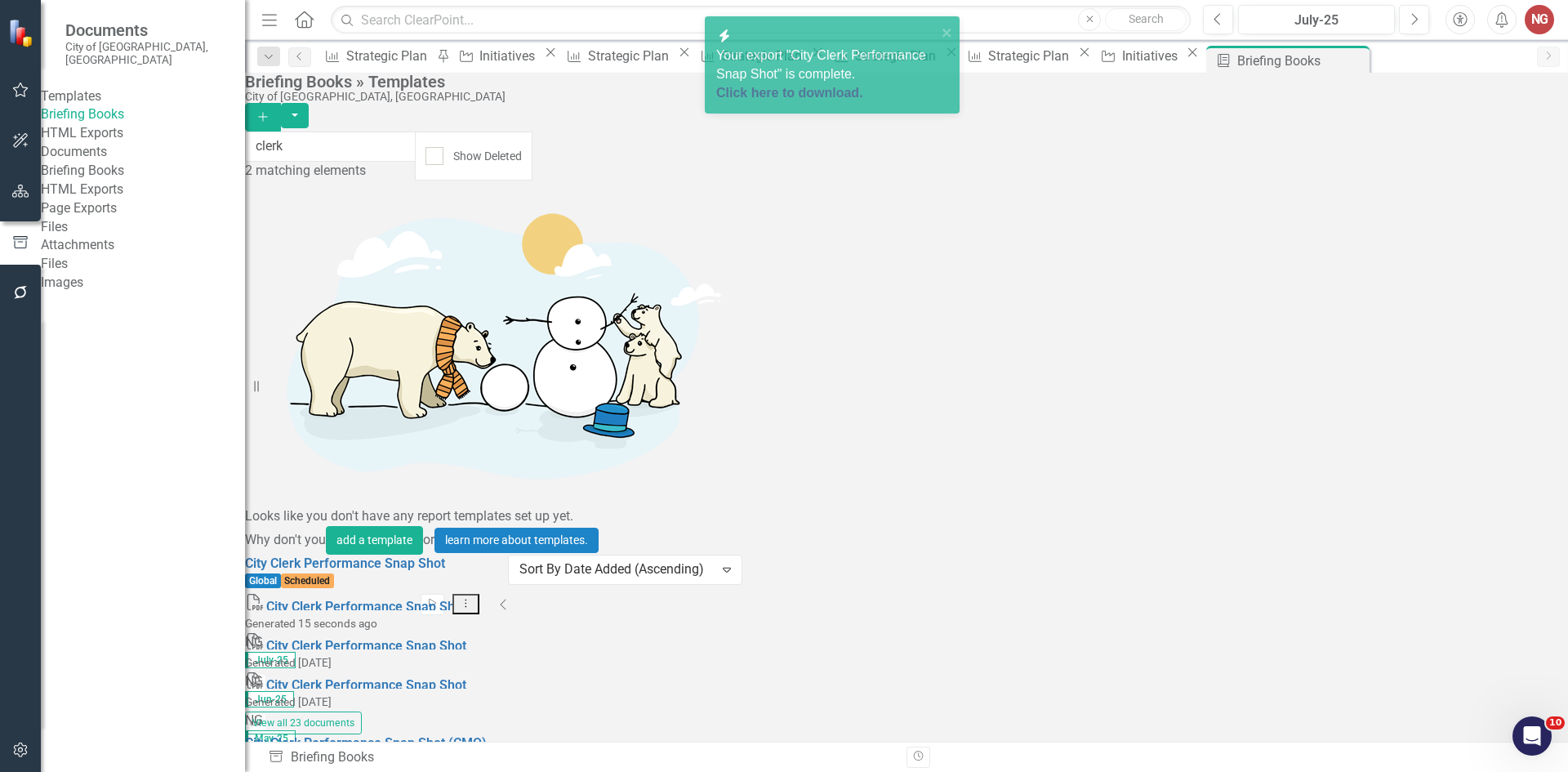
click at [835, 91] on link "Click here to download." at bounding box center [790, 92] width 147 height 14
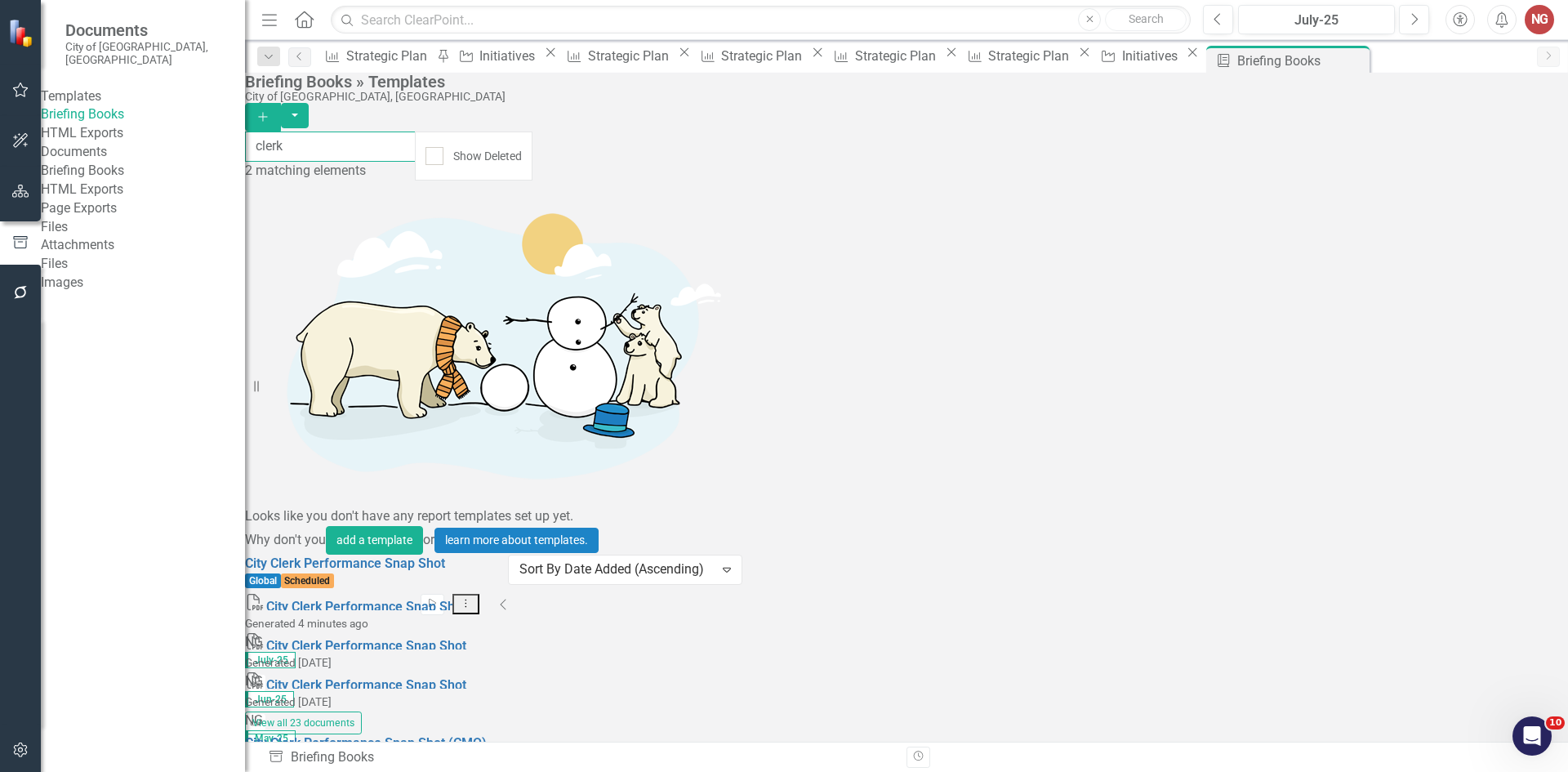
drag, startPoint x: 345, startPoint y: 149, endPoint x: -158, endPoint y: 10, distance: 521.9
click at [0, 10] on html "Accessibility Screen-Reader Guide, Feedback, and Issue Reporting | New window D…" at bounding box center [784, 386] width 1568 height 772
